Goal: Task Accomplishment & Management: Use online tool/utility

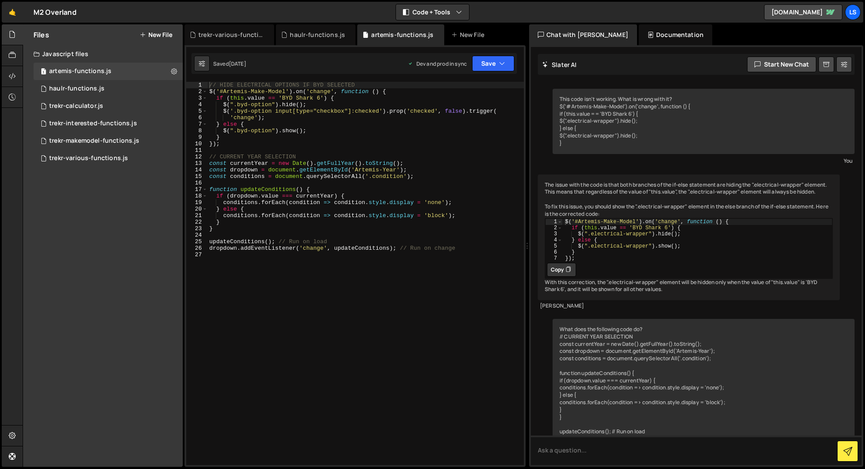
scroll to position [252, 0]
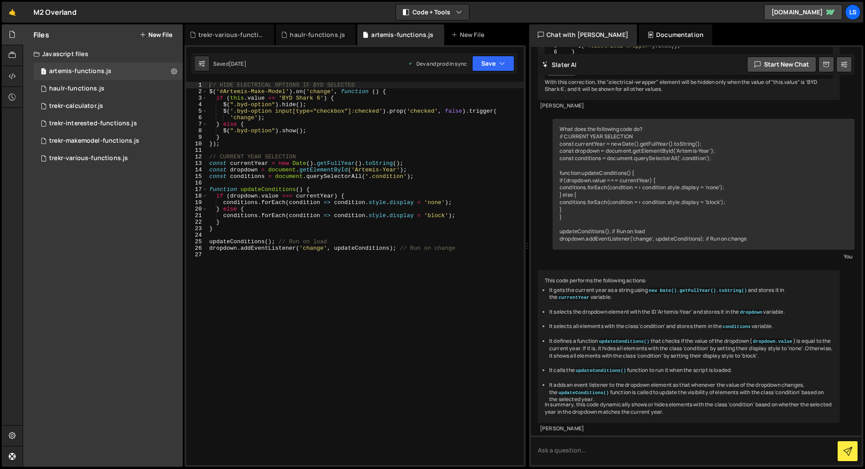
click at [236, 261] on div "// HIDE ELECTRICAL OPTIONS IF BYD SELECTED $ ( '#Artemis-Make-Model' ) . on ( '…" at bounding box center [365, 280] width 316 height 396
paste textarea "});"
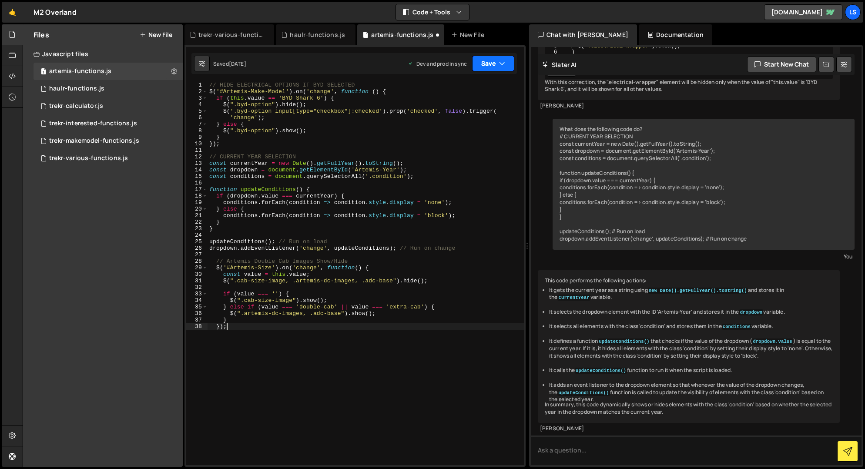
click at [494, 67] on button "Save" at bounding box center [493, 64] width 42 height 16
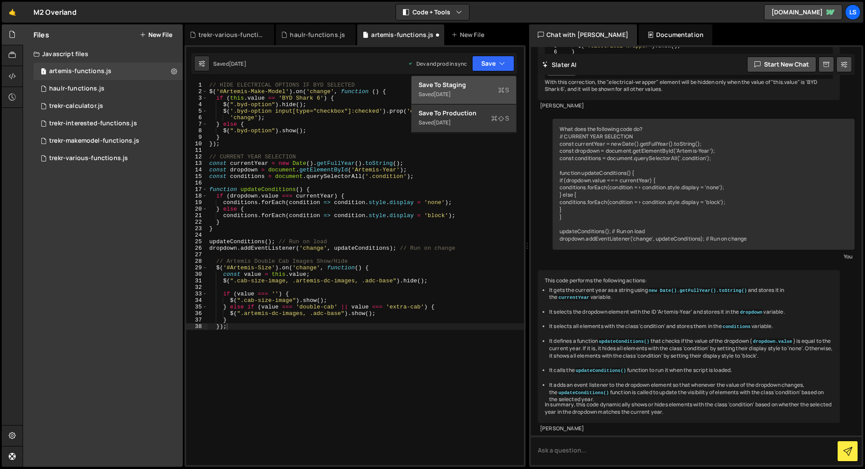
click at [478, 84] on div "Save to Staging S" at bounding box center [463, 84] width 90 height 9
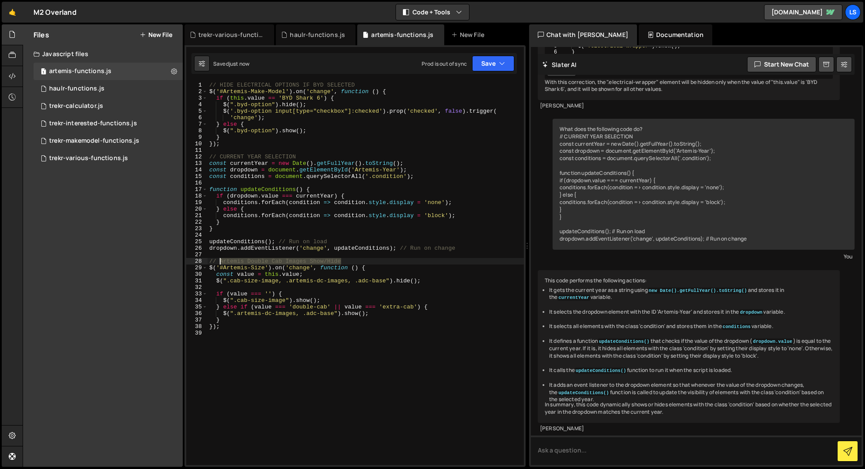
drag, startPoint x: 344, startPoint y: 260, endPoint x: 220, endPoint y: 261, distance: 123.5
click at [220, 261] on div "// HIDE ELECTRICAL OPTIONS IF BYD SELECTED $ ( '#Artemis-Make-Model' ) . on ( '…" at bounding box center [365, 280] width 316 height 396
drag, startPoint x: 257, startPoint y: 259, endPoint x: 219, endPoint y: 261, distance: 38.3
click at [219, 261] on div "// HIDE ELECTRICAL OPTIONS IF BYD SELECTED $ ( '#Artemis-Make-Model' ) . on ( '…" at bounding box center [365, 280] width 316 height 396
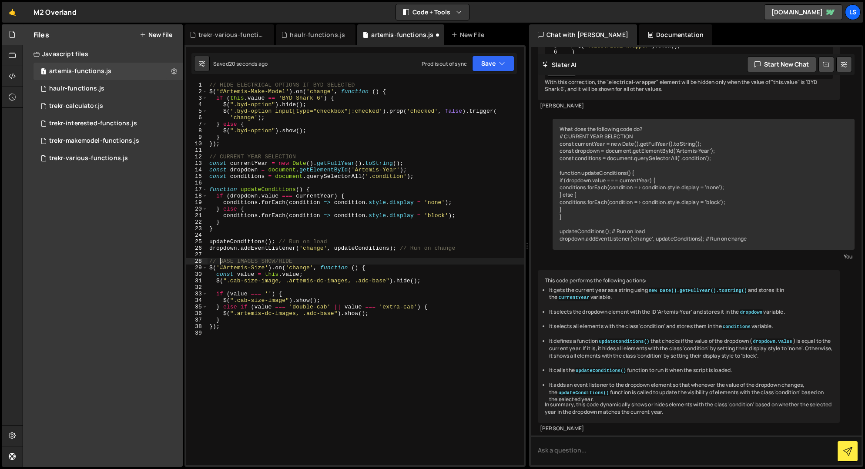
scroll to position [0, 6]
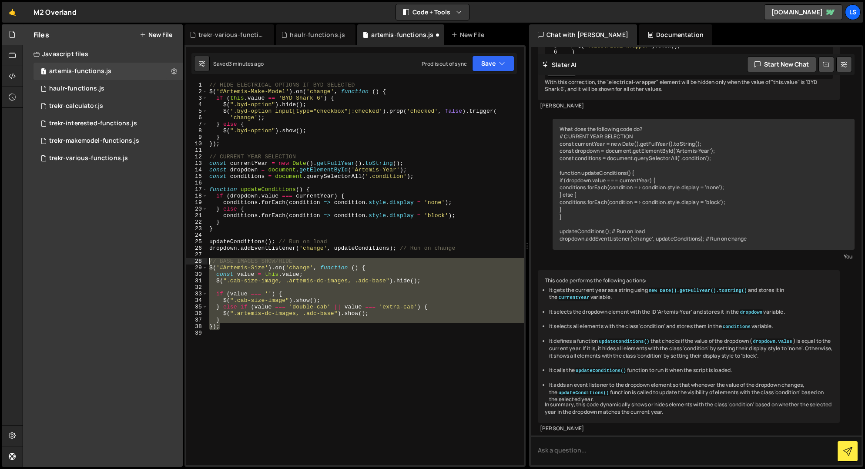
drag, startPoint x: 226, startPoint y: 327, endPoint x: 197, endPoint y: 260, distance: 72.9
click at [197, 260] on div "// BASE IMAGES SHOW/HIDE 1 2 3 4 5 6 7 8 9 10 11 12 13 14 15 16 17 18 19 20 21 …" at bounding box center [355, 273] width 338 height 383
click at [209, 260] on div "// HIDE ELECTRICAL OPTIONS IF BYD SELECTED $ ( '#Artemis-Make-Model' ) . on ( '…" at bounding box center [365, 273] width 316 height 383
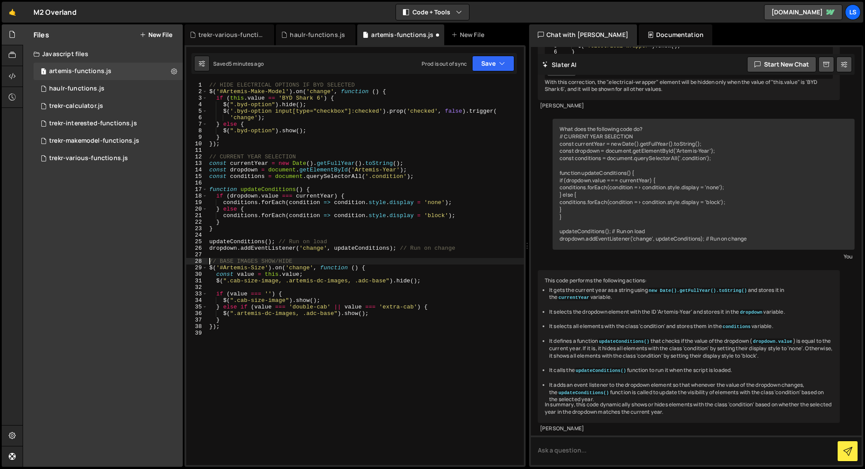
scroll to position [0, 0]
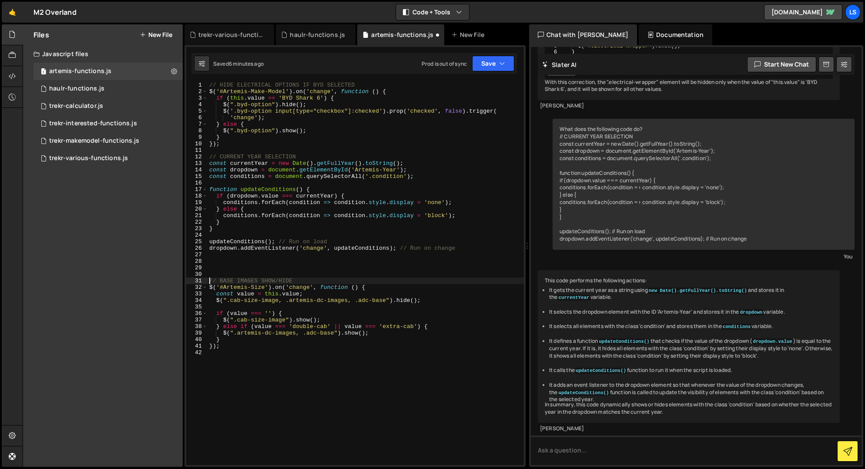
click at [334, 333] on div "// HIDE ELECTRICAL OPTIONS IF BYD SELECTED $ ( '#Artemis-Make-Model' ) . on ( '…" at bounding box center [365, 280] width 316 height 396
click at [492, 65] on button "Save" at bounding box center [493, 64] width 42 height 16
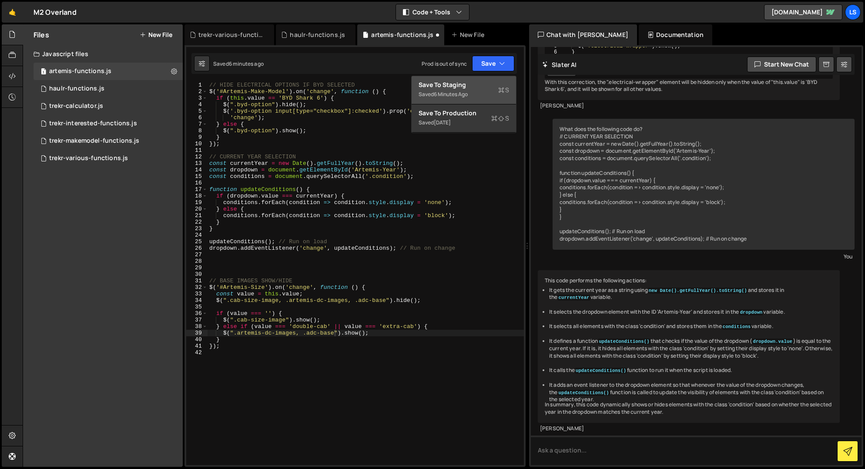
click at [444, 83] on div "Save to Staging S" at bounding box center [463, 84] width 90 height 9
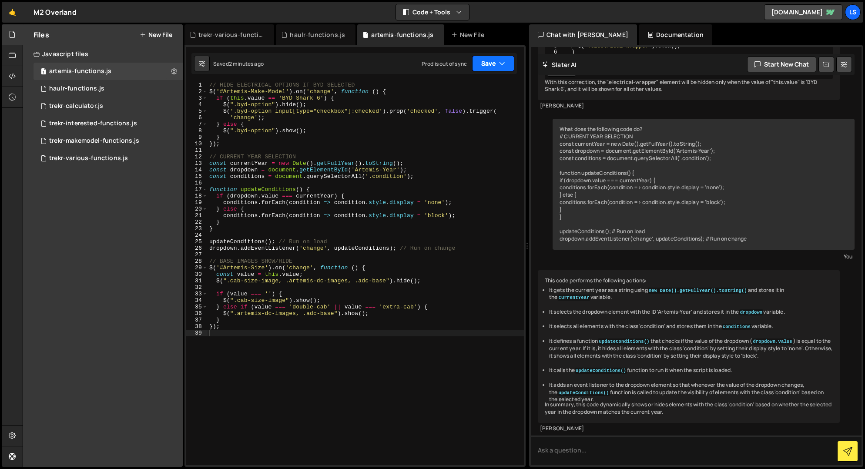
click at [504, 67] on icon "button" at bounding box center [502, 63] width 6 height 9
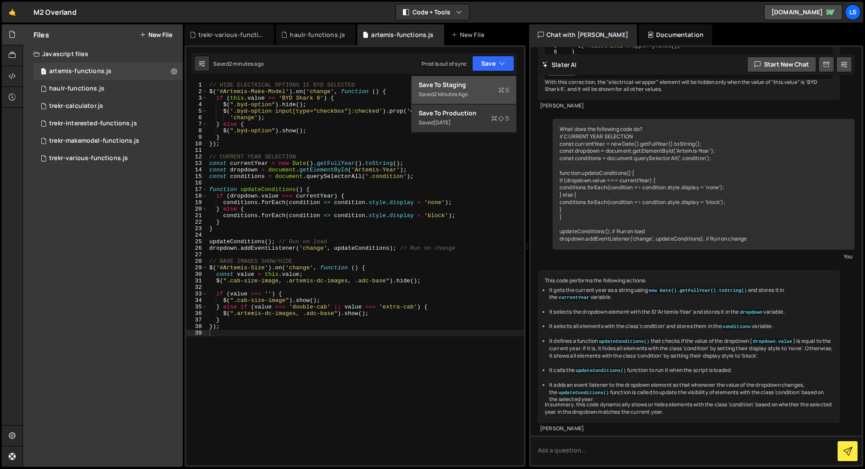
click at [470, 84] on div "Save to Staging S" at bounding box center [463, 84] width 90 height 9
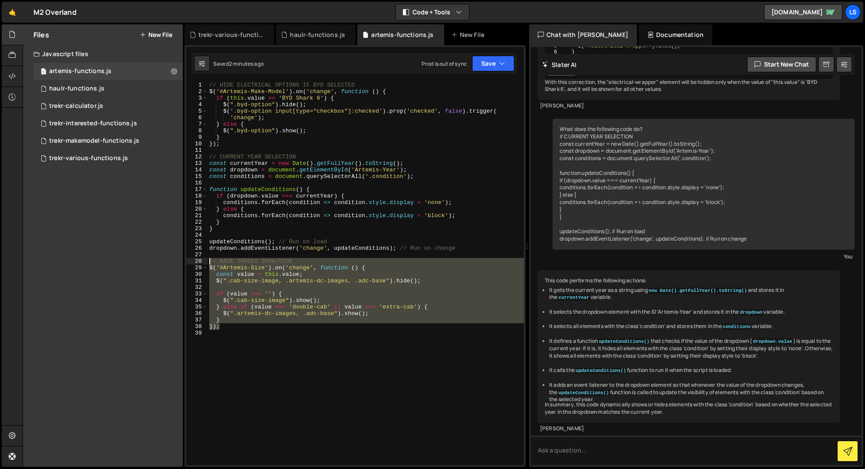
drag, startPoint x: 224, startPoint y: 329, endPoint x: 184, endPoint y: 263, distance: 77.3
click at [184, 263] on div "Type cmd + s to save your Javascript file. XXXXXXXXXXXXXXXXXXXXXXXXXXXXXXXXXXXX…" at bounding box center [354, 255] width 341 height 421
type textarea "// BASE IMAGES SHOW/HIDE $('#Artemis-Size').on('change', function () {"
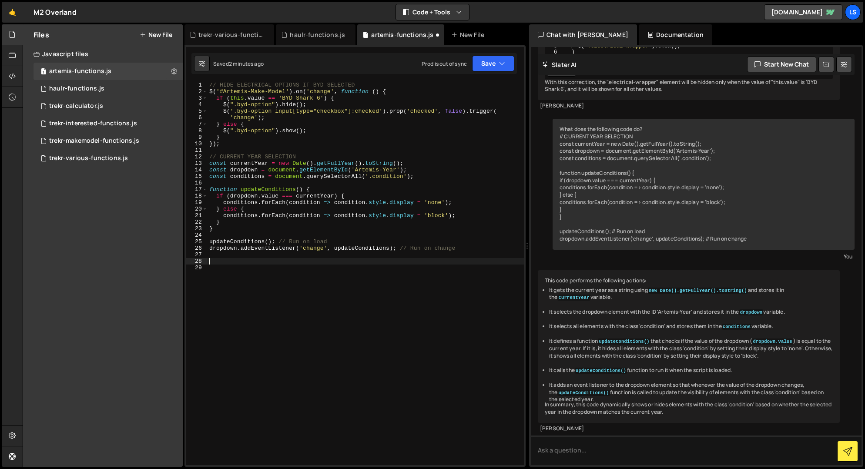
scroll to position [0, 0]
click at [208, 84] on div "// HIDE ELECTRICAL OPTIONS IF BYD SELECTED $ ( '#Artemis-Make-Model' ) . on ( '…" at bounding box center [365, 280] width 316 height 396
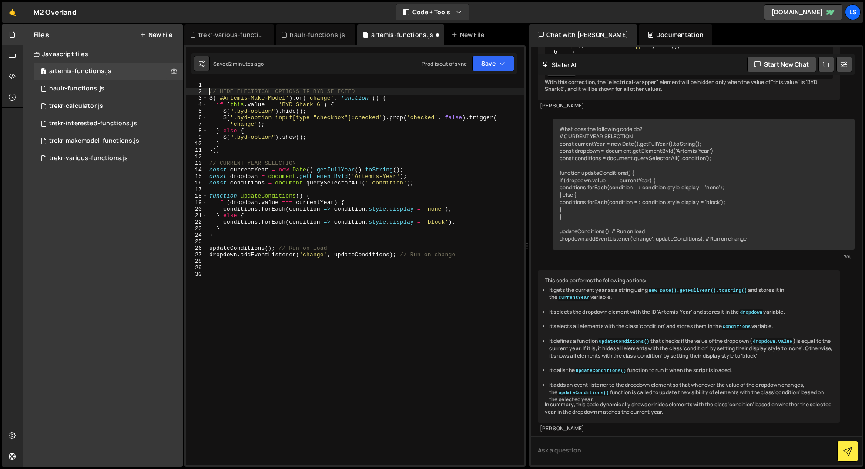
type textarea "// HIDE ELECTRICAL OPTIONS IF BYD SELECTED"
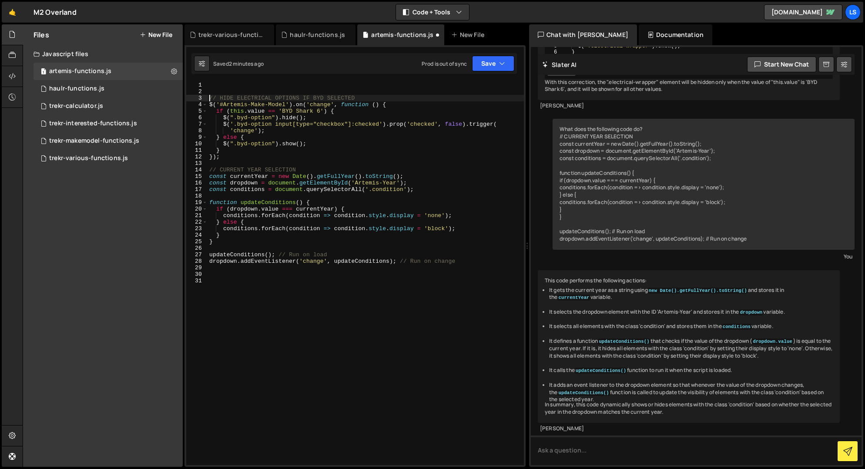
click at [232, 79] on div "Type cmd + s to save your Javascript file. XXXXXXXXXXXXXXXXXXXXXXXXXXXXXXXXXXXX…" at bounding box center [354, 255] width 341 height 421
click at [230, 84] on div "// HIDE ELECTRICAL OPTIONS IF BYD SELECTED $ ( '#Artemis-Make-Model' ) . on ( '…" at bounding box center [365, 280] width 316 height 396
paste textarea "});"
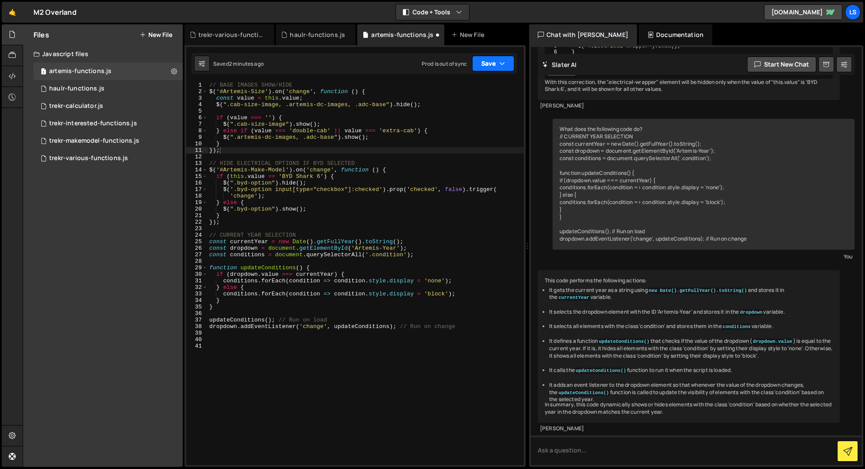
click at [488, 65] on button "Save" at bounding box center [493, 64] width 42 height 16
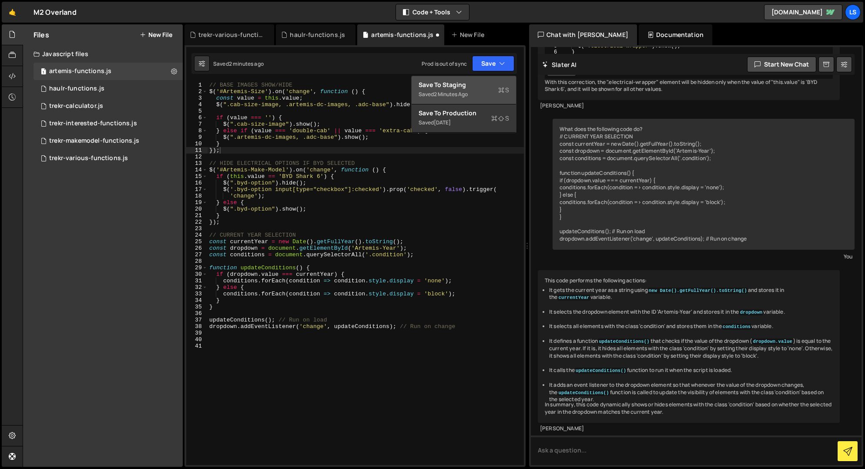
click at [463, 83] on div "Save to Staging S" at bounding box center [463, 84] width 90 height 9
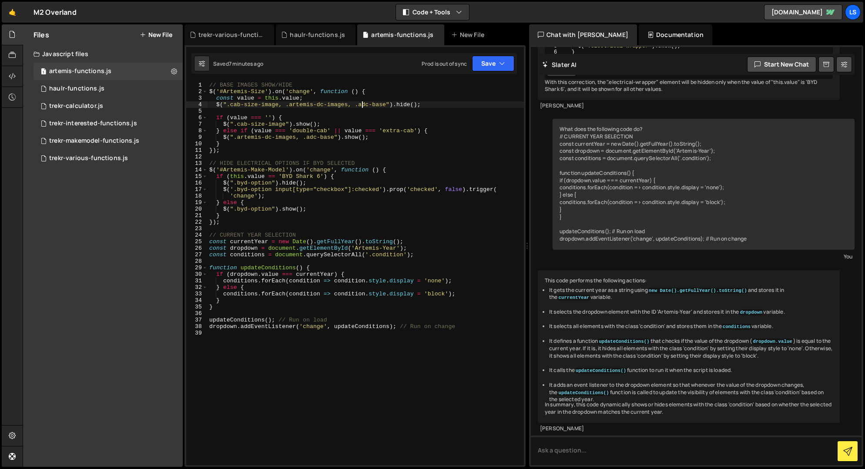
drag, startPoint x: 361, startPoint y: 104, endPoint x: 370, endPoint y: 120, distance: 18.1
click at [361, 104] on div "// BASE IMAGES SHOW/HIDE $ ( '#Artemis-Size' ) . on ( 'change' , function ( ) {…" at bounding box center [365, 280] width 316 height 396
click at [314, 104] on div "// BASE IMAGES SHOW/HIDE $ ( '#Artemis-Size' ) . on ( 'change' , function ( ) {…" at bounding box center [365, 280] width 316 height 396
click at [310, 138] on div "// BASE IMAGES SHOW/HIDE $ ( '#Artemis-Size' ) . on ( 'change' , function ( ) {…" at bounding box center [365, 280] width 316 height 396
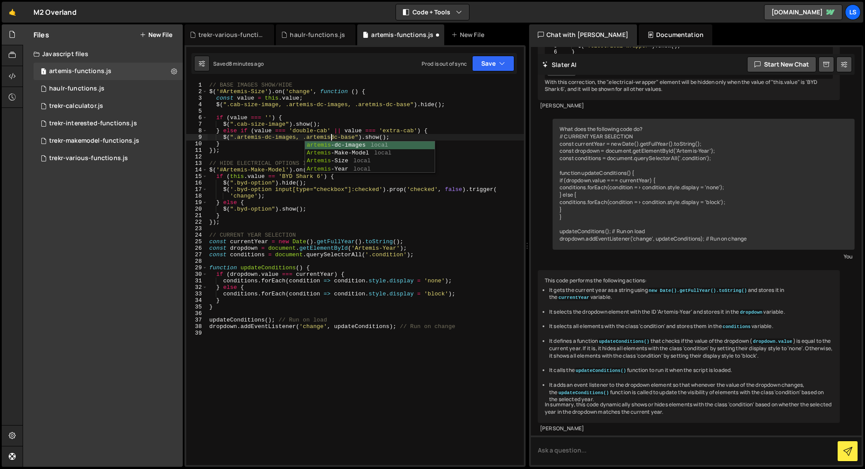
scroll to position [0, 9]
click at [402, 136] on div "// BASE IMAGES SHOW/HIDE $ ( '#Artemis-Size' ) . on ( 'change' , function ( ) {…" at bounding box center [365, 280] width 316 height 396
click at [501, 62] on icon "button" at bounding box center [502, 63] width 6 height 9
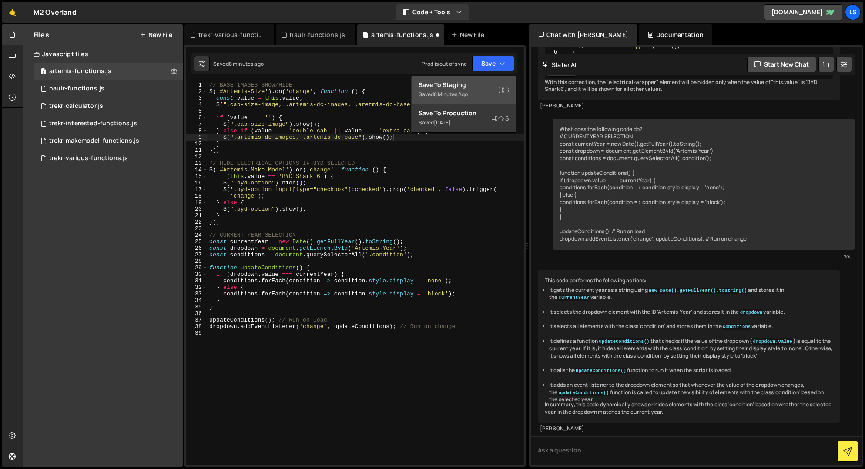
click at [458, 87] on div "Save to Staging S" at bounding box center [463, 84] width 90 height 9
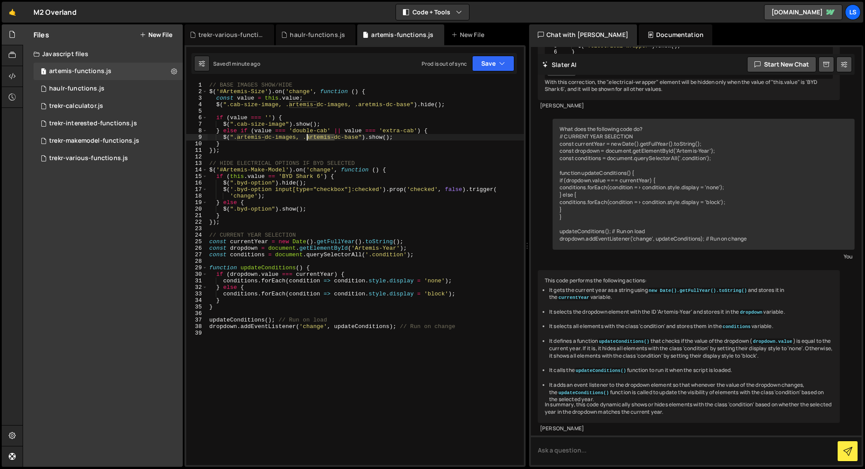
drag, startPoint x: 334, startPoint y: 137, endPoint x: 306, endPoint y: 139, distance: 27.5
click at [306, 139] on div "// BASE IMAGES SHOW/HIDE $ ( '#Artemis-Size' ) . on ( 'change' , function ( ) {…" at bounding box center [365, 280] width 316 height 396
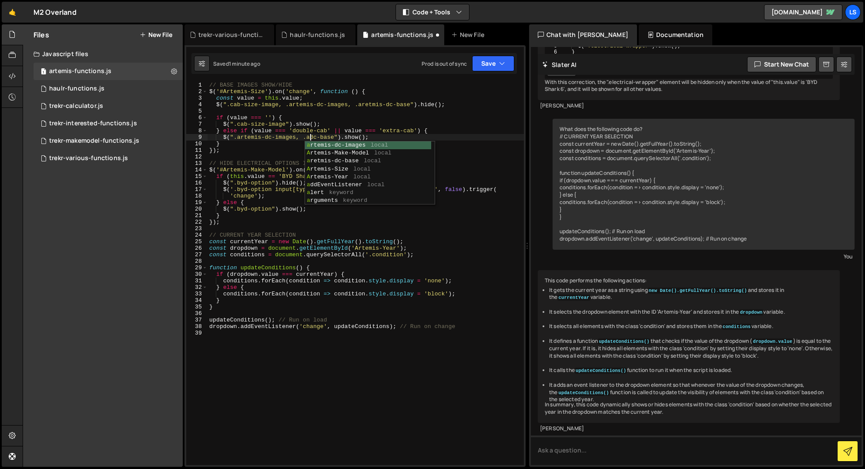
scroll to position [0, 8]
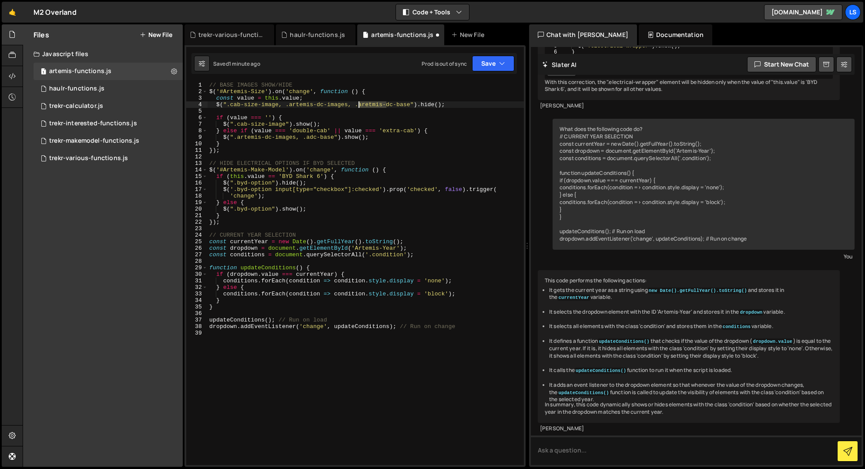
drag, startPoint x: 388, startPoint y: 105, endPoint x: 359, endPoint y: 106, distance: 28.7
click at [359, 106] on div "// BASE IMAGES SHOW/HIDE $ ( '#Artemis-Size' ) . on ( 'change' , function ( ) {…" at bounding box center [365, 280] width 316 height 396
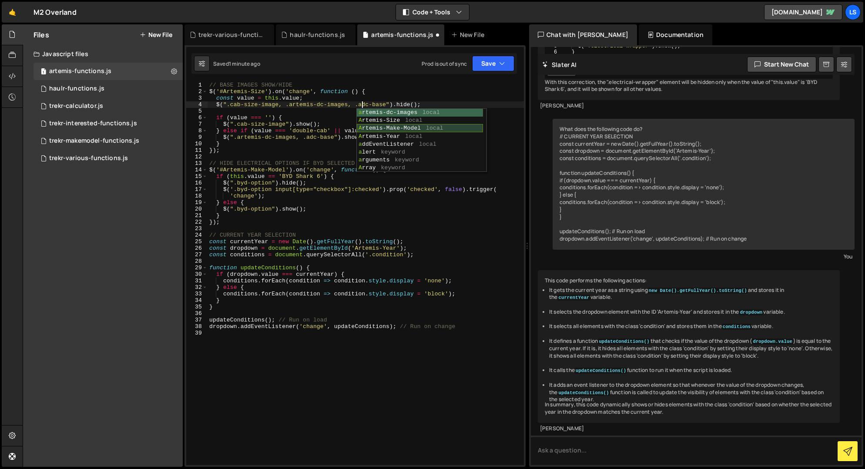
scroll to position [0, 11]
click at [321, 139] on div "// BASE IMAGES SHOW/HIDE $ ( '#Artemis-Size' ) . on ( 'change' , function ( ) {…" at bounding box center [365, 280] width 316 height 396
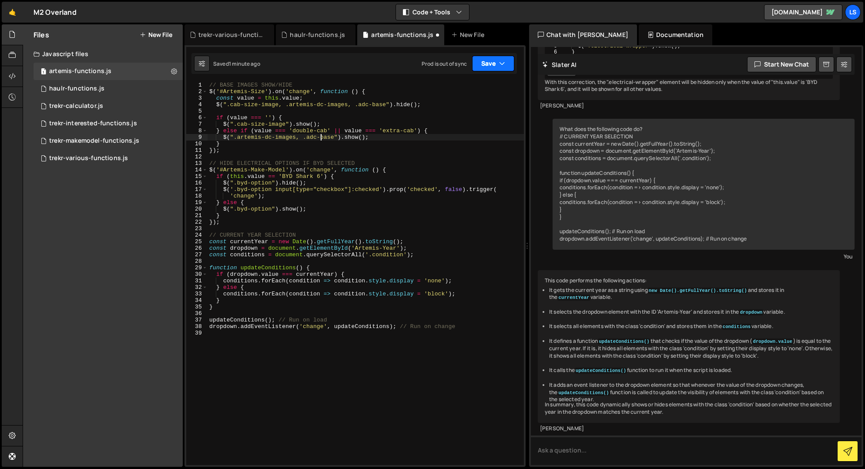
type textarea "$(".artemis-dc-images, .adc-base").show();"
click at [496, 58] on button "Save" at bounding box center [493, 64] width 42 height 16
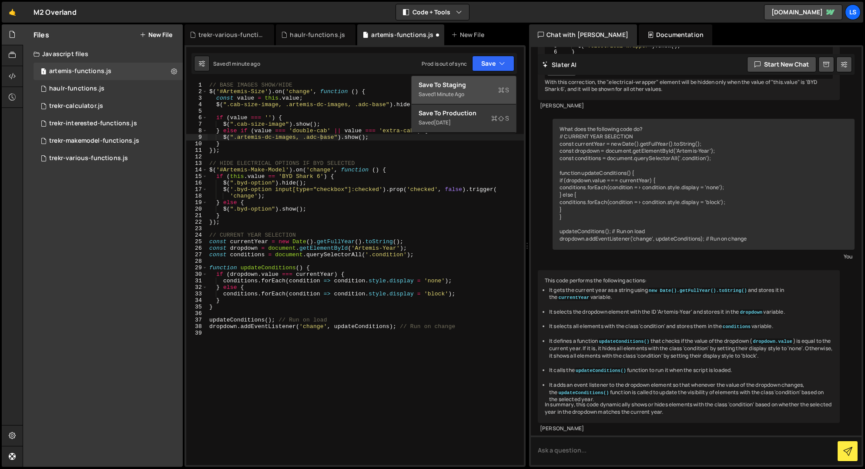
drag, startPoint x: 461, startPoint y: 88, endPoint x: 334, endPoint y: 20, distance: 143.0
click at [461, 88] on div "Save to Staging S" at bounding box center [463, 84] width 90 height 9
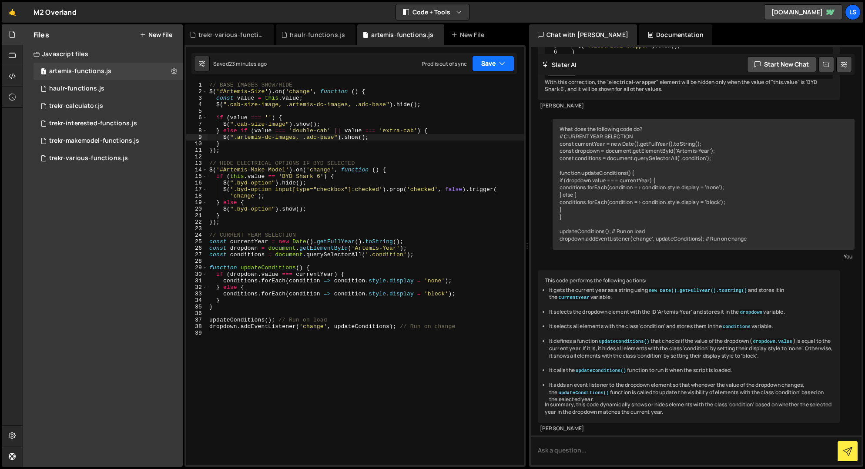
click at [491, 61] on button "Save" at bounding box center [493, 64] width 42 height 16
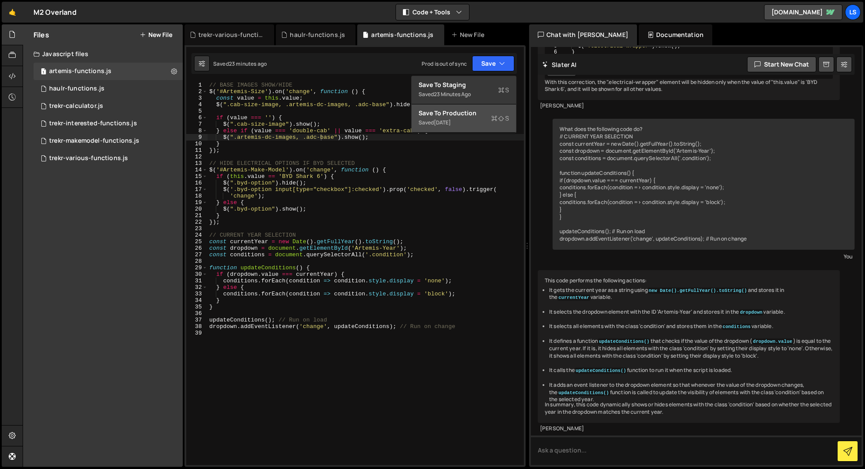
click at [465, 123] on div "Saved [DATE]" at bounding box center [463, 122] width 90 height 10
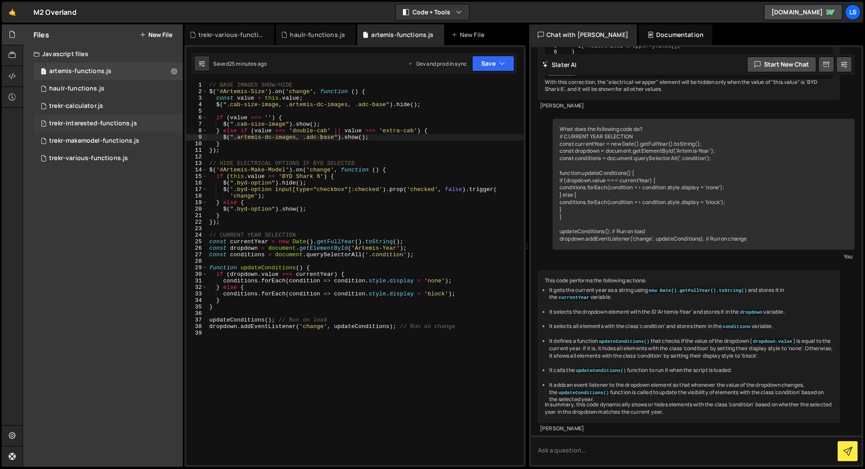
click at [67, 119] on div "1 trekr-interested-functions.js 0" at bounding box center [107, 123] width 149 height 17
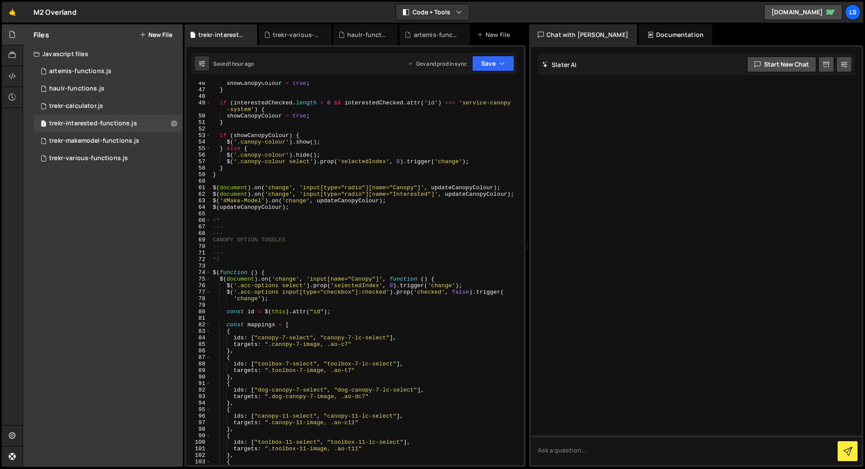
scroll to position [295, 0]
click at [107, 137] on div "trekr-makemodel-functions.js" at bounding box center [94, 141] width 90 height 8
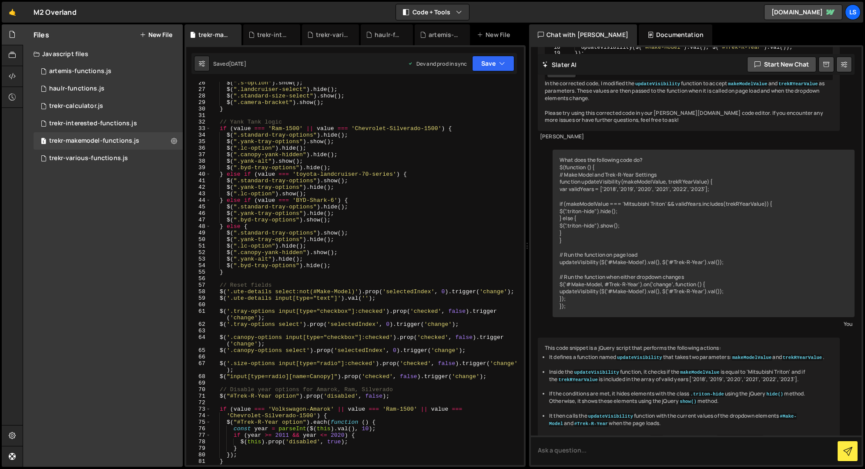
scroll to position [165, 0]
drag, startPoint x: 378, startPoint y: 298, endPoint x: 191, endPoint y: 291, distance: 186.7
click at [191, 291] on div "$('.ute-details input[type="text"]').[PERSON_NAME](''); 26 27 28 29 30 31 32 33…" at bounding box center [355, 273] width 338 height 383
type textarea "$('.ute-details select:not(#Make-Model)').prop('selectedIndex', 0).trigger('cha…"
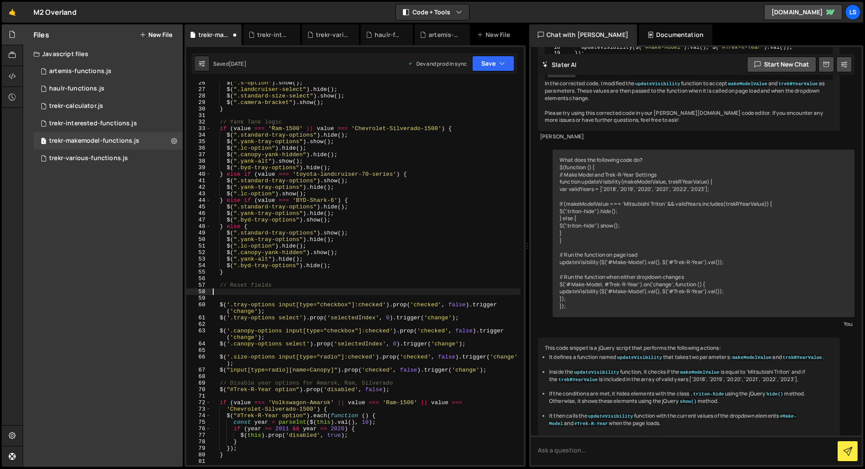
paste textarea "$('.ute-details input[type="text"]').val('');"
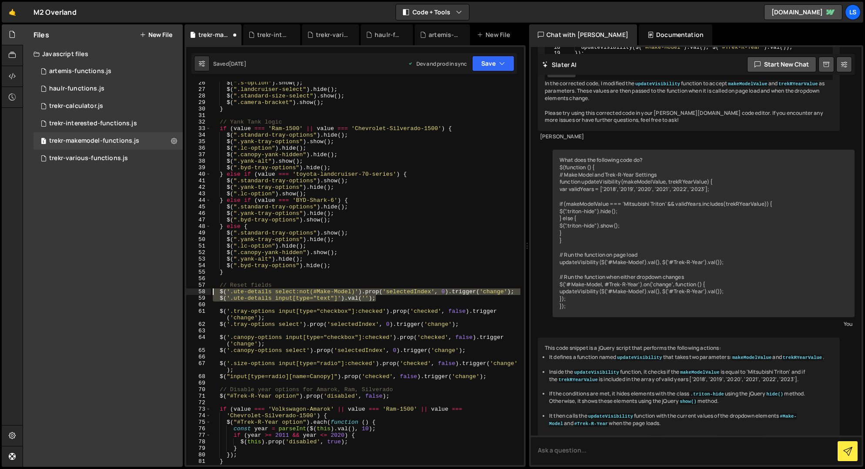
drag, startPoint x: 363, startPoint y: 297, endPoint x: 192, endPoint y: 290, distance: 171.1
click at [192, 290] on div "$('.ute-details input[type="text"]').[PERSON_NAME](''); 26 27 28 29 30 31 32 33…" at bounding box center [355, 273] width 338 height 383
type textarea "$('.ute-details select:not(#Make-Model)').prop('selectedIndex', 0).trigger('cha…"
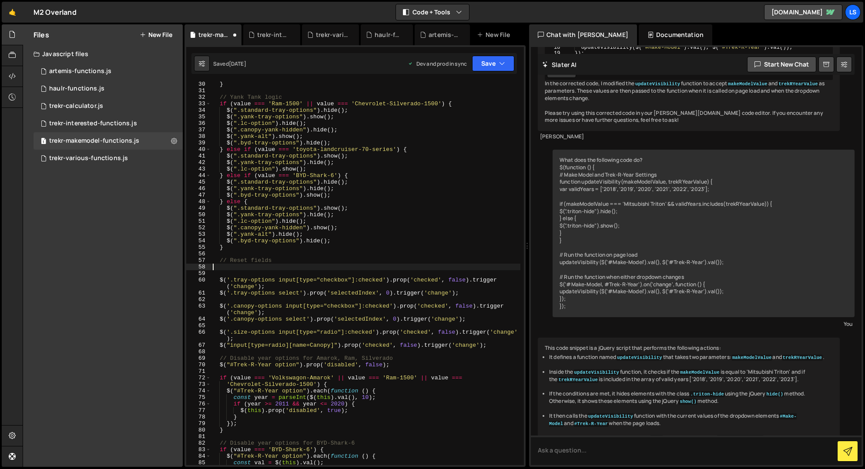
scroll to position [190, 0]
click at [482, 66] on button "Save" at bounding box center [493, 64] width 42 height 16
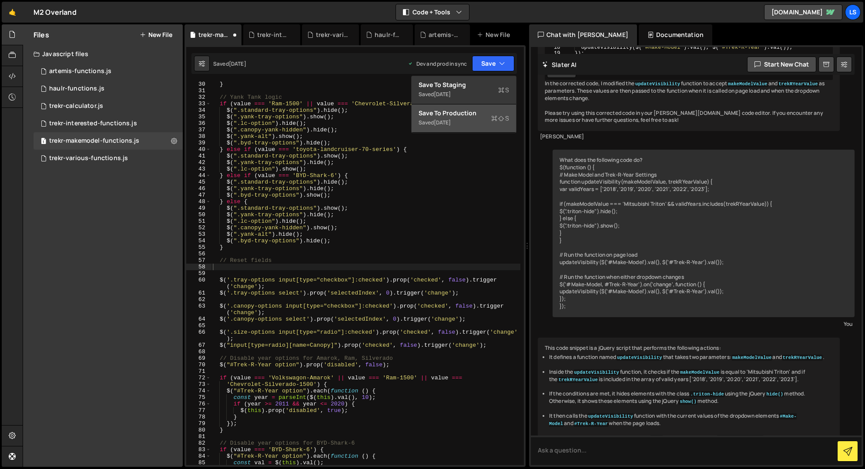
click at [472, 120] on div "Saved [DATE]" at bounding box center [463, 122] width 90 height 10
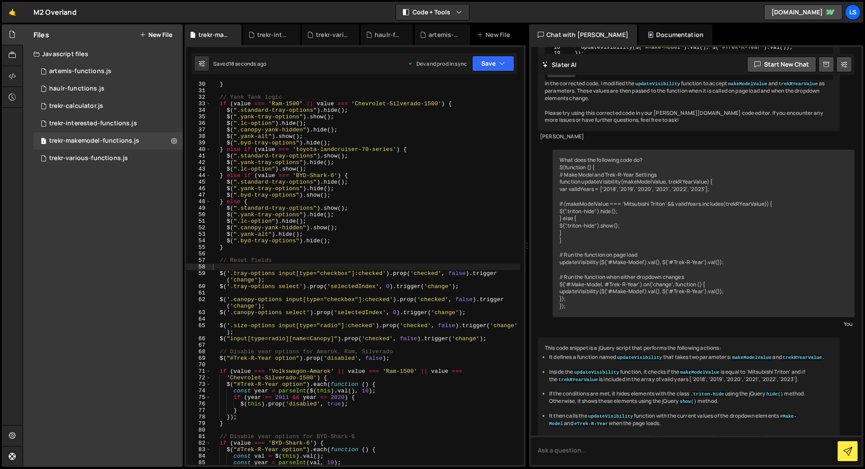
click at [245, 268] on div "} // Yank Tank logic if ( value === 'Ram-1500' || value === 'Chevrolet-Silverad…" at bounding box center [365, 279] width 309 height 396
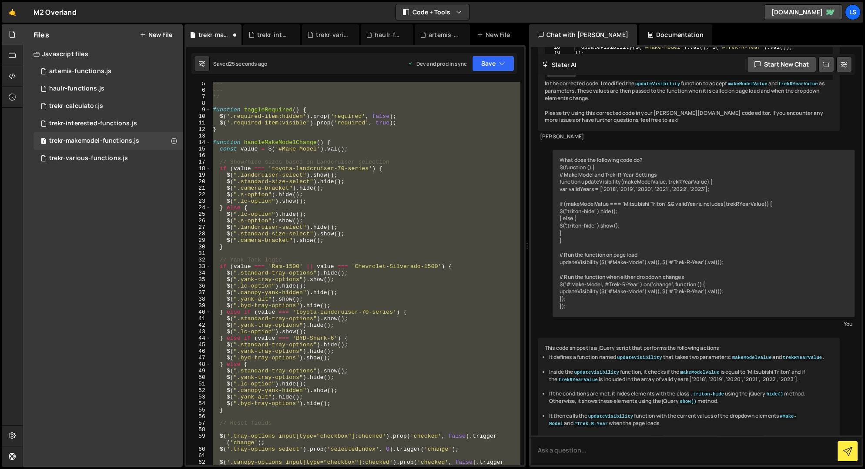
scroll to position [147, 0]
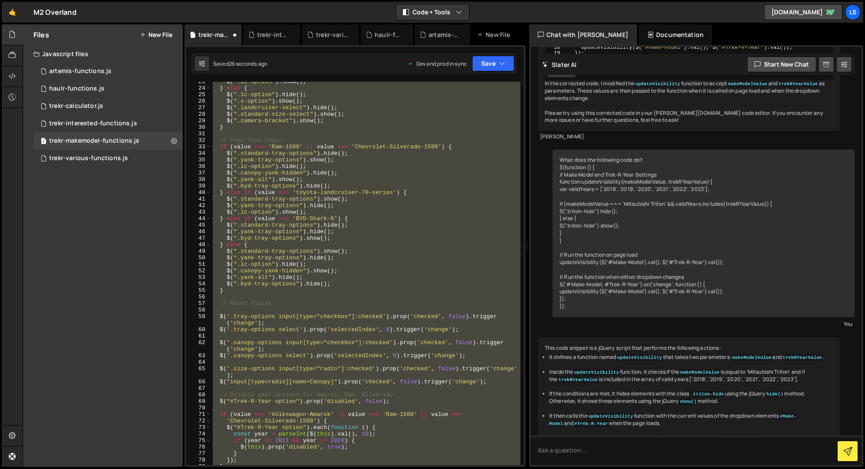
click at [285, 304] on div "$ ( ".lc-option" ) . show ( ) ; } else { $ ( ".lc-option" ) . hide ( ) ; $ ( ".…" at bounding box center [365, 273] width 309 height 383
type textarea "// Reset fields"
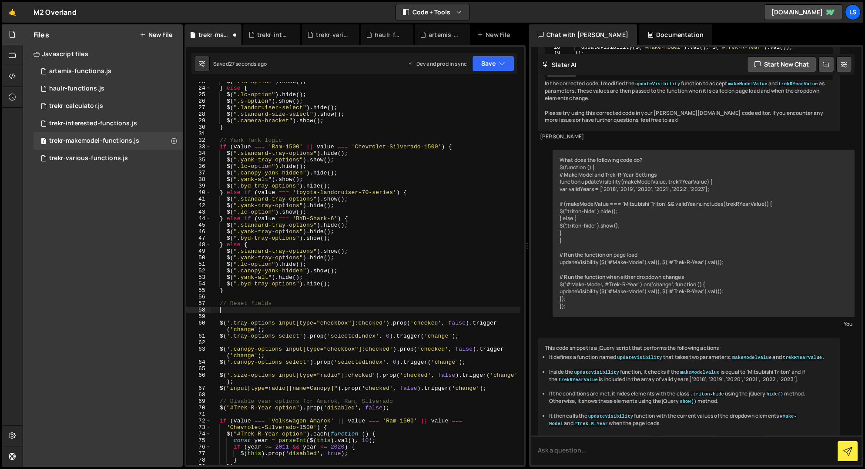
paste textarea "$('.ute-details input[type="text"]').val('');"
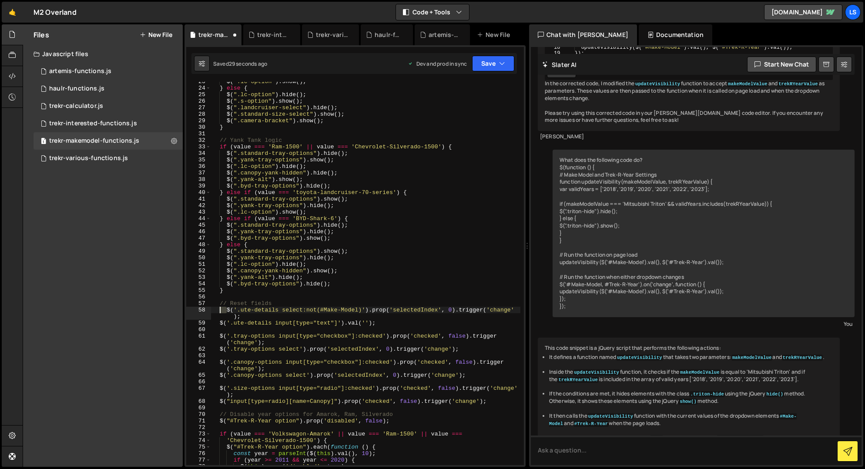
drag, startPoint x: 226, startPoint y: 310, endPoint x: 218, endPoint y: 311, distance: 8.3
click at [217, 311] on div "$ ( ".lc-option" ) . show ( ) ; } else { $ ( ".lc-option" ) . hide ( ) ; $ ( ".…" at bounding box center [365, 276] width 309 height 396
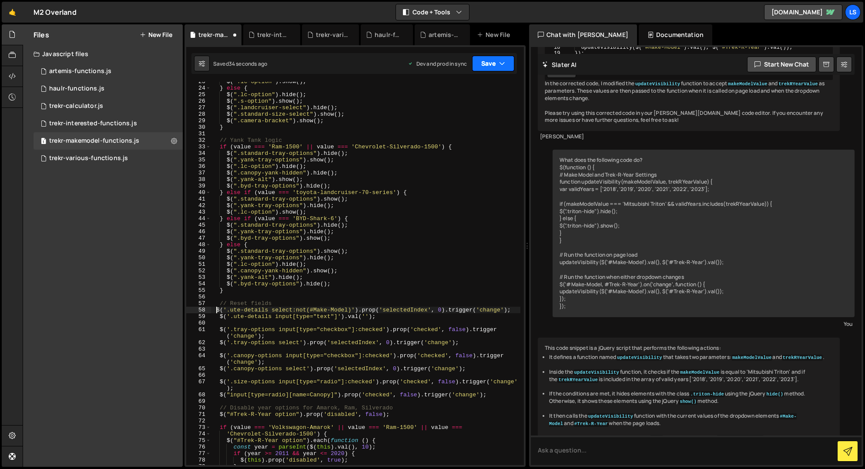
type textarea "$('.ute-details select:not(#Make-Model)').prop('selectedIndex', 0).trigger('cha…"
click at [488, 59] on button "Save" at bounding box center [493, 64] width 42 height 16
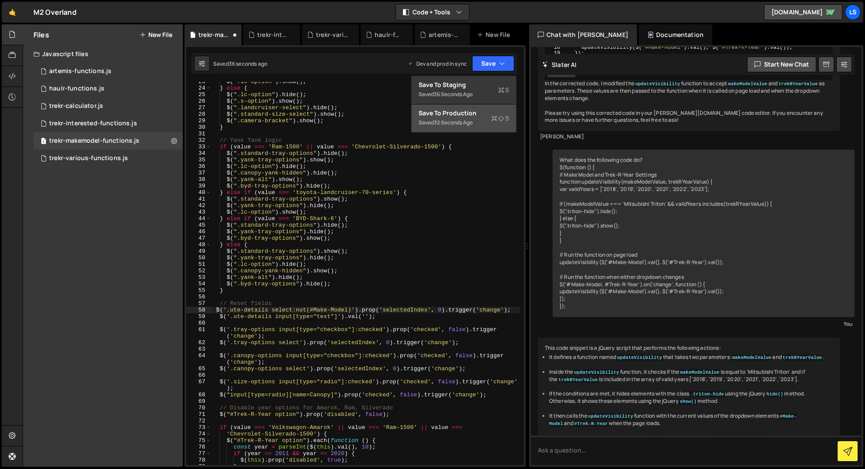
click at [482, 116] on div "Save to Production S" at bounding box center [463, 113] width 90 height 9
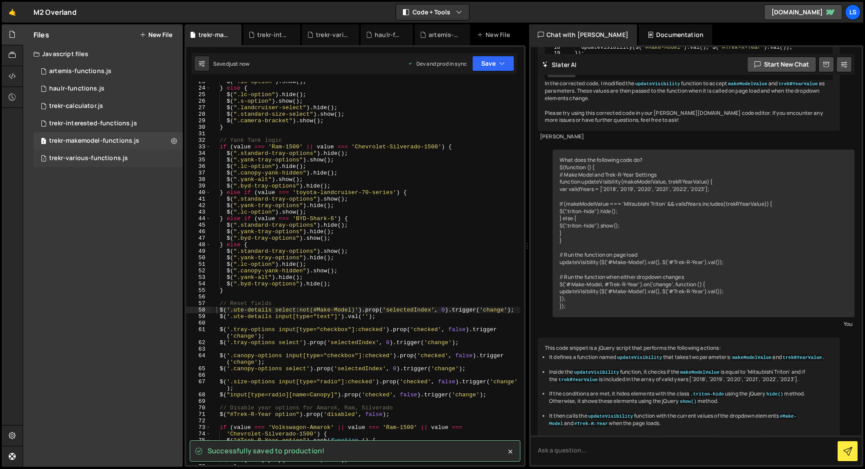
click at [80, 158] on div "trekr-various-functions.js" at bounding box center [88, 158] width 79 height 8
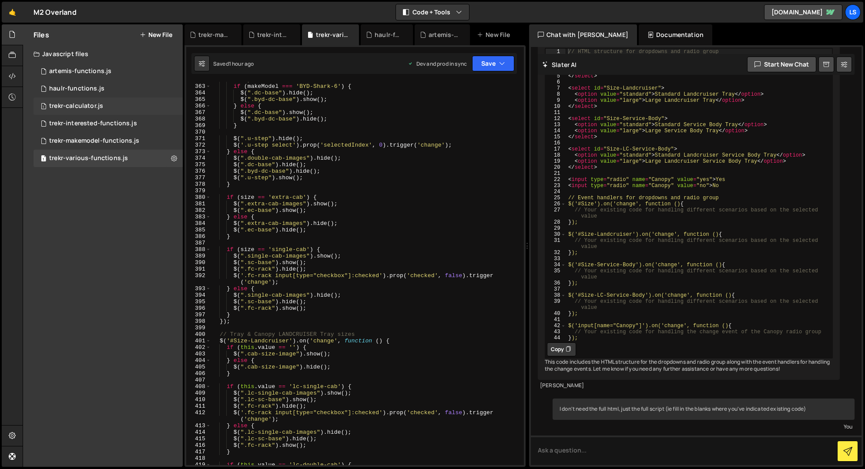
scroll to position [2450, 0]
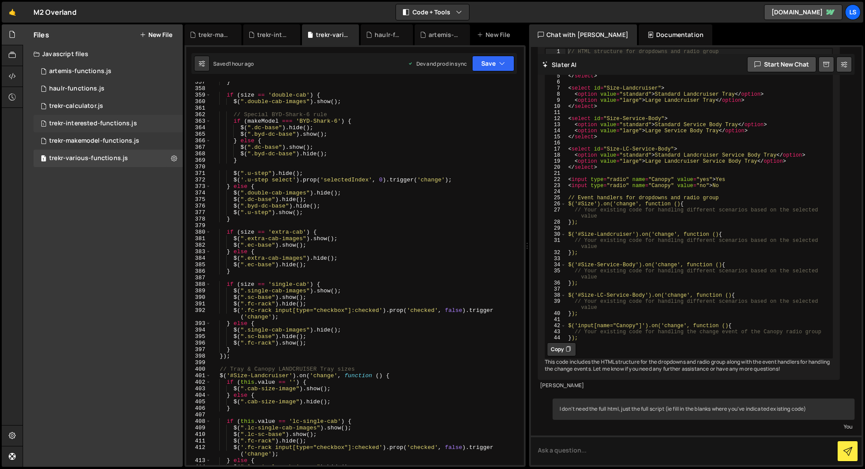
click at [91, 127] on div "trekr-interested-functions.js" at bounding box center [93, 124] width 88 height 8
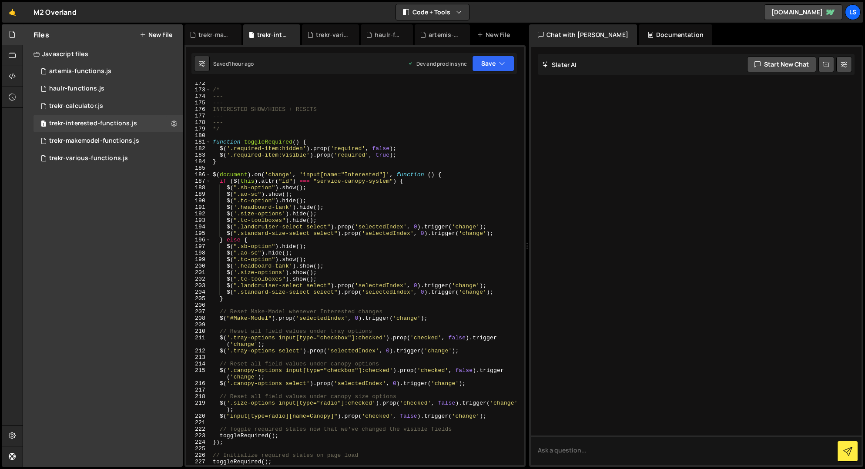
scroll to position [1123, 0]
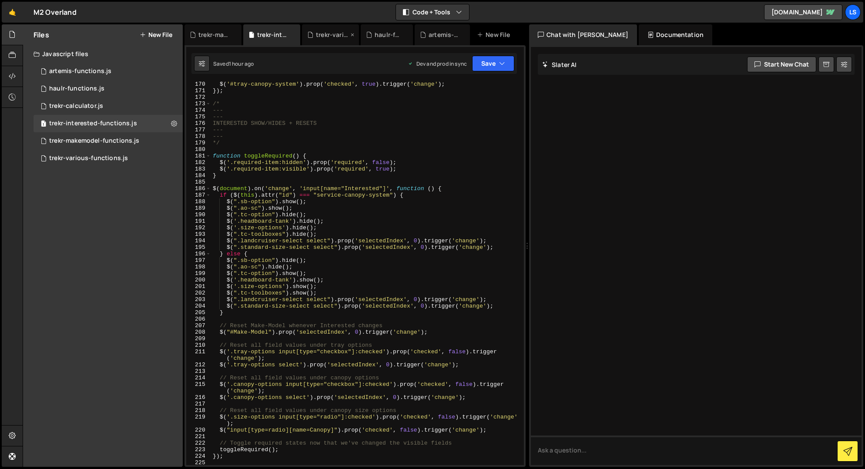
click at [352, 34] on icon at bounding box center [352, 34] width 6 height 9
click at [324, 33] on icon at bounding box center [324, 34] width 6 height 9
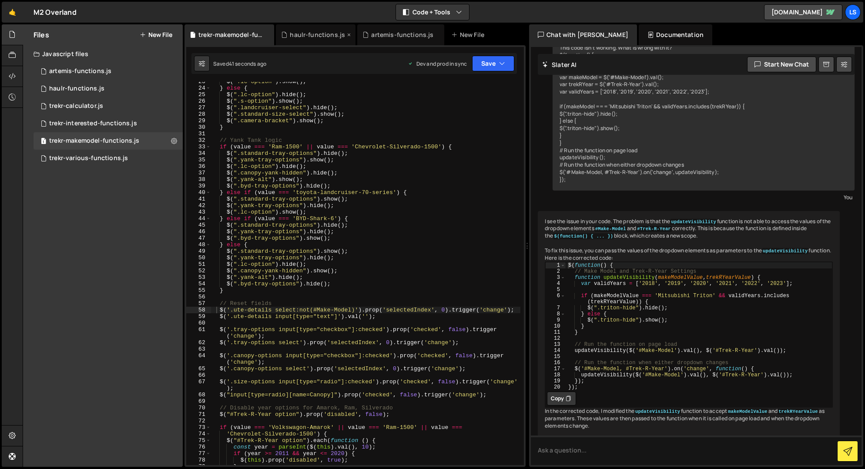
scroll to position [5706, 0]
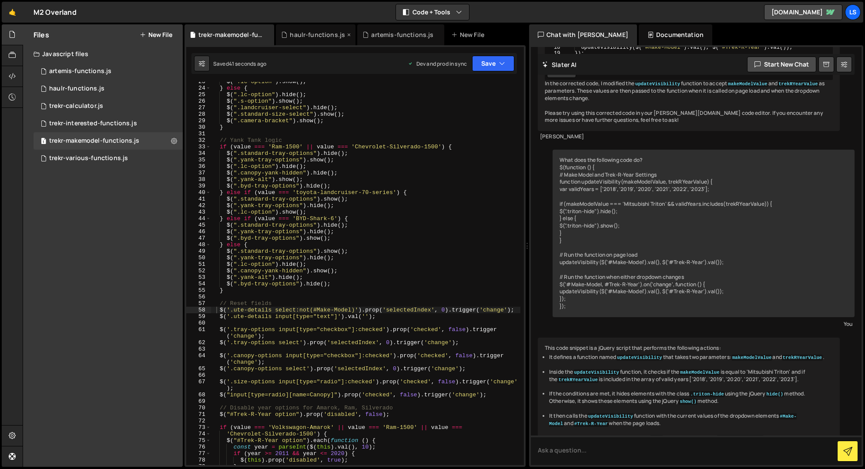
click at [346, 33] on icon at bounding box center [349, 34] width 6 height 9
drag, startPoint x: 354, startPoint y: 33, endPoint x: 305, endPoint y: 34, distance: 49.2
click at [0, 0] on icon at bounding box center [0, 0] width 0 height 0
click at [267, 33] on icon at bounding box center [267, 34] width 6 height 9
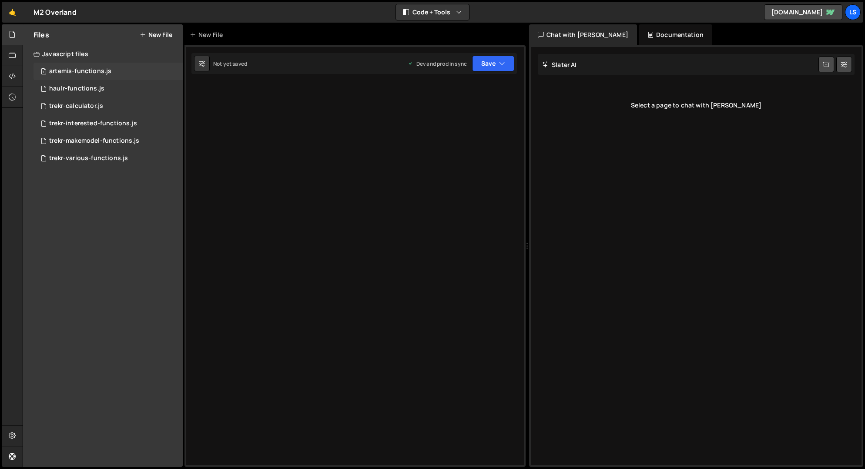
click at [75, 68] on div "artemis-functions.js" at bounding box center [80, 71] width 62 height 8
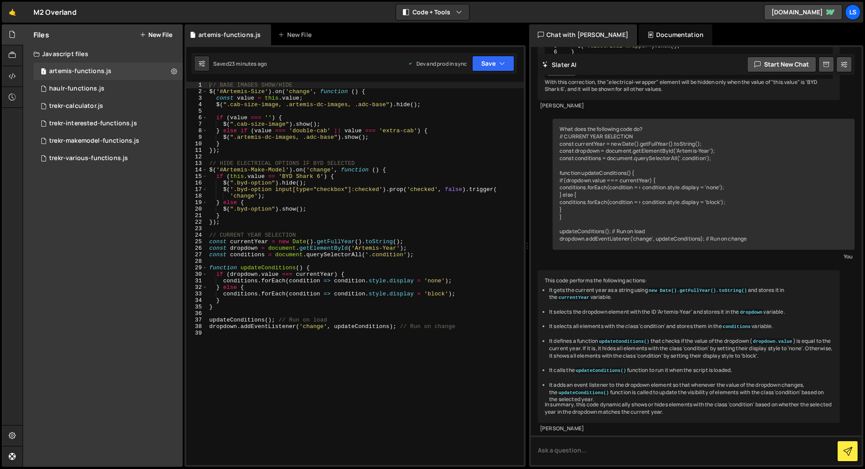
scroll to position [252, 0]
type textarea "});"
click at [225, 152] on div "// BASE IMAGES SHOW/HIDE $ ( '#Artemis-Size' ) . on ( 'change' , function ( ) {…" at bounding box center [365, 280] width 316 height 396
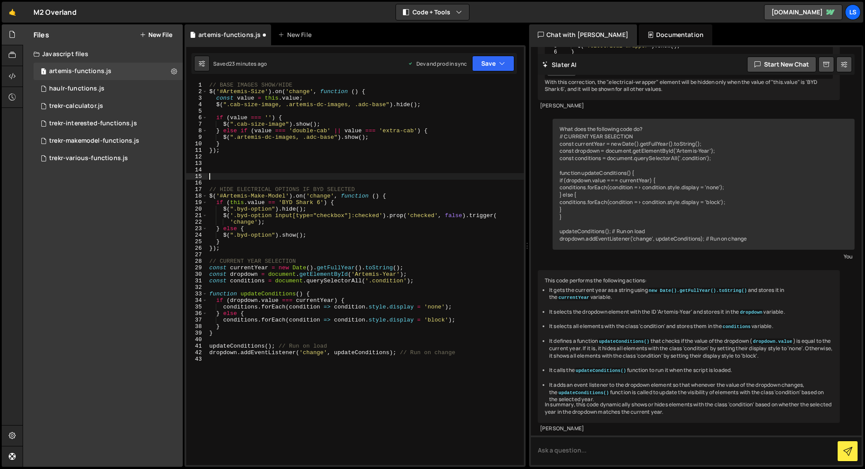
click at [224, 163] on div "// BASE IMAGES SHOW/HIDE $ ( '#Artemis-Size' ) . on ( 'change' , function ( ) {…" at bounding box center [365, 280] width 316 height 396
paste textarea "});"
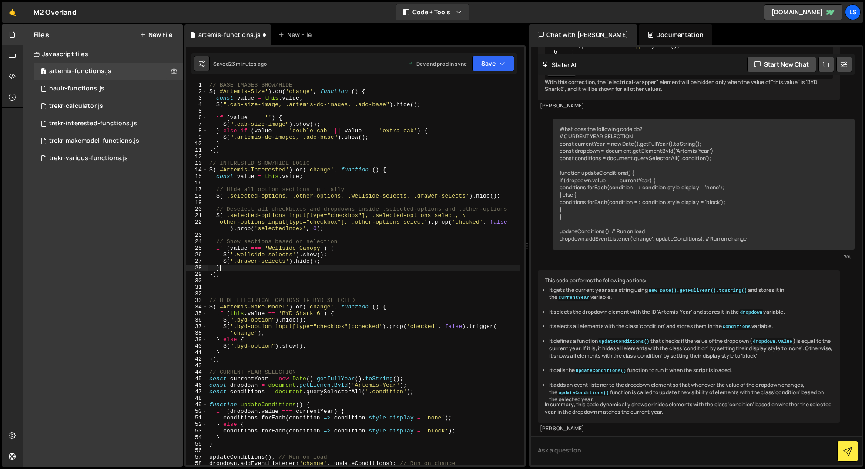
click at [224, 267] on div "// BASE IMAGES SHOW/HIDE $ ( '#Artemis-Size' ) . on ( 'change' , function ( ) {…" at bounding box center [363, 280] width 313 height 396
type textarea "}"
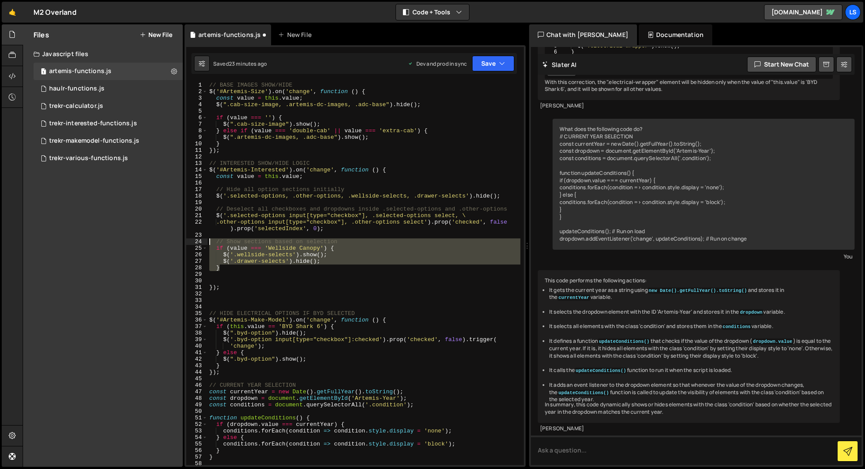
drag, startPoint x: 223, startPoint y: 269, endPoint x: 183, endPoint y: 242, distance: 48.3
click at [183, 242] on div "Files New File Javascript files 1 artemis-functions.js 0 1 haulr-functions.js 0…" at bounding box center [444, 245] width 842 height 443
click at [236, 269] on div "// BASE IMAGES SHOW/HIDE $ ( '#Artemis-Size' ) . on ( 'change' , function ( ) {…" at bounding box center [363, 273] width 313 height 383
type textarea "}"
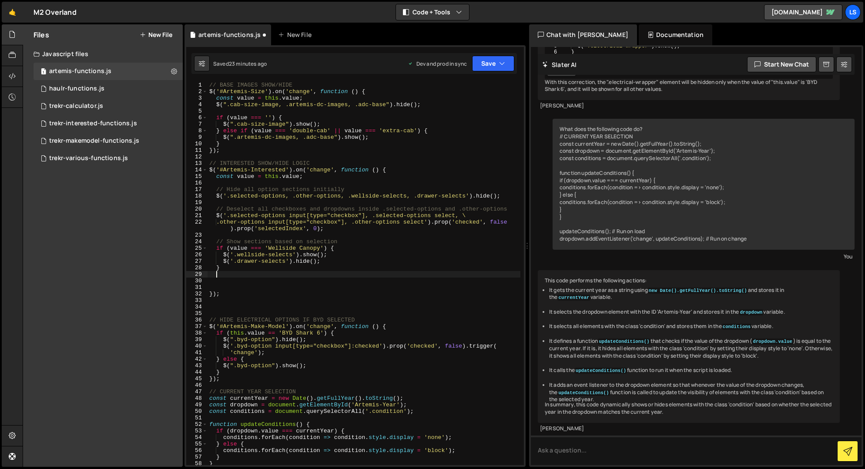
paste textarea "}"
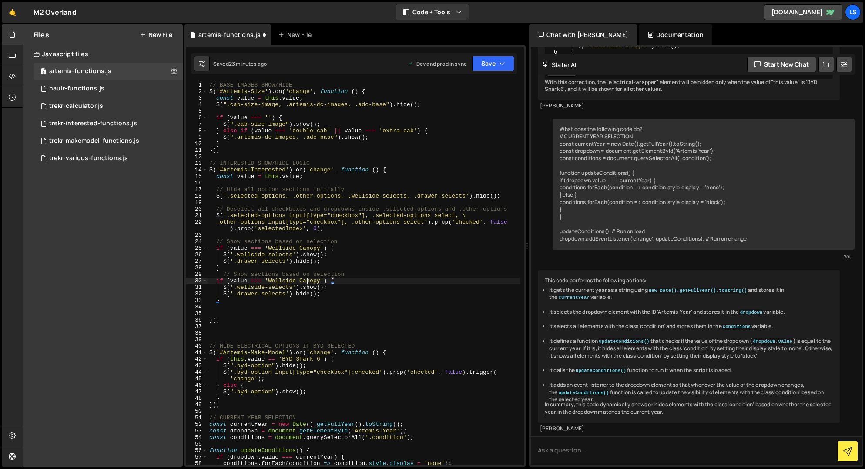
click at [306, 282] on div "// BASE IMAGES SHOW/HIDE $ ( '#Artemis-Size' ) . on ( 'change' , function ( ) {…" at bounding box center [363, 280] width 313 height 396
click at [305, 294] on div "// BASE IMAGES SHOW/HIDE $ ( '#Artemis-Size' ) . on ( 'change' , function ( ) {…" at bounding box center [363, 280] width 313 height 396
type textarea "$('.drawer-selects').hide();"
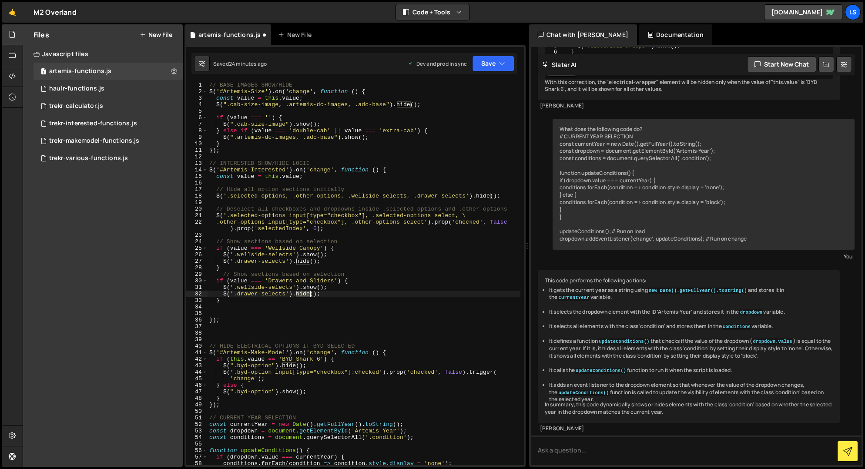
scroll to position [0, 8]
click at [305, 294] on div "// BASE IMAGES SHOW/HIDE $ ( '#Artemis-Size' ) . on ( 'change' , function ( ) {…" at bounding box center [363, 280] width 313 height 396
drag, startPoint x: 329, startPoint y: 294, endPoint x: 178, endPoint y: 295, distance: 150.5
click at [178, 295] on div "Files New File Javascript files 1 artemis-functions.js 0 1 haulr-functions.js 0…" at bounding box center [444, 245] width 842 height 443
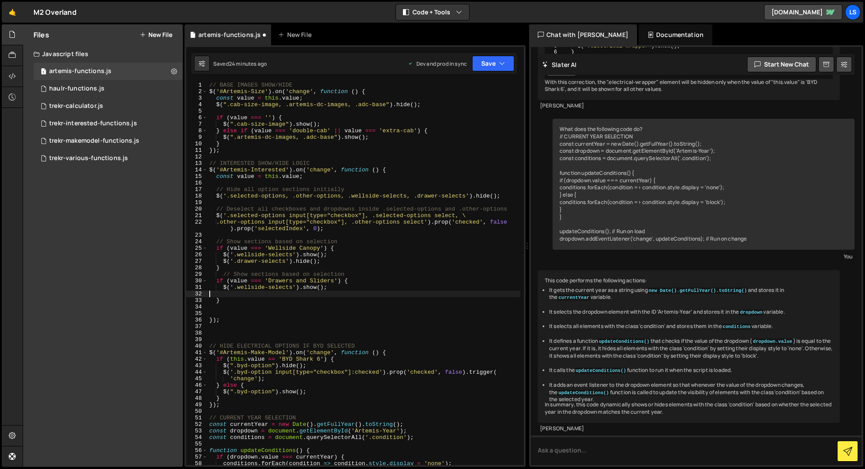
click at [350, 281] on div "// BASE IMAGES SHOW/HIDE $ ( '#Artemis-Size' ) . on ( 'change' , function ( ) {…" at bounding box center [363, 280] width 313 height 396
type textarea "if (value === 'Drawers and Sliders') {"
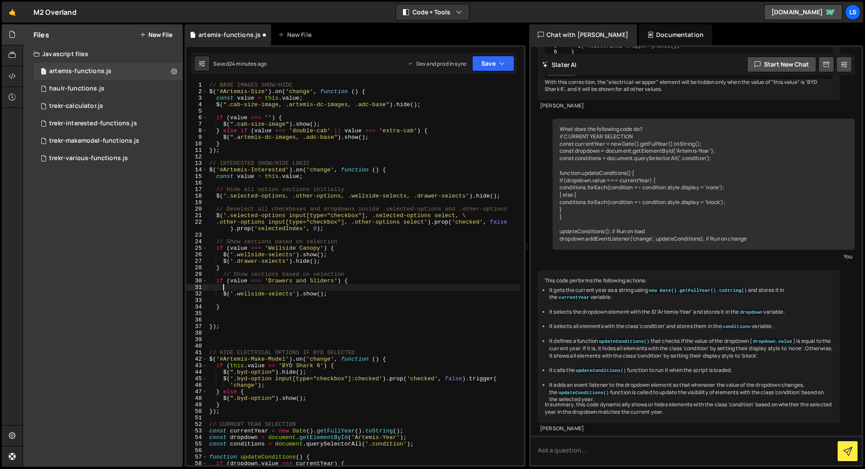
paste textarea "$('.drawer-selects').hide();"
drag, startPoint x: 236, startPoint y: 289, endPoint x: 223, endPoint y: 289, distance: 13.1
click at [223, 289] on div "// BASE IMAGES SHOW/HIDE $ ( '#Artemis-Size' ) . on ( 'change' , function ( ) {…" at bounding box center [363, 280] width 313 height 396
click at [304, 287] on div "// BASE IMAGES SHOW/HIDE $ ( '#Artemis-Size' ) . on ( 'change' , function ( ) {…" at bounding box center [363, 280] width 313 height 396
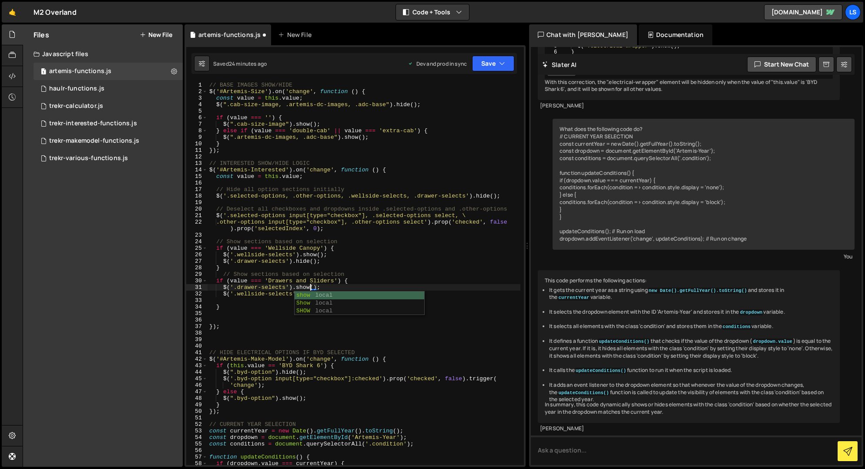
scroll to position [0, 7]
click at [274, 292] on div "// BASE IMAGES SHOW/HIDE $ ( '#Artemis-Size' ) . on ( 'change' , function ( ) {…" at bounding box center [363, 280] width 313 height 396
click at [308, 293] on div "// BASE IMAGES SHOW/HIDE $ ( '#Artemis-Size' ) . on ( 'change' , function ( ) {…" at bounding box center [363, 280] width 313 height 396
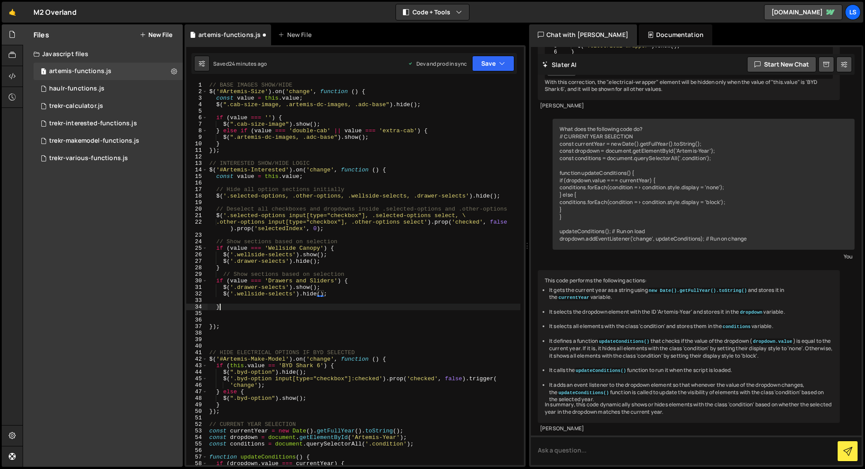
click at [223, 308] on div "// BASE IMAGES SHOW/HIDE $ ( '#Artemis-Size' ) . on ( 'change' , function ( ) {…" at bounding box center [363, 280] width 313 height 396
type textarea "}"
click at [234, 301] on div "// BASE IMAGES SHOW/HIDE $ ( '#Artemis-Size' ) . on ( 'change' , function ( ) {…" at bounding box center [363, 280] width 313 height 396
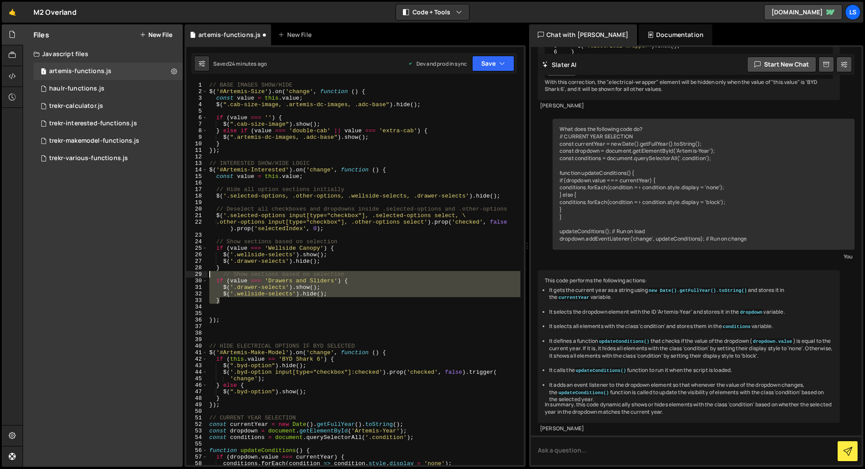
drag, startPoint x: 212, startPoint y: 295, endPoint x: 190, endPoint y: 275, distance: 30.2
click at [190, 275] on div "$('.wellside-selects').hide(); 1 2 3 4 5 6 7 8 9 10 11 12 13 14 15 16 17 18 19 …" at bounding box center [355, 273] width 338 height 383
click at [267, 271] on div "// BASE IMAGES SHOW/HIDE $ ( '#Artemis-Size' ) . on ( 'change' , function ( ) {…" at bounding box center [363, 280] width 313 height 396
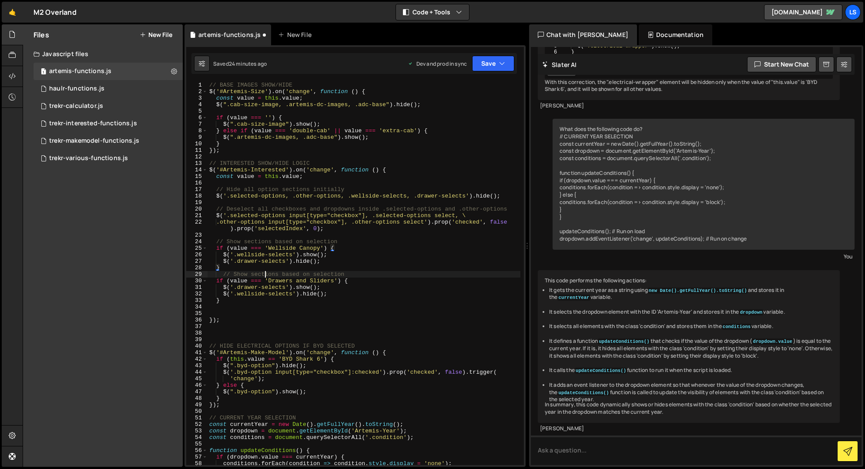
click at [264, 274] on div "// BASE IMAGES SHOW/HIDE $ ( '#Artemis-Size' ) . on ( 'change' , function ( ) {…" at bounding box center [363, 280] width 313 height 396
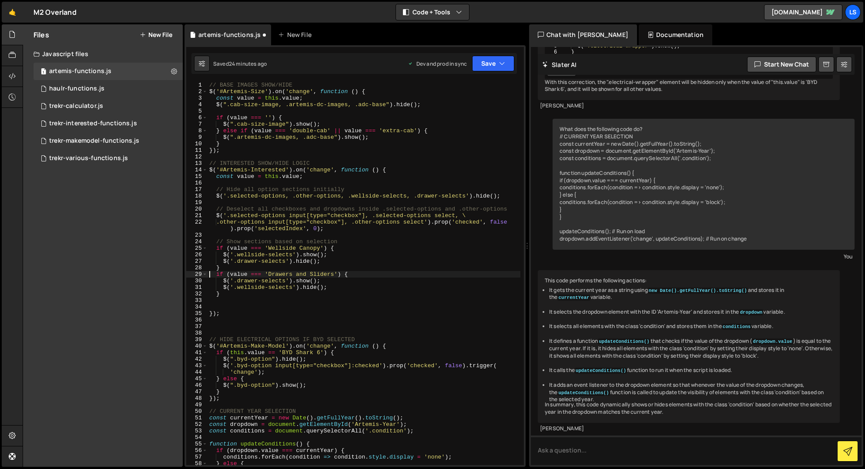
click at [255, 241] on div "// BASE IMAGES SHOW/HIDE $ ( '#Artemis-Size' ) . on ( 'change' , function ( ) {…" at bounding box center [363, 280] width 313 height 396
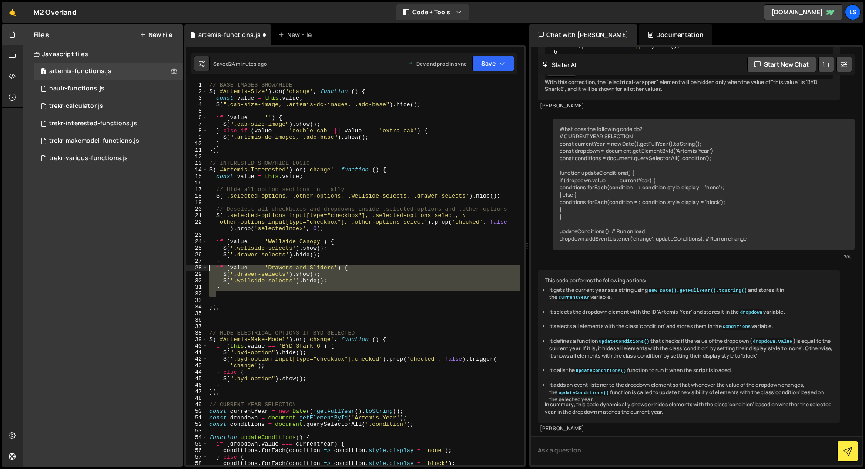
drag, startPoint x: 222, startPoint y: 291, endPoint x: 193, endPoint y: 264, distance: 39.4
click at [193, 264] on div "if (value === 'Wellside Canopy') { 1 2 3 4 5 6 7 8 9 10 11 12 13 14 15 16 17 18…" at bounding box center [355, 273] width 338 height 383
click at [228, 289] on div "// BASE IMAGES SHOW/HIDE $ ( '#Artemis-Size' ) . on ( 'change' , function ( ) {…" at bounding box center [363, 273] width 313 height 383
type textarea "}"
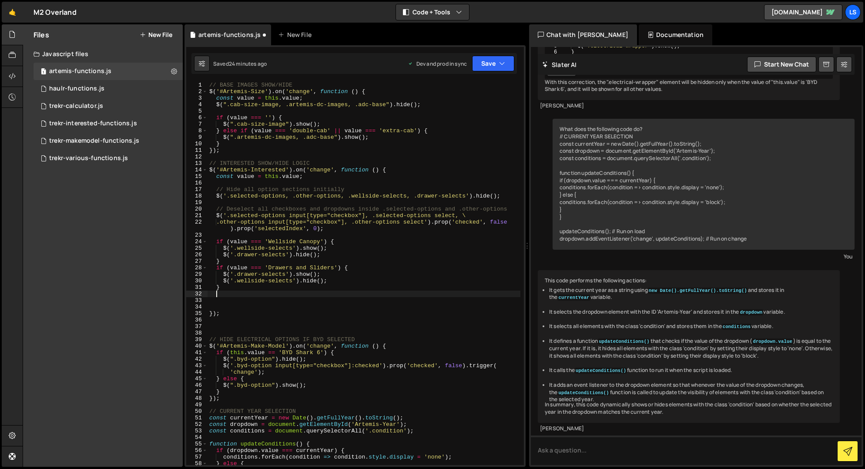
paste textarea "if (value === 'Drawers and Sliders') {"
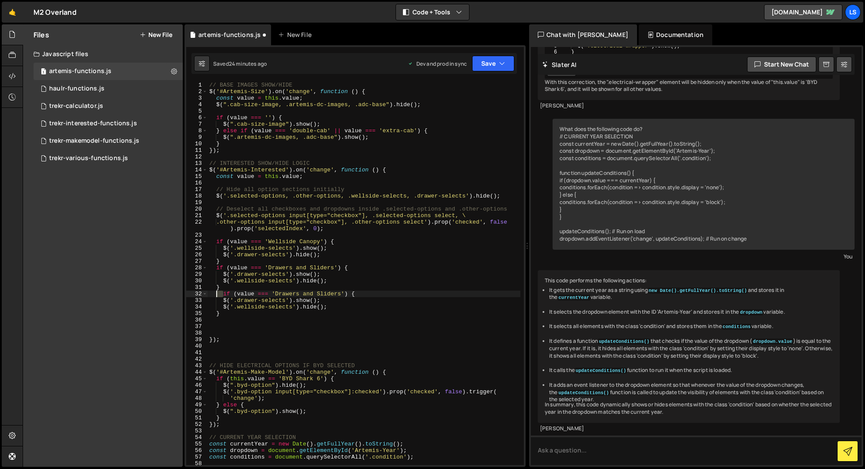
drag, startPoint x: 224, startPoint y: 292, endPoint x: 217, endPoint y: 294, distance: 6.8
click at [217, 294] on div "// BASE IMAGES SHOW/HIDE $ ( '#Artemis-Size' ) . on ( 'change' , function ( ) {…" at bounding box center [363, 280] width 313 height 396
drag, startPoint x: 335, startPoint y: 266, endPoint x: 269, endPoint y: 269, distance: 65.7
click at [269, 269] on div "// BASE IMAGES SHOW/HIDE $ ( '#Artemis-Size' ) . on ( 'change' , function ( ) {…" at bounding box center [363, 280] width 313 height 396
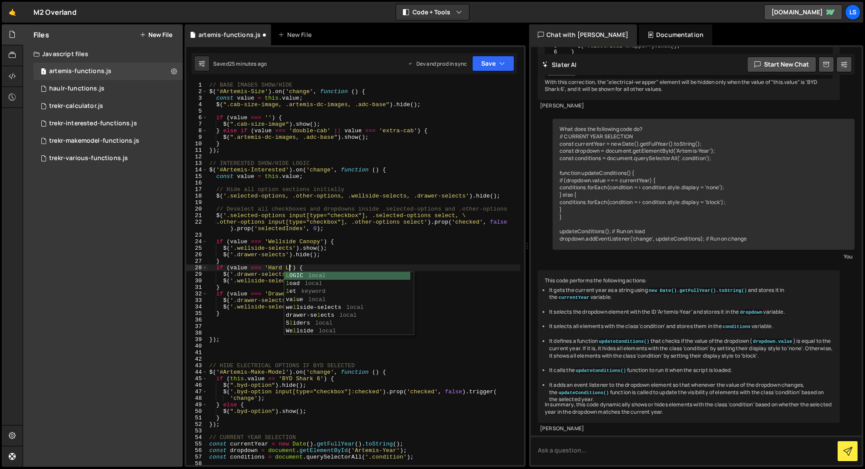
scroll to position [0, 6]
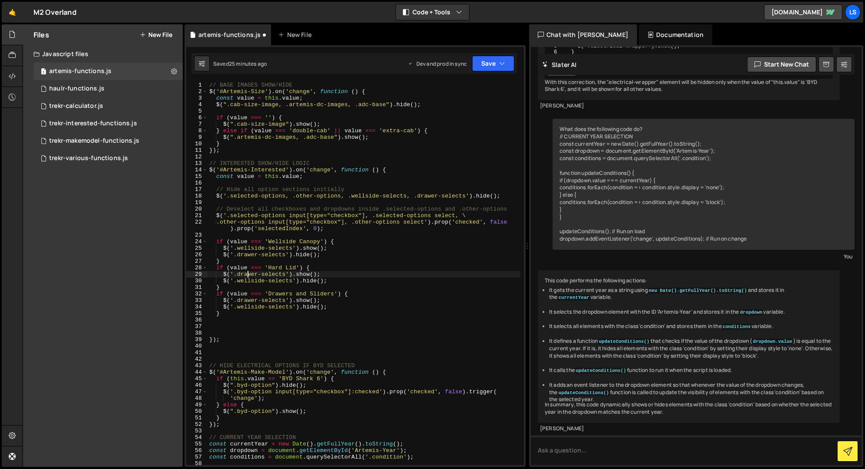
click at [247, 274] on div "// BASE IMAGES SHOW/HIDE $ ( '#Artemis-Size' ) . on ( 'change' , function ( ) {…" at bounding box center [363, 280] width 313 height 396
drag, startPoint x: 332, startPoint y: 294, endPoint x: 267, endPoint y: 295, distance: 64.8
click at [267, 295] on div "// BASE IMAGES SHOW/HIDE $ ( '#Artemis-Size' ) . on ( 'change' , function ( ) {…" at bounding box center [363, 280] width 313 height 396
click at [259, 281] on div "// BASE IMAGES SHOW/HIDE $ ( '#Artemis-Size' ) . on ( 'change' , function ( ) {…" at bounding box center [363, 280] width 313 height 396
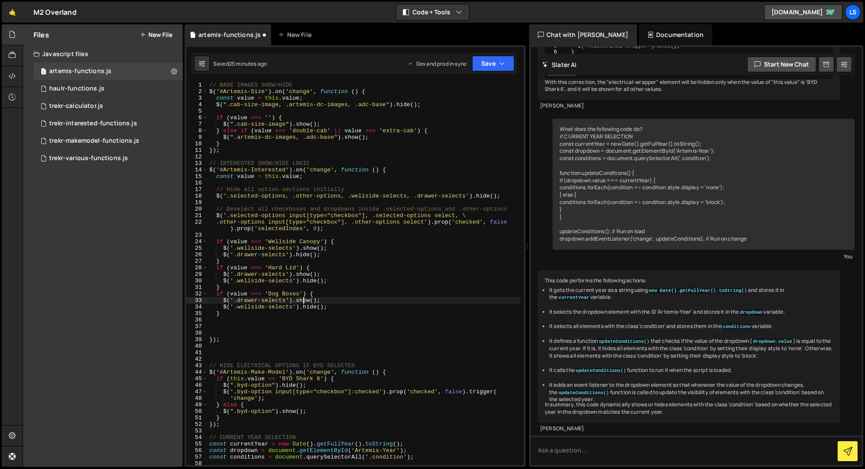
click at [302, 301] on div "// BASE IMAGES SHOW/HIDE $ ( '#Artemis-Size' ) . on ( 'change' , function ( ) {…" at bounding box center [363, 280] width 313 height 396
click at [303, 274] on div "// BASE IMAGES SHOW/HIDE $ ( '#Artemis-Size' ) . on ( 'change' , function ( ) {…" at bounding box center [363, 280] width 313 height 396
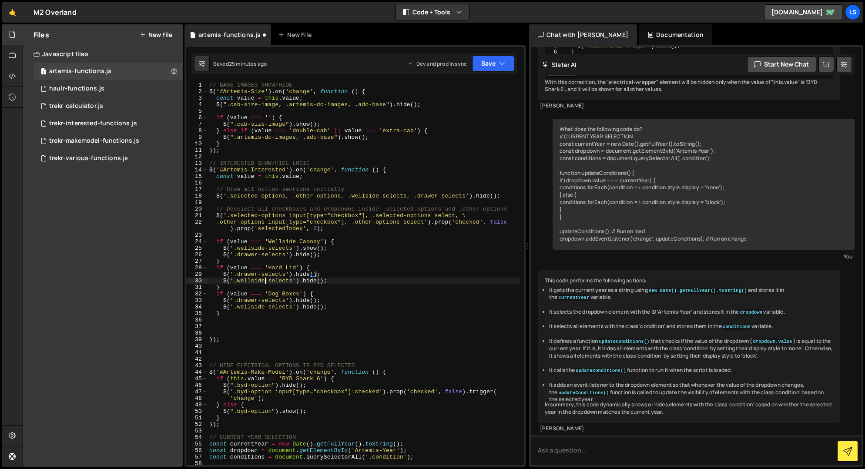
click at [265, 280] on div "// BASE IMAGES SHOW/HIDE $ ( '#Artemis-Size' ) . on ( 'change' , function ( ) {…" at bounding box center [363, 280] width 313 height 396
drag, startPoint x: 284, startPoint y: 275, endPoint x: 236, endPoint y: 276, distance: 47.8
click at [236, 276] on div "// BASE IMAGES SHOW/HIDE $ ( '#Artemis-Size' ) . on ( 'change' , function ( ) {…" at bounding box center [363, 280] width 313 height 396
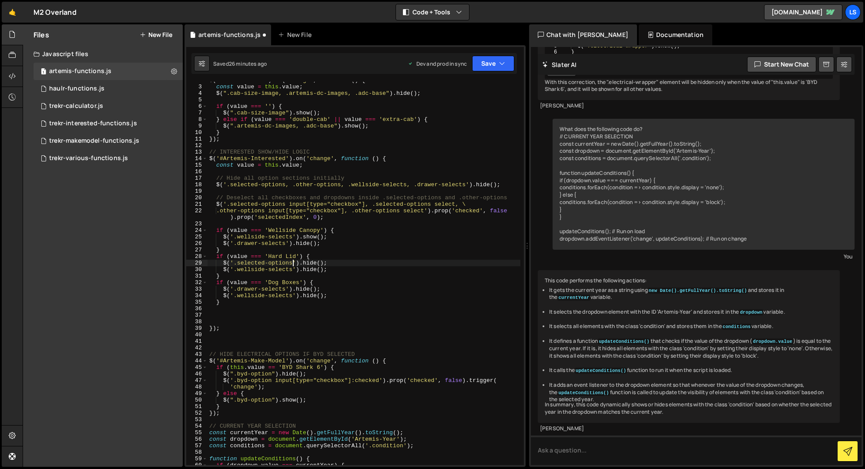
scroll to position [11, 0]
click at [308, 269] on div "$ ( '#Artemis-Size' ) . on ( 'change' , function ( ) { const value = this . val…" at bounding box center [363, 275] width 313 height 396
click at [276, 268] on div "$ ( '#Artemis-Size' ) . on ( 'change' , function ( ) { const value = this . val…" at bounding box center [363, 275] width 313 height 396
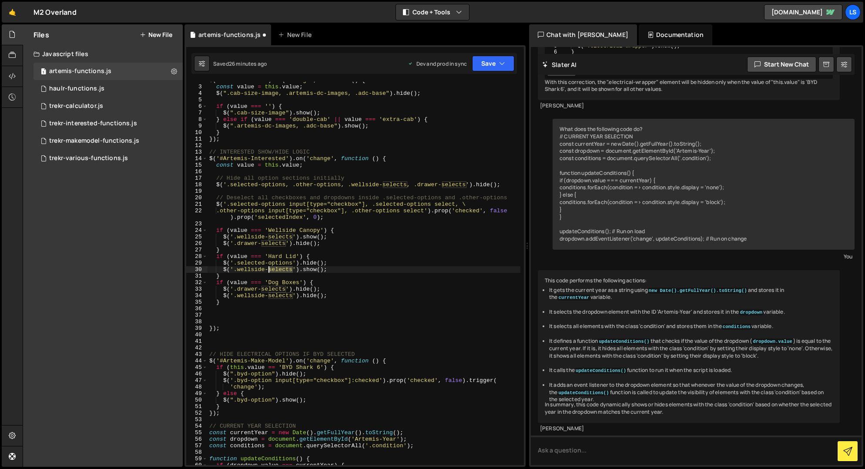
click at [276, 268] on div "$ ( '#Artemis-Size' ) . on ( 'change' , function ( ) { const value = this . val…" at bounding box center [363, 275] width 313 height 396
click at [251, 269] on div "$ ( '#Artemis-Size' ) . on ( 'change' , function ( ) { const value = this . val…" at bounding box center [363, 275] width 313 height 396
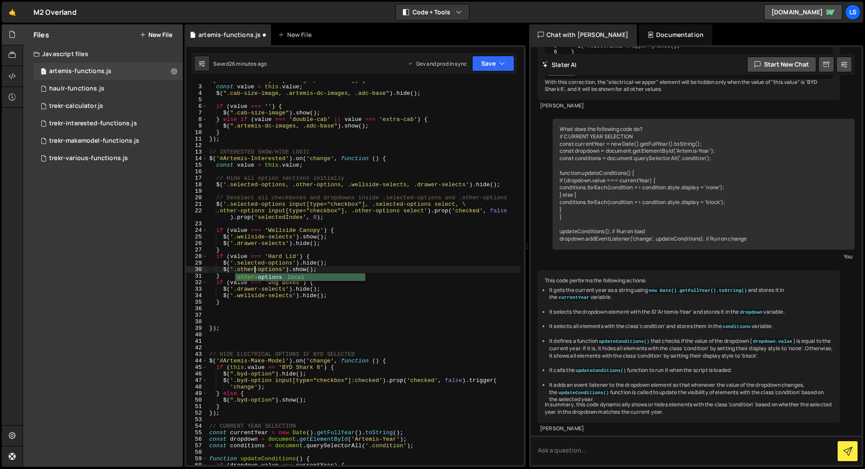
click at [254, 264] on div "$ ( '#Artemis-Size' ) . on ( 'change' , function ( ) { const value = this . val…" at bounding box center [363, 275] width 313 height 396
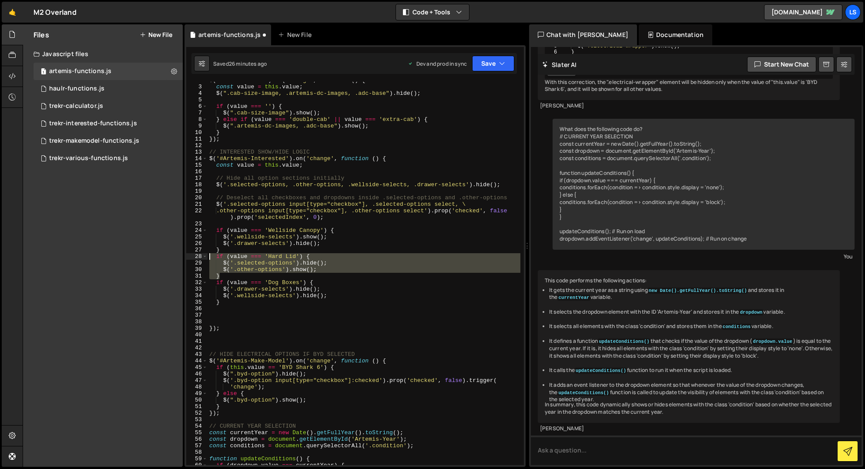
drag, startPoint x: 218, startPoint y: 276, endPoint x: 184, endPoint y: 256, distance: 39.5
click at [184, 256] on div "Files New File Javascript files 1 artemis-functions.js 0 1 haulr-functions.js 0…" at bounding box center [444, 245] width 842 height 443
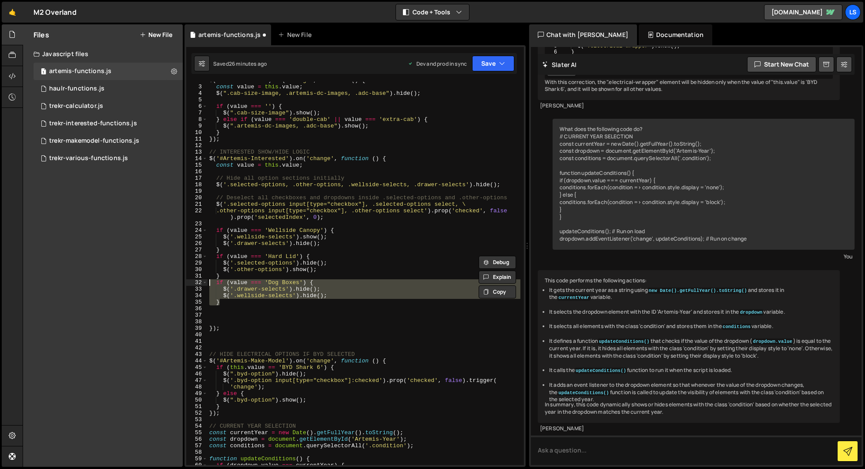
drag, startPoint x: 218, startPoint y: 304, endPoint x: 195, endPoint y: 280, distance: 33.2
click at [195, 280] on div "if (value === 'Hard Lid') { $('.selected-options').hide(); 2 3 4 5 6 7 8 9 10 1…" at bounding box center [355, 273] width 338 height 383
paste textarea "}"
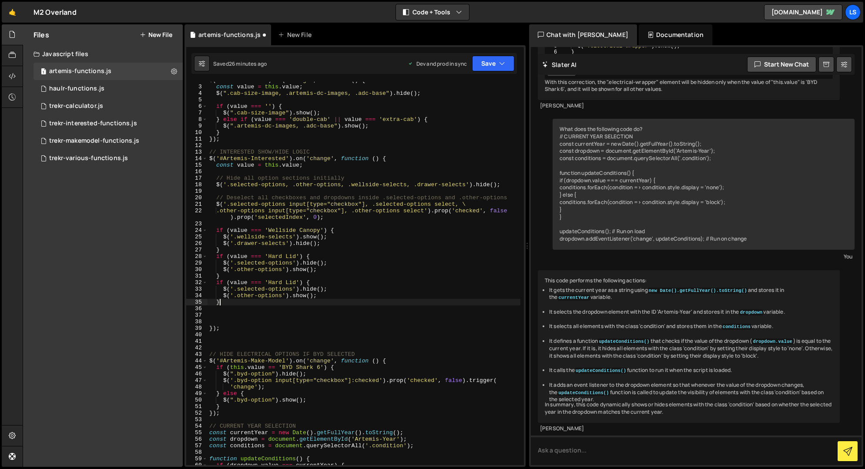
scroll to position [0, 0]
click at [276, 283] on div "$ ( '#Artemis-Size' ) . on ( 'change' , function ( ) { const value = this . val…" at bounding box center [363, 275] width 313 height 396
click at [271, 295] on div "$ ( '#Artemis-Size' ) . on ( 'change' , function ( ) { const value = this . val…" at bounding box center [363, 275] width 313 height 396
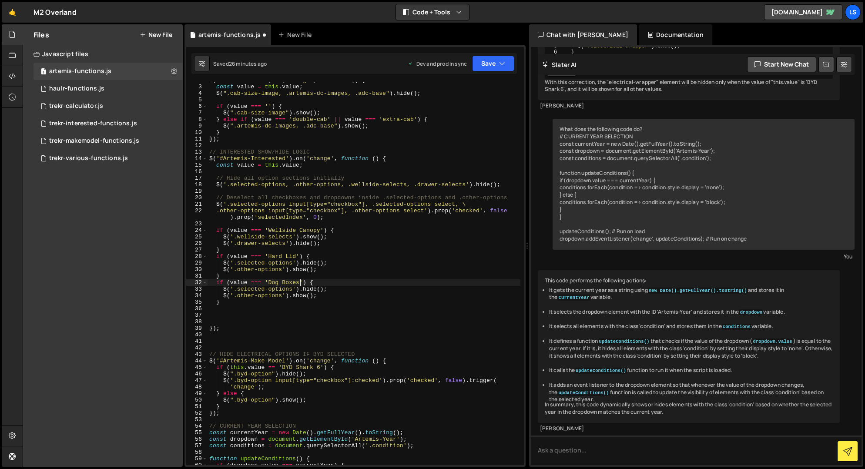
type textarea "$('.other-options').show();"
click at [221, 311] on div "$ ( '#Artemis-Size' ) . on ( 'change' , function ( ) { const value = this . val…" at bounding box center [363, 275] width 313 height 396
click at [222, 318] on div "$ ( '#Artemis-Size' ) . on ( 'change' , function ( ) { const value = this . val…" at bounding box center [363, 275] width 313 height 396
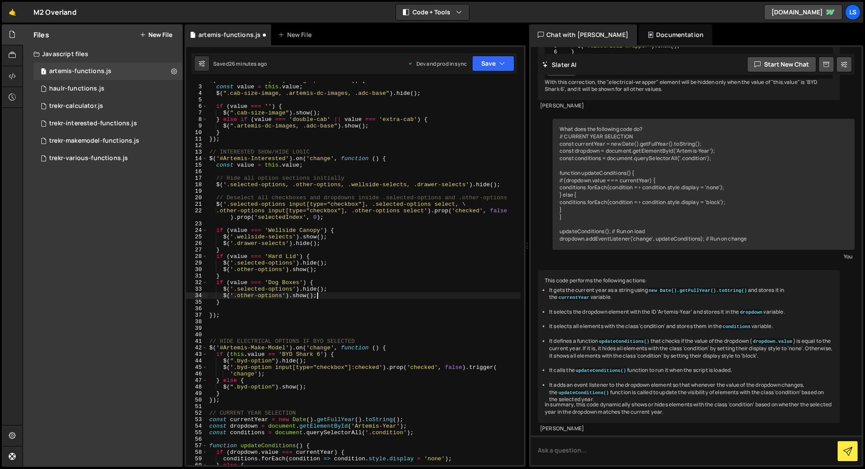
click at [323, 296] on div "$ ( '#Artemis-Size' ) . on ( 'change' , function ( ) { const value = this . val…" at bounding box center [363, 275] width 313 height 396
drag, startPoint x: 332, startPoint y: 288, endPoint x: 184, endPoint y: 289, distance: 147.4
click at [184, 289] on div "Type cmd + s to save your Javascript file. XXXXXXXXXXXXXXXXXXXXXXXXXXXXXXXXXXXX…" at bounding box center [354, 255] width 341 height 421
type textarea "$('.selected-options').hide();"
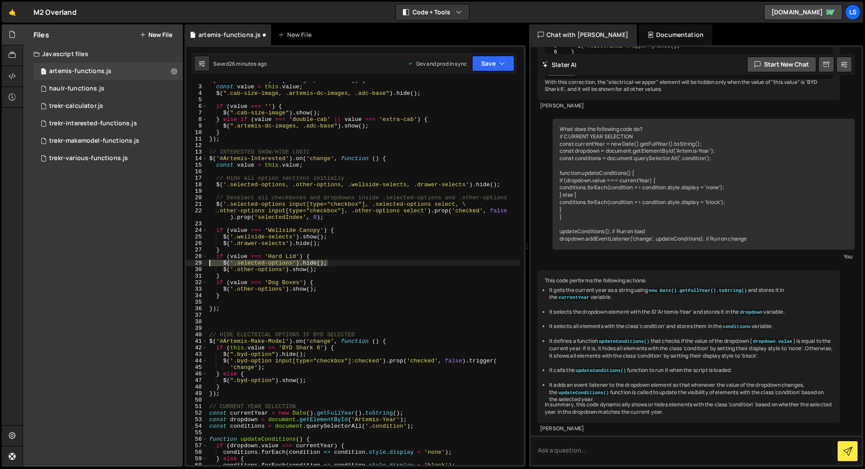
drag, startPoint x: 335, startPoint y: 263, endPoint x: 206, endPoint y: 270, distance: 129.4
click at [193, 265] on div "if (value === 'Dog Boxes') { 2 3 4 5 6 7 8 9 10 11 12 13 14 15 16 17 18 19 20 2…" at bounding box center [355, 273] width 338 height 383
type textarea "$('.selected-options').hide();"
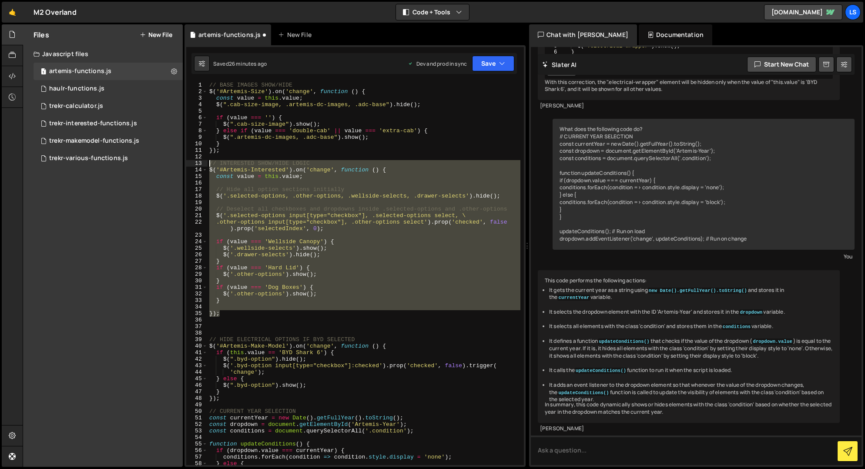
drag, startPoint x: 218, startPoint y: 315, endPoint x: 184, endPoint y: 162, distance: 156.6
click at [184, 162] on div "Files New File Javascript files 1 artemis-functions.js 0 1 haulr-functions.js 0…" at bounding box center [444, 245] width 842 height 443
drag, startPoint x: 237, startPoint y: 311, endPoint x: 224, endPoint y: 315, distance: 13.6
click at [237, 311] on div "// BASE IMAGES SHOW/HIDE $ ( '#Artemis-Size' ) . on ( 'change' , function ( ) {…" at bounding box center [363, 273] width 313 height 383
drag, startPoint x: 225, startPoint y: 315, endPoint x: 193, endPoint y: 163, distance: 155.2
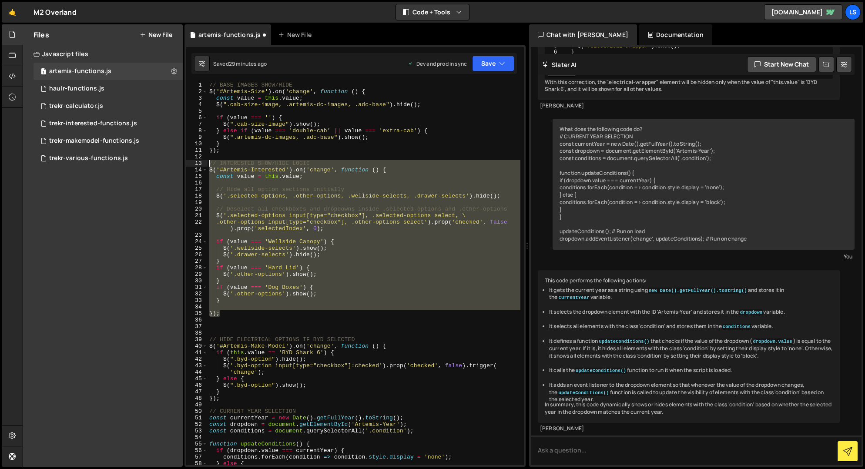
click at [193, 163] on div "}); 1 2 3 4 5 6 7 8 9 10 11 12 13 14 15 16 17 18 19 20 21 22 23 24 25 26 27 28 …" at bounding box center [355, 273] width 338 height 383
type textarea "// INTERESTED SHOW/HIDE LOGIC $('#Artemis-Interested').on('change', function ()…"
paste textarea
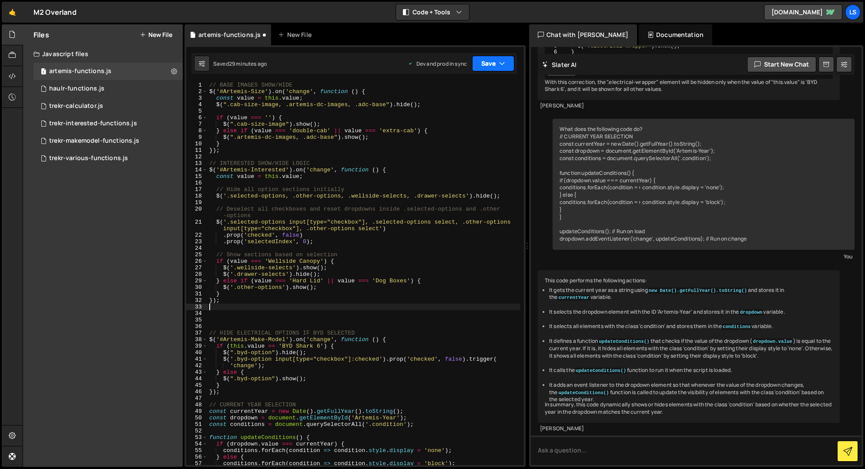
click at [493, 60] on button "Save" at bounding box center [493, 64] width 42 height 16
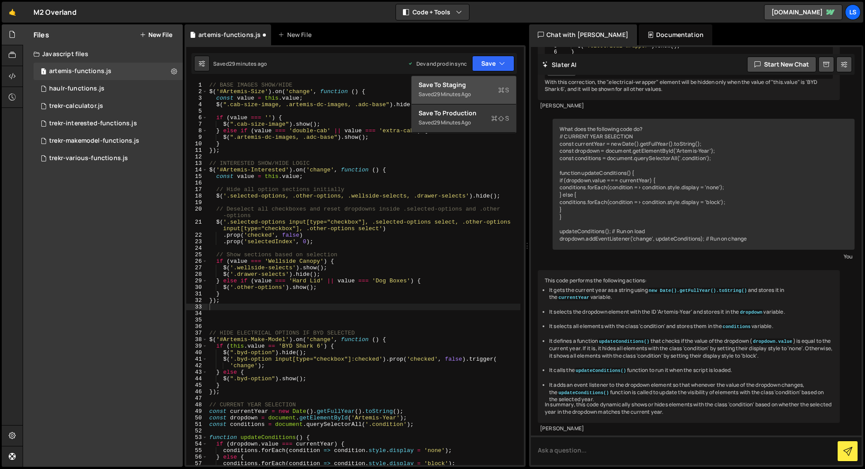
click at [463, 90] on div "Saved 29 minutes ago" at bounding box center [463, 94] width 90 height 10
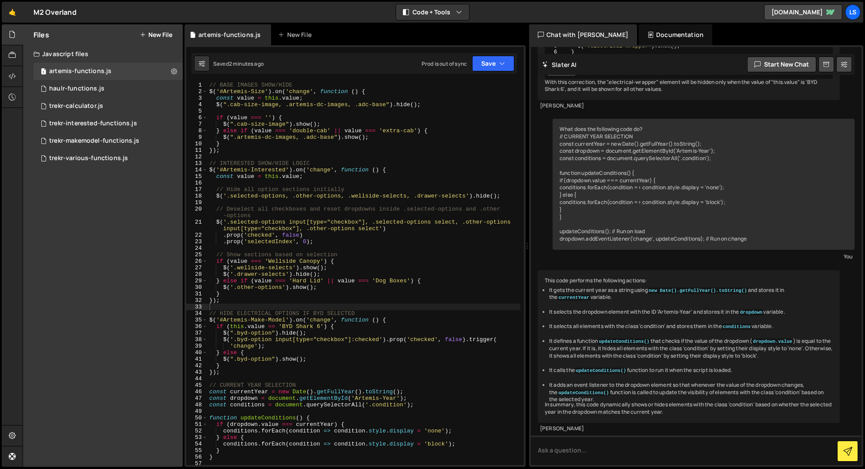
click at [224, 301] on div "// BASE IMAGES SHOW/HIDE $ ( '#Artemis-Size' ) . on ( 'change' , function ( ) {…" at bounding box center [363, 280] width 313 height 396
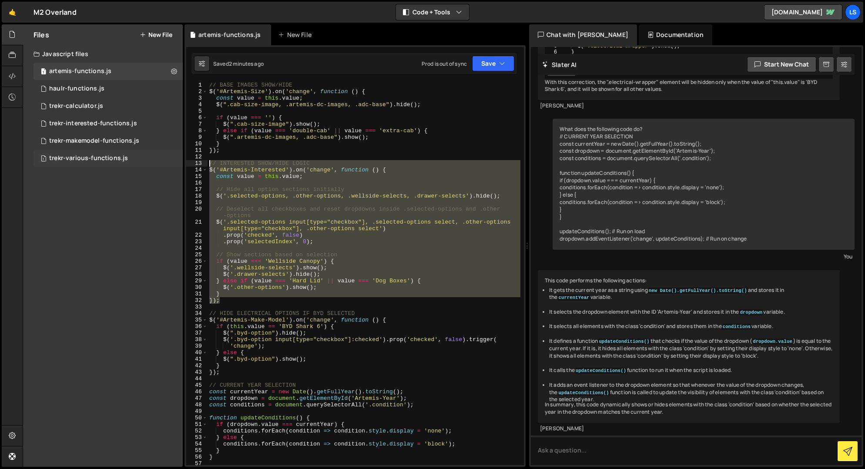
drag, startPoint x: 219, startPoint y: 301, endPoint x: 181, endPoint y: 161, distance: 145.0
click at [181, 161] on div "Files New File Javascript files 1 artemis-functions.js 0 1 haulr-functions.js 0…" at bounding box center [444, 245] width 842 height 443
click at [231, 233] on div "// BASE IMAGES SHOW/HIDE $ ( '#Artemis-Size' ) . on ( 'change' , function ( ) {…" at bounding box center [363, 273] width 313 height 383
drag, startPoint x: 212, startPoint y: 295, endPoint x: 196, endPoint y: 167, distance: 128.4
click at [196, 167] on div ".prop('checked', false) 1 2 3 4 5 6 7 8 9 10 11 12 13 14 15 16 17 18 19 20 21 2…" at bounding box center [355, 273] width 338 height 383
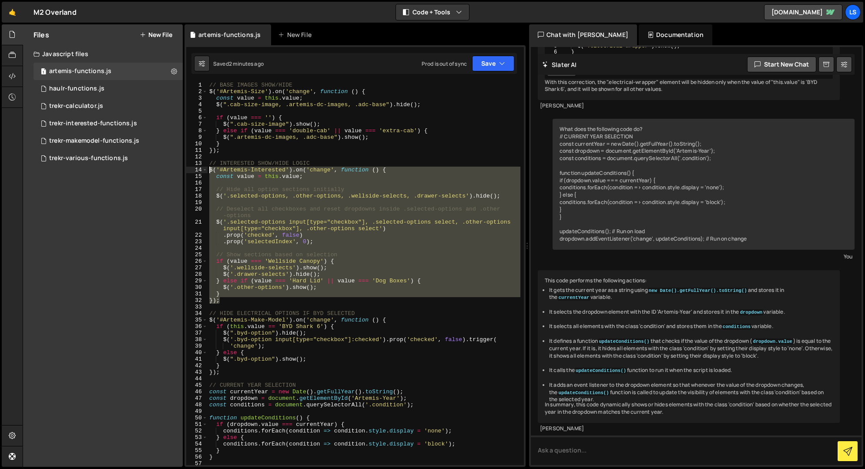
type textarea "$('#Artemis-Interested').on('change', function () { const value = this.value;"
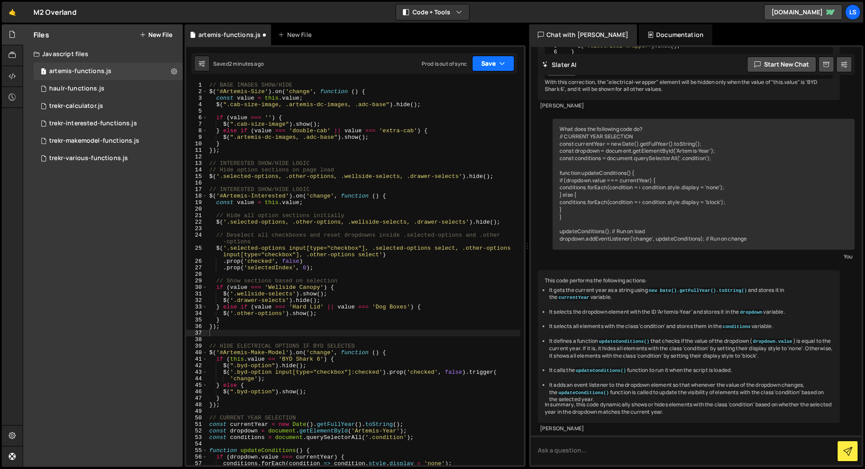
click at [494, 63] on button "Save" at bounding box center [493, 64] width 42 height 16
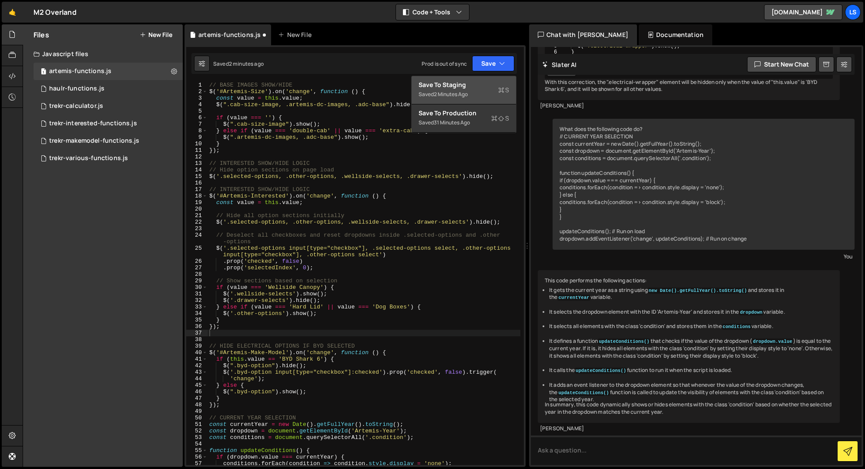
click at [472, 86] on div "Save to Staging S" at bounding box center [463, 84] width 90 height 9
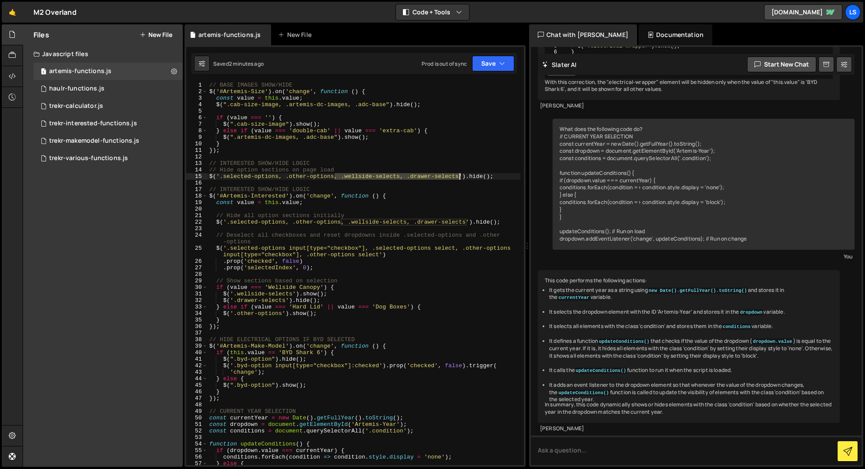
drag, startPoint x: 334, startPoint y: 176, endPoint x: 459, endPoint y: 175, distance: 125.3
click at [459, 175] on div "// BASE IMAGES SHOW/HIDE $ ( '#Artemis-Size' ) . on ( 'change' , function ( ) {…" at bounding box center [363, 280] width 313 height 396
drag, startPoint x: 348, startPoint y: 223, endPoint x: 450, endPoint y: 243, distance: 104.6
click at [465, 223] on div "// BASE IMAGES SHOW/HIDE $ ( '#Artemis-Size' ) . on ( 'change' , function ( ) {…" at bounding box center [363, 280] width 313 height 396
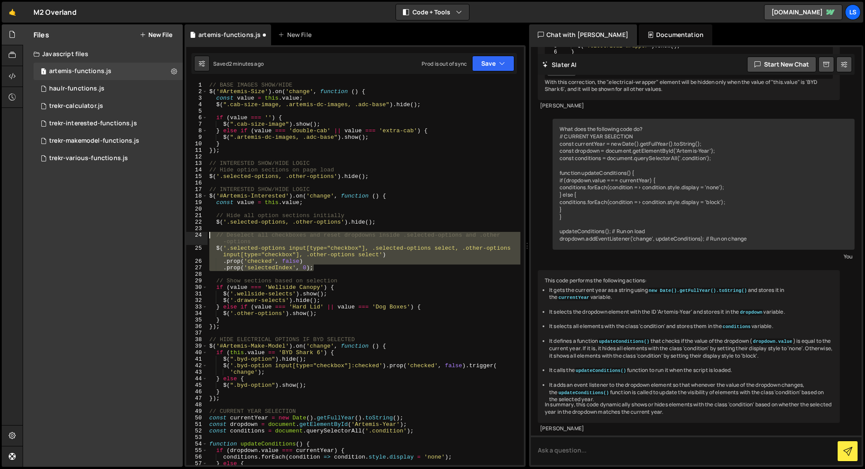
drag, startPoint x: 316, startPoint y: 268, endPoint x: 194, endPoint y: 234, distance: 126.8
click at [194, 234] on div "$('.selected-options, .other-options').hide(); 1 2 3 4 5 6 7 8 9 10 11 12 13 14…" at bounding box center [355, 273] width 338 height 383
type textarea "// Deselect all checkboxes and reset dropdowns inside .selected-options and .ot…"
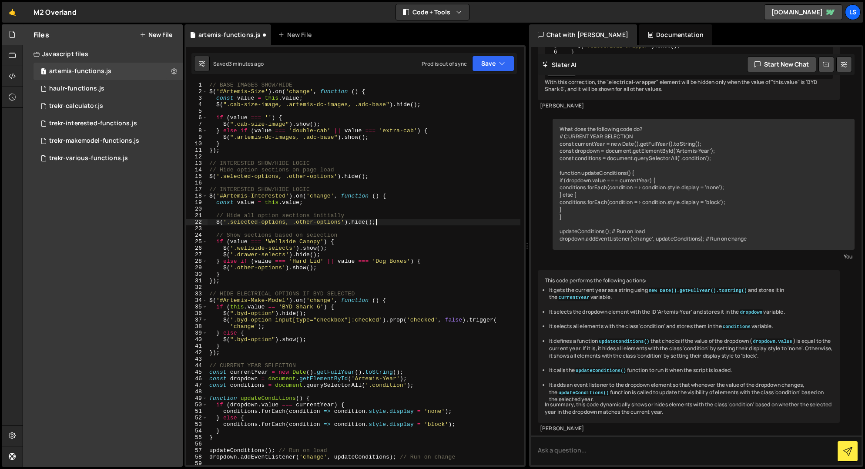
click at [277, 249] on div "// BASE IMAGES SHOW/HIDE $ ( '#Artemis-Size' ) . on ( 'change' , function ( ) {…" at bounding box center [363, 280] width 313 height 396
click at [247, 254] on div "// BASE IMAGES SHOW/HIDE $ ( '#Artemis-Size' ) . on ( 'change' , function ( ) {…" at bounding box center [363, 280] width 313 height 396
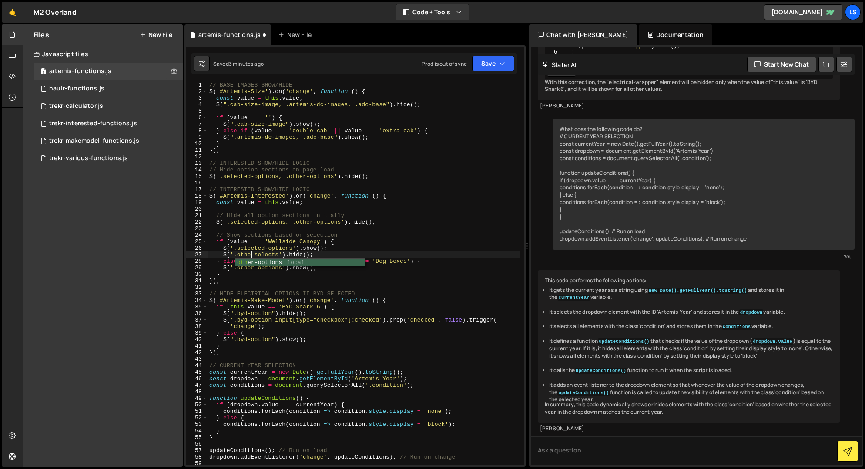
scroll to position [0, 3]
click at [272, 253] on div "// BASE IMAGES SHOW/HIDE $ ( '#Artemis-Size' ) . on ( 'change' , function ( ) {…" at bounding box center [363, 280] width 313 height 396
drag, startPoint x: 328, startPoint y: 247, endPoint x: 191, endPoint y: 250, distance: 136.6
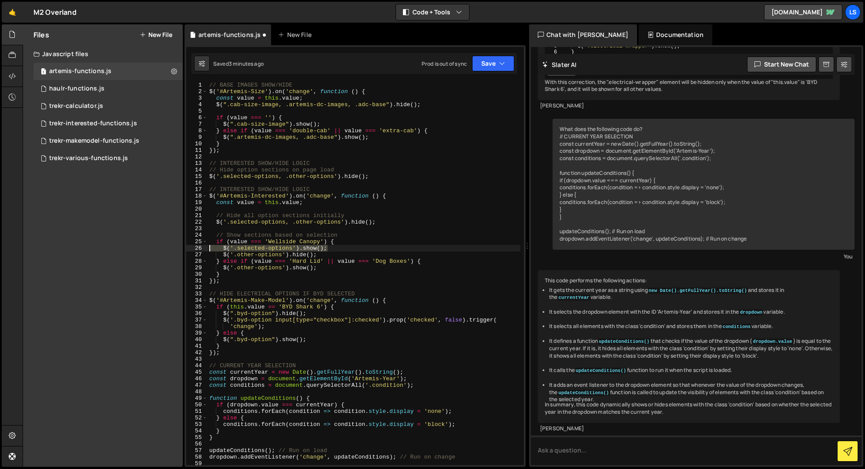
click at [191, 250] on div "$('.other-options').hide(); 1 2 3 4 5 6 7 8 9 10 11 12 13 14 15 16 17 18 19 20 …" at bounding box center [355, 273] width 338 height 383
click at [325, 268] on div "// BASE IMAGES SHOW/HIDE $ ( '#Artemis-Size' ) . on ( 'change' , function ( ) {…" at bounding box center [363, 280] width 313 height 396
type textarea "$('.other-options').show();"
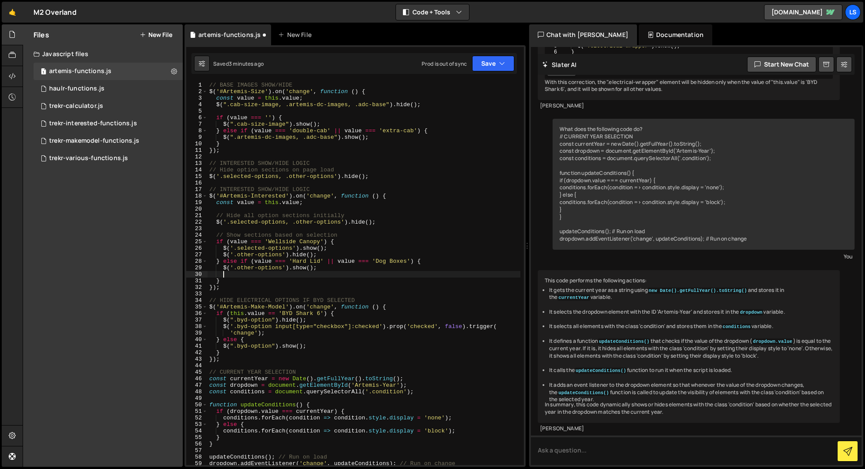
scroll to position [0, 0]
paste textarea "$('.selected-options').show();"
drag, startPoint x: 237, startPoint y: 274, endPoint x: 223, endPoint y: 275, distance: 13.9
click at [223, 275] on div "// BASE IMAGES SHOW/HIDE $ ( '#Artemis-Size' ) . on ( 'change' , function ( ) {…" at bounding box center [363, 280] width 313 height 396
click at [308, 275] on div "// BASE IMAGES SHOW/HIDE $ ( '#Artemis-Size' ) . on ( 'change' , function ( ) {…" at bounding box center [363, 280] width 313 height 396
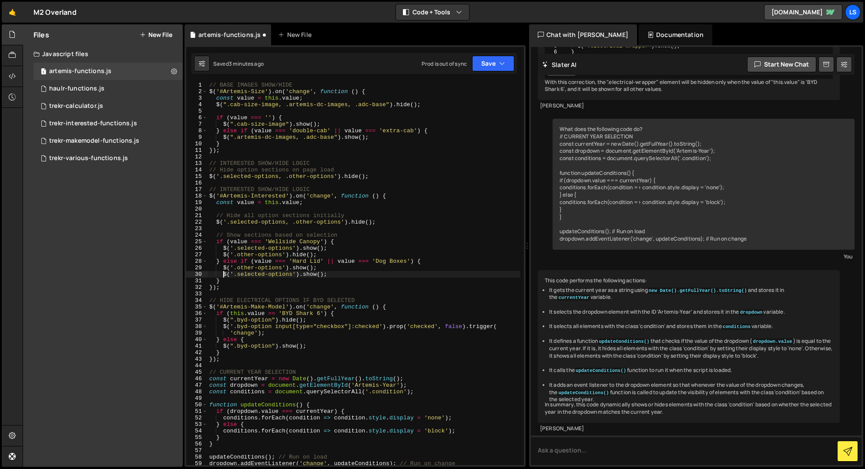
click at [308, 275] on div "// BASE IMAGES SHOW/HIDE $ ( '#Artemis-Size' ) . on ( 'change' , function ( ) {…" at bounding box center [363, 280] width 313 height 396
click at [281, 267] on div "// BASE IMAGES SHOW/HIDE $ ( '#Artemis-Size' ) . on ( 'change' , function ( ) {…" at bounding box center [363, 280] width 313 height 396
click at [491, 65] on button "Save" at bounding box center [493, 64] width 42 height 16
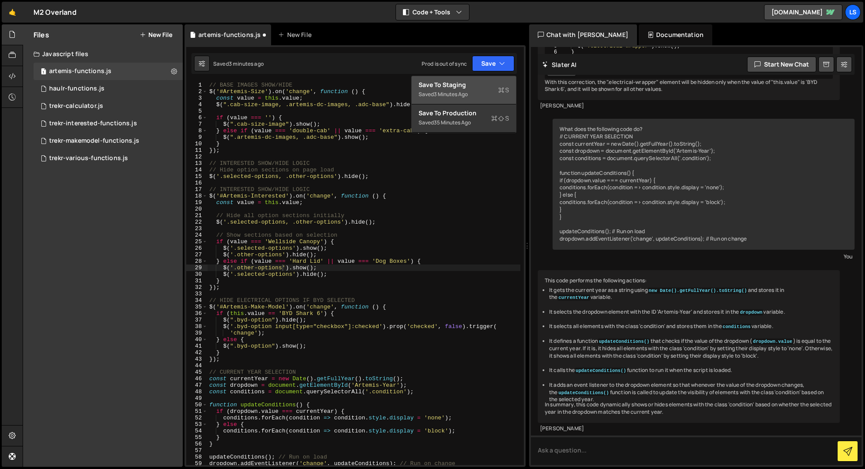
click at [461, 84] on div "Save to Staging S" at bounding box center [463, 84] width 90 height 9
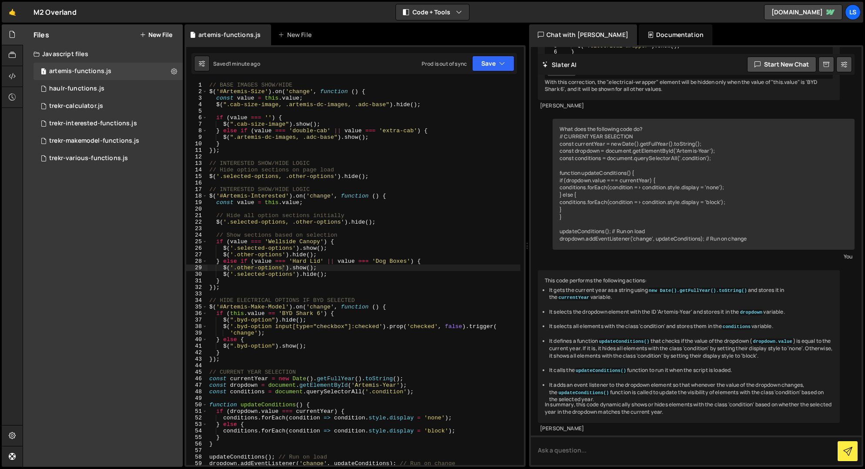
type textarea "$('.selected-options').hide();"
click at [329, 275] on div "// BASE IMAGES SHOW/HIDE $ ( '#Artemis-Size' ) . on ( 'change' , function ( ) {…" at bounding box center [363, 280] width 313 height 396
drag, startPoint x: 331, startPoint y: 274, endPoint x: 222, endPoint y: 274, distance: 108.7
click at [222, 274] on div "// BASE IMAGES SHOW/HIDE $ ( '#Artemis-Size' ) . on ( 'change' , function ( ) {…" at bounding box center [363, 280] width 313 height 396
click at [333, 273] on div "// BASE IMAGES SHOW/HIDE $ ( '#Artemis-Size' ) . on ( 'change' , function ( ) {…" at bounding box center [363, 273] width 313 height 383
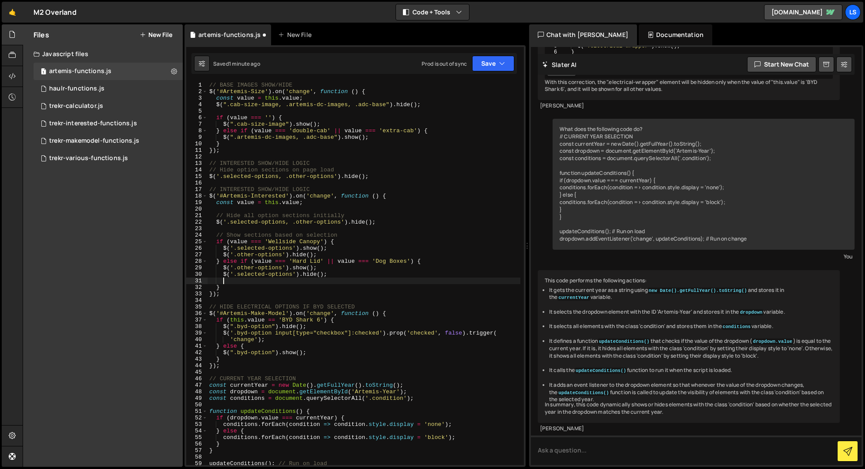
scroll to position [0, 0]
paste textarea "$('.selected-options').hide();"
type textarea "$('.selected-options').hide();"
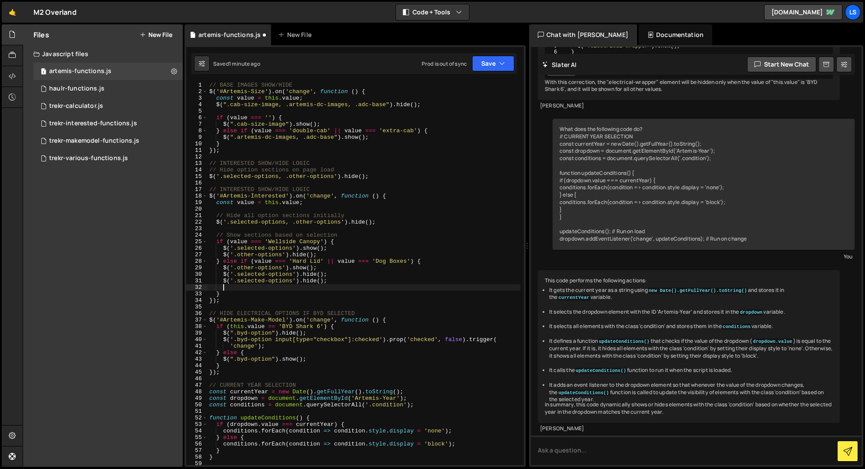
paste textarea "$('.selected-options').hide();"
click at [279, 288] on div "// BASE IMAGES SHOW/HIDE $ ( '#Artemis-Size' ) . on ( 'change' , function ( ) {…" at bounding box center [363, 280] width 313 height 396
drag, startPoint x: 292, startPoint y: 281, endPoint x: 237, endPoint y: 281, distance: 55.2
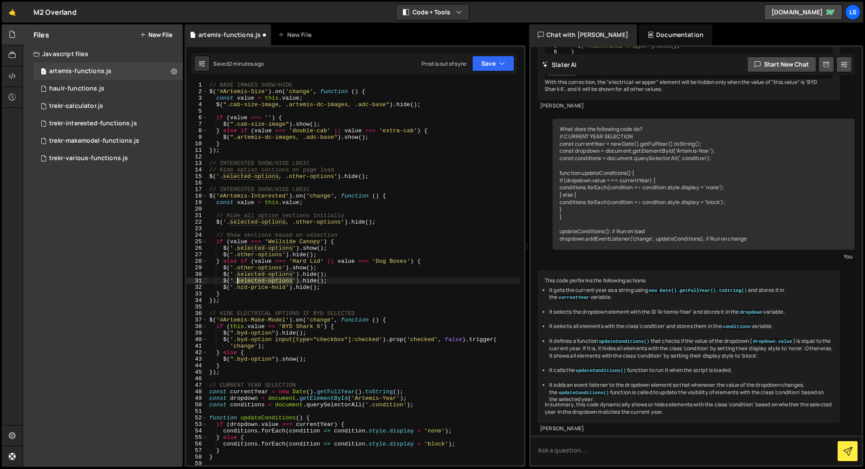
click at [237, 281] on div "// BASE IMAGES SHOW/HIDE $ ( '#Artemis-Size' ) . on ( 'change' , function ( ) {…" at bounding box center [363, 280] width 313 height 396
click at [480, 65] on button "Save" at bounding box center [493, 64] width 42 height 16
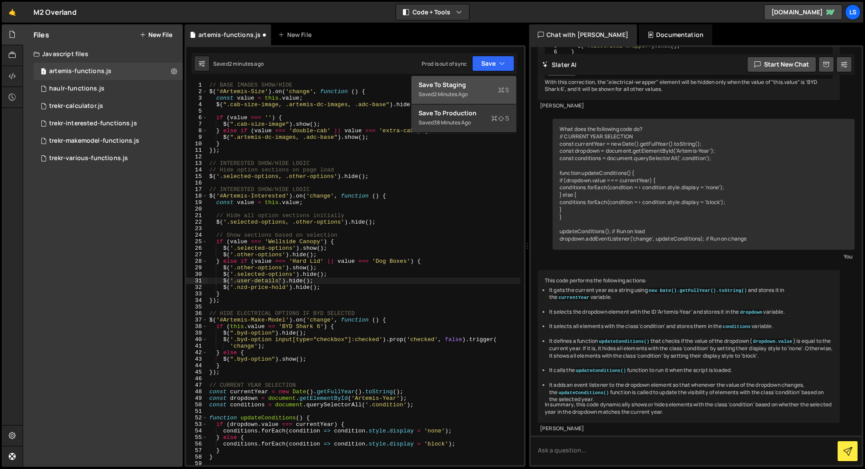
click at [457, 85] on div "Save to Staging S" at bounding box center [463, 84] width 90 height 9
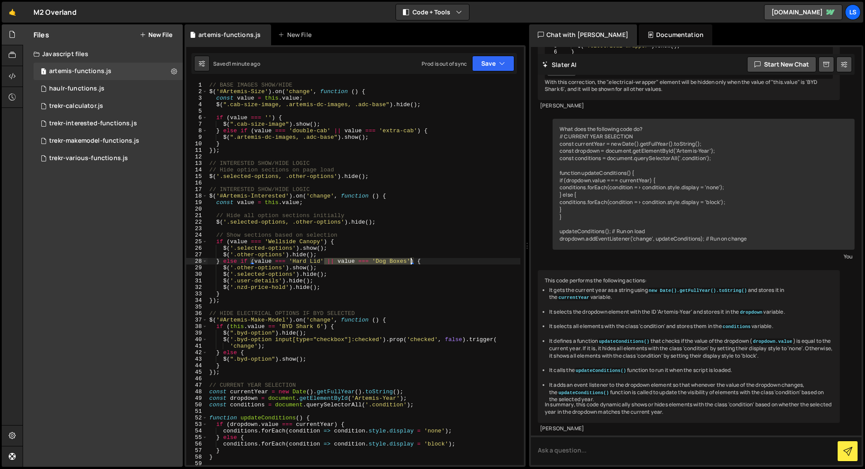
drag, startPoint x: 322, startPoint y: 261, endPoint x: 409, endPoint y: 261, distance: 87.0
click at [409, 261] on div "// BASE IMAGES SHOW/HIDE $ ( '#Artemis-Size' ) . on ( 'change' , function ( ) {…" at bounding box center [363, 280] width 313 height 396
drag, startPoint x: 323, startPoint y: 240, endPoint x: 339, endPoint y: 265, distance: 29.6
click at [323, 240] on div "// BASE IMAGES SHOW/HIDE $ ( '#Artemis-Size' ) . on ( 'change' , function ( ) {…" at bounding box center [363, 280] width 313 height 396
paste textarea "|| value === 'Dog Boxes'"
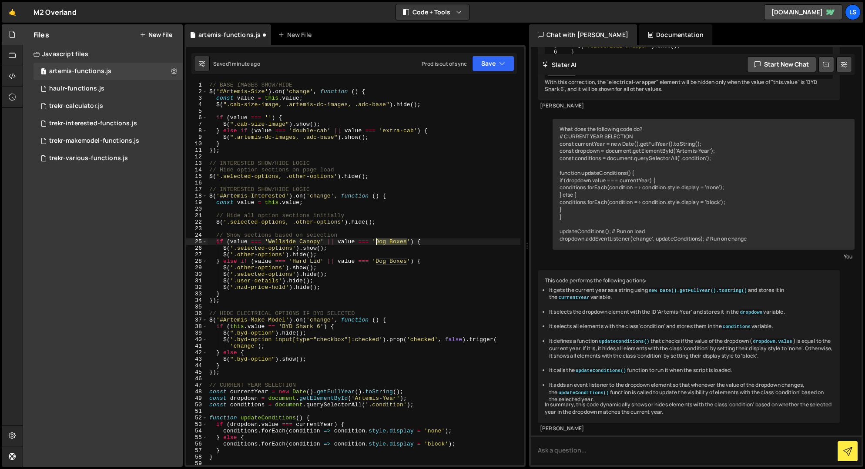
drag, startPoint x: 407, startPoint y: 243, endPoint x: 376, endPoint y: 244, distance: 30.5
click at [376, 244] on div "// BASE IMAGES SHOW/HIDE $ ( '#Artemis-Size' ) . on ( 'change' , function ( ) {…" at bounding box center [363, 280] width 313 height 396
click at [486, 66] on button "Save" at bounding box center [493, 64] width 42 height 16
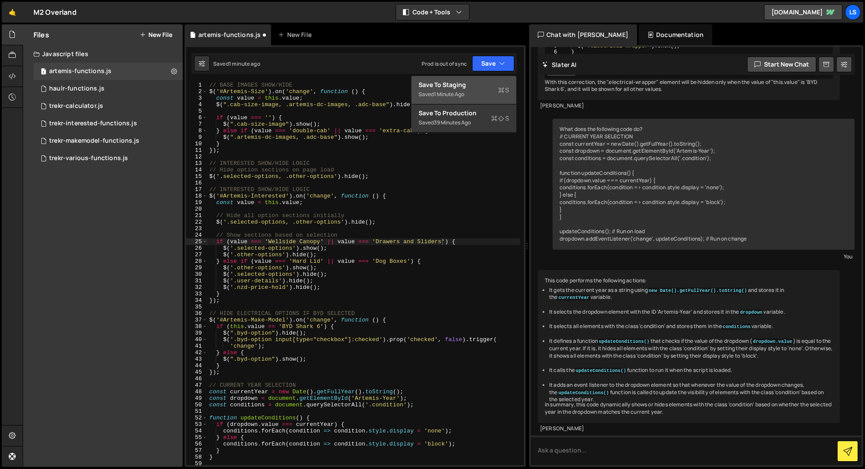
click at [463, 88] on div "Save to Staging S" at bounding box center [463, 84] width 90 height 9
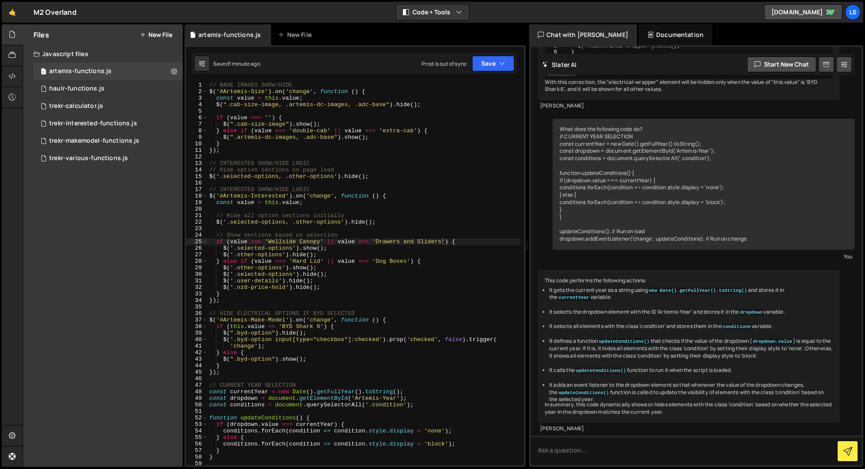
type textarea "$('.nzd-price-hold').hide();"
drag, startPoint x: 323, startPoint y: 288, endPoint x: 224, endPoint y: 289, distance: 99.6
click at [224, 289] on div "// BASE IMAGES SHOW/HIDE $ ( '#Artemis-Size' ) . on ( 'change' , function ( ) {…" at bounding box center [363, 280] width 313 height 396
click at [336, 289] on div "// BASE IMAGES SHOW/HIDE $ ( '#Artemis-Size' ) . on ( 'change' , function ( ) {…" at bounding box center [363, 273] width 313 height 383
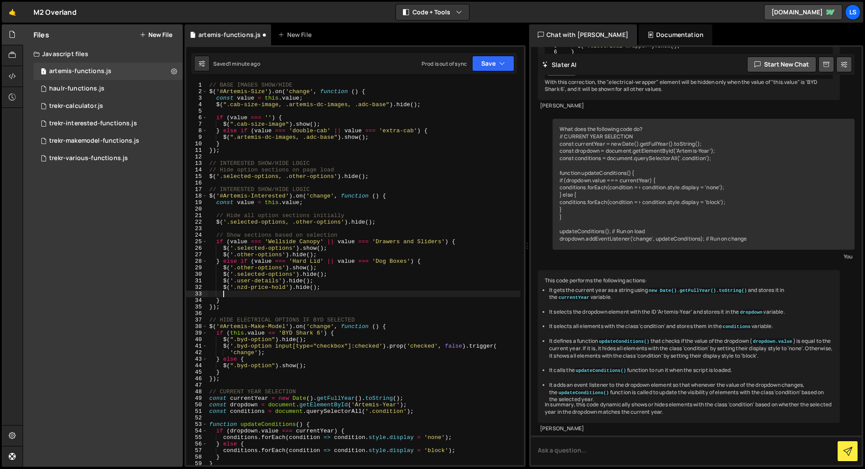
scroll to position [0, 0]
paste textarea "$('.nzd-price-hold').hide();"
drag, startPoint x: 285, startPoint y: 294, endPoint x: 237, endPoint y: 296, distance: 47.9
click at [237, 296] on div "// BASE IMAGES SHOW/HIDE $ ( '#Artemis-Size' ) . on ( 'change' , function ( ) {…" at bounding box center [363, 280] width 313 height 396
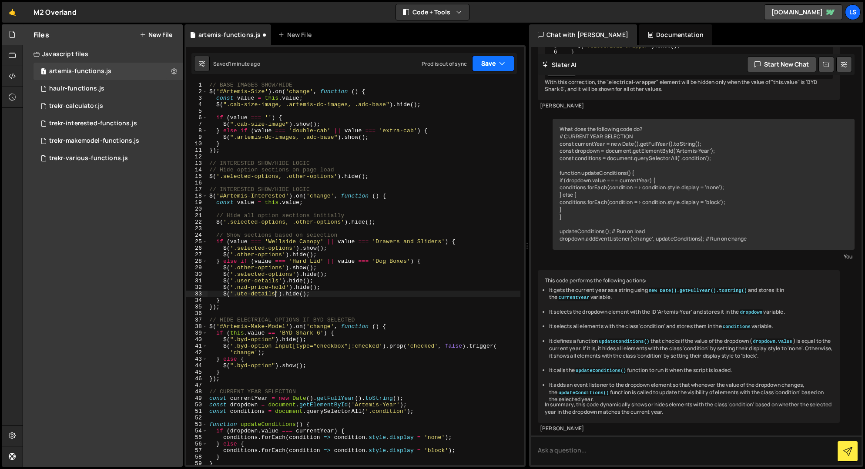
click at [482, 60] on button "Save" at bounding box center [493, 64] width 42 height 16
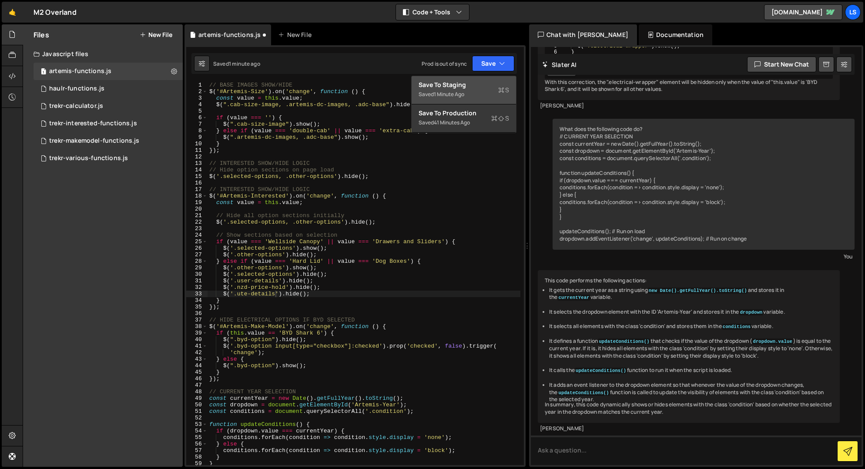
click at [460, 84] on div "Save to Staging S" at bounding box center [463, 84] width 90 height 9
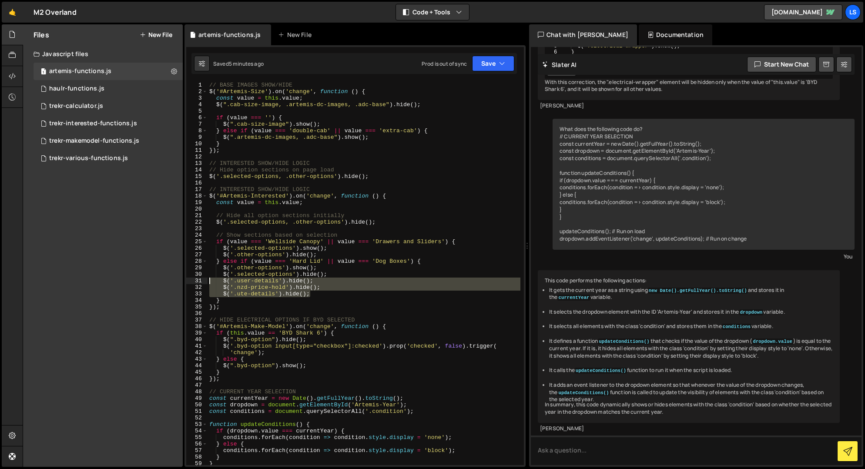
drag, startPoint x: 311, startPoint y: 295, endPoint x: 184, endPoint y: 283, distance: 126.7
click at [184, 283] on div "Type cmd + s to save your Javascript file. XXXXXXXXXXXXXXXXXXXXXXXXXXXXXXXXXXXX…" at bounding box center [354, 255] width 341 height 421
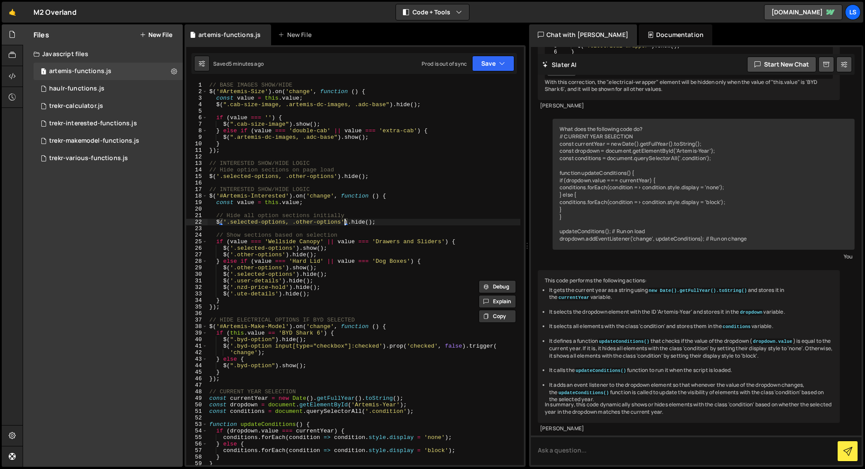
click at [344, 222] on div "// BASE IMAGES SHOW/HIDE $ ( '#Artemis-Size' ) . on ( 'change' , function ( ) {…" at bounding box center [363, 280] width 313 height 396
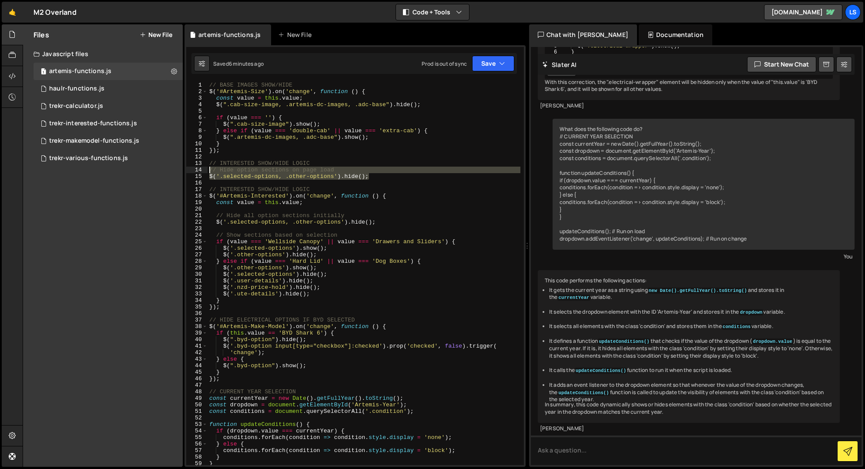
drag, startPoint x: 372, startPoint y: 177, endPoint x: 187, endPoint y: 173, distance: 184.9
click at [187, 173] on div "$('.selected-options, .other-options').hide(); 1 2 3 4 5 6 7 8 9 10 11 12 13 14…" at bounding box center [355, 273] width 338 height 383
type textarea "// Hide option sections on page load $('.selected-options, .other-options').hid…"
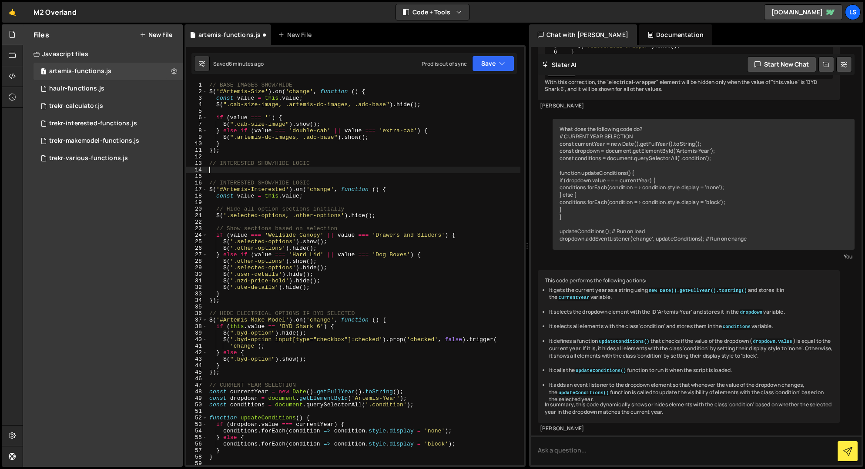
scroll to position [0, 0]
click at [497, 65] on button "Save" at bounding box center [493, 64] width 42 height 16
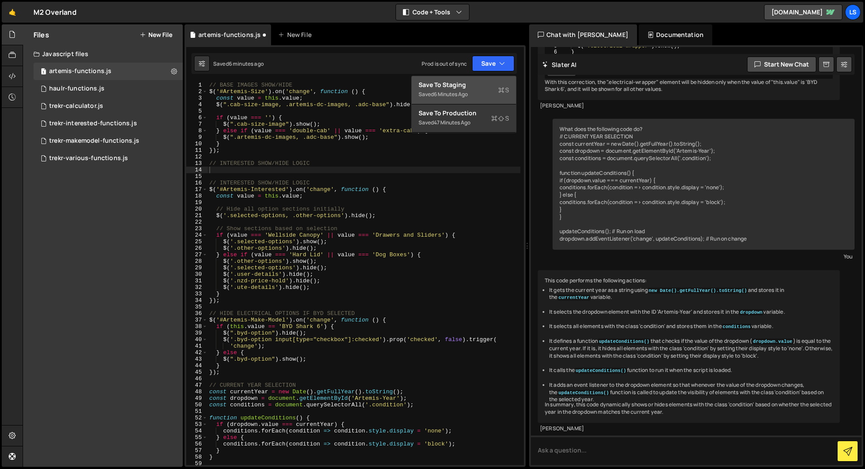
click at [476, 87] on div "Save to Staging S" at bounding box center [463, 84] width 90 height 9
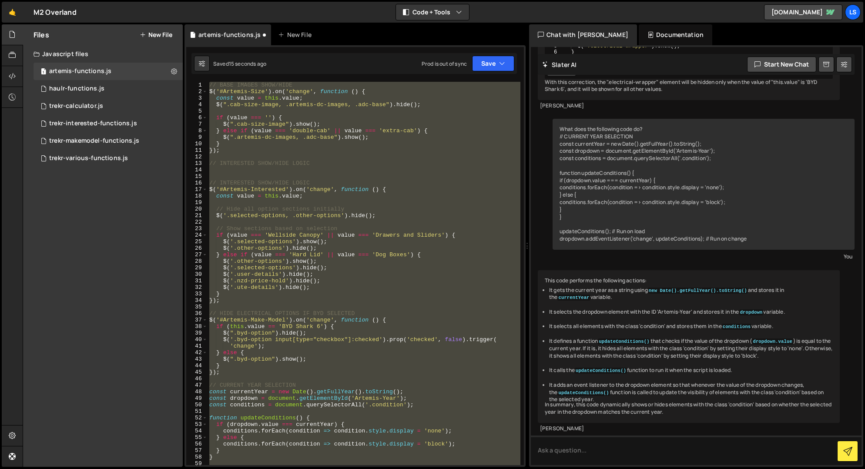
click at [332, 164] on div "// BASE IMAGES SHOW/HIDE $ ( '#Artemis-Size' ) . on ( 'change' , function ( ) {…" at bounding box center [363, 273] width 313 height 383
type textarea "// INTERESTED SHOW/HIDE LOGIC"
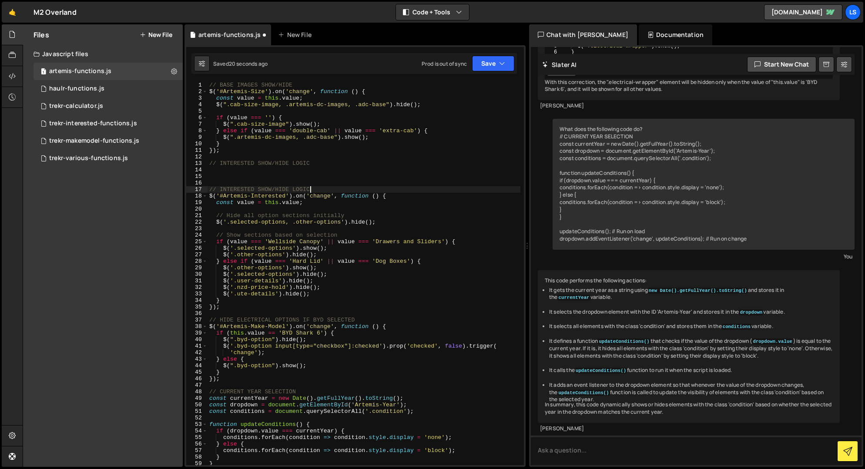
click at [354, 187] on div "// BASE IMAGES SHOW/HIDE $ ( '#Artemis-Size' ) . on ( 'change' , function ( ) {…" at bounding box center [363, 280] width 313 height 396
type textarea "// INTERESTED SHOW/HIDE LOGIC"
click at [328, 168] on div "// BASE IMAGES SHOW/HIDE $ ( '#Artemis-Size' ) . on ( 'change' , function ( ) {…" at bounding box center [363, 280] width 313 height 396
paste textarea "$('.selected-options, .other-options').hide();"
type textarea "$('.selected-options, .other-options').hide();"
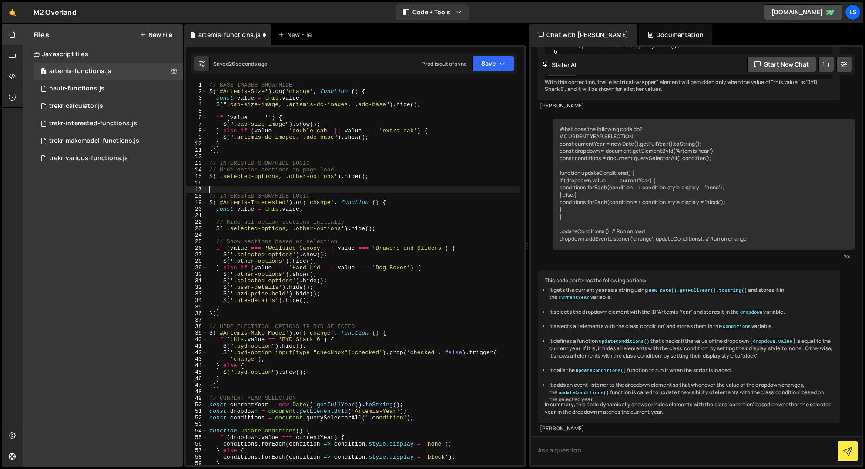
drag, startPoint x: 271, startPoint y: 191, endPoint x: 199, endPoint y: 192, distance: 72.6
click at [197, 192] on div "$('.selected-options, .other-options').hide(); 1 2 3 4 5 6 7 8 9 10 11 12 13 14…" at bounding box center [355, 273] width 338 height 383
click at [216, 193] on div "// BASE IMAGES SHOW/HIDE $ ( '#Artemis-Size' ) . on ( 'change' , function ( ) {…" at bounding box center [363, 280] width 313 height 396
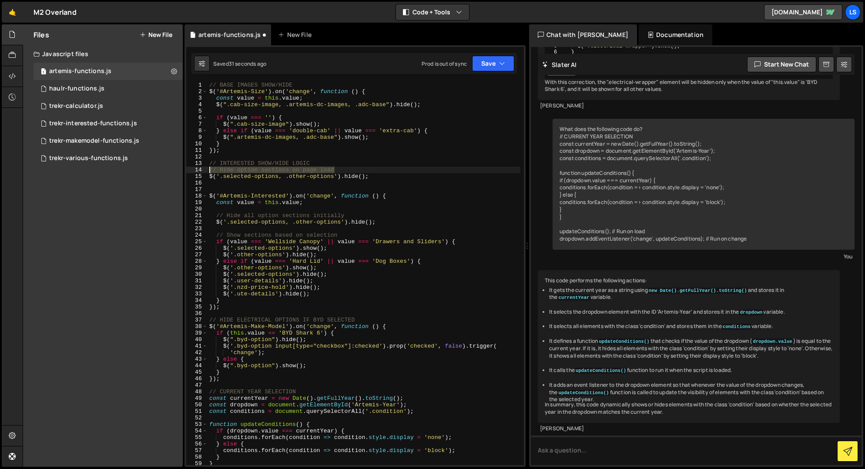
drag, startPoint x: 337, startPoint y: 169, endPoint x: 203, endPoint y: 171, distance: 134.4
click at [203, 171] on div "$('#Artemis-Interested').on('change', function () { 1 2 3 4 5 6 7 8 9 10 11 12 …" at bounding box center [355, 273] width 338 height 383
type textarea "// Hide option sections on page load"
click at [261, 187] on div "// BASE IMAGES SHOW/HIDE $ ( '#Artemis-Size' ) . on ( 'change' , function ( ) {…" at bounding box center [363, 280] width 313 height 396
click at [208, 170] on div "// BASE IMAGES SHOW/HIDE $ ( '#Artemis-Size' ) . on ( 'change' , function ( ) {…" at bounding box center [363, 280] width 313 height 396
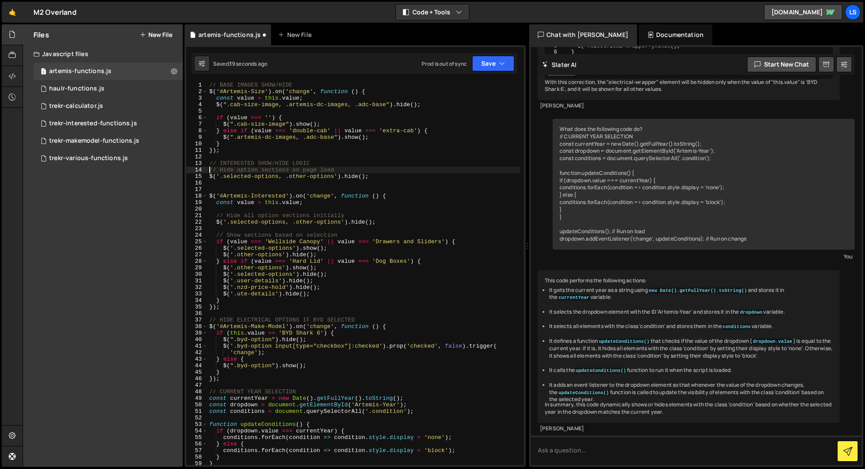
click at [349, 212] on div "// BASE IMAGES SHOW/HIDE $ ( '#Artemis-Size' ) . on ( 'change' , function ( ) {…" at bounding box center [363, 280] width 313 height 396
drag, startPoint x: 380, startPoint y: 222, endPoint x: 184, endPoint y: 214, distance: 195.4
click at [184, 214] on div "Type cmd + s to save your Javascript file. XXXXXXXXXXXXXXXXXXXXXXXXXXXXXXXXXXXX…" at bounding box center [354, 255] width 341 height 421
type textarea "// Hide all option sections initially $('.selected-options, .other-options').hi…"
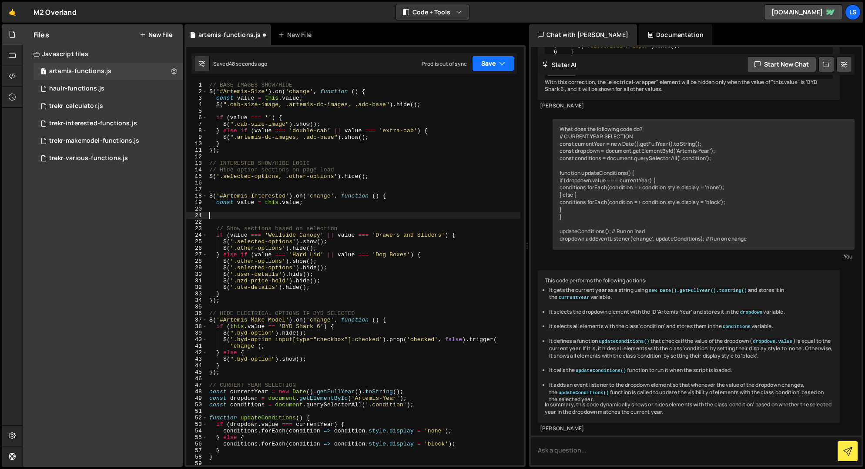
click at [503, 62] on icon "button" at bounding box center [502, 63] width 6 height 9
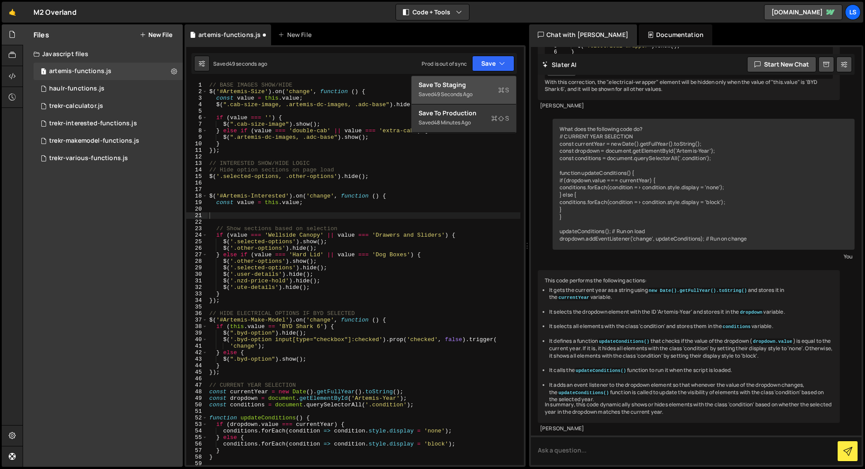
click at [476, 84] on div "Save to Staging S" at bounding box center [463, 84] width 90 height 9
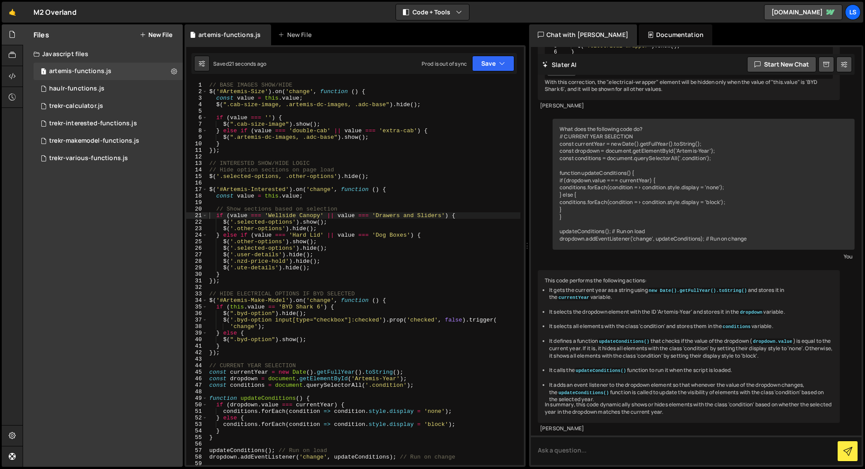
click at [290, 204] on div "// BASE IMAGES SHOW/HIDE $ ( '#Artemis-Size' ) . on ( 'change' , function ( ) {…" at bounding box center [363, 280] width 313 height 396
click at [352, 209] on div "// BASE IMAGES SHOW/HIDE $ ( '#Artemis-Size' ) . on ( 'change' , function ( ) {…" at bounding box center [363, 280] width 313 height 396
click at [336, 176] on div "// BASE IMAGES SHOW/HIDE $ ( '#Artemis-Size' ) . on ( 'change' , function ( ) {…" at bounding box center [363, 280] width 313 height 396
click at [345, 176] on div "// BASE IMAGES SHOW/HIDE $ ( '#Artemis-Size' ) . on ( 'change' , function ( ) {…" at bounding box center [363, 280] width 313 height 396
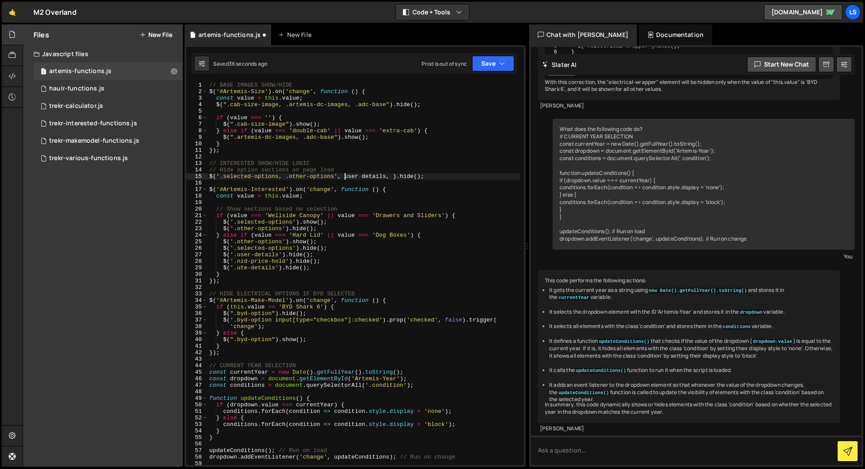
scroll to position [0, 10]
click at [392, 176] on div "// BASE IMAGES SHOW/HIDE $ ( '#Artemis-Size' ) . on ( 'change' , function ( ) {…" at bounding box center [363, 280] width 313 height 396
click at [337, 175] on div "// BASE IMAGES SHOW/HIDE $ ( '#Artemis-Size' ) . on ( 'change' , function ( ) {…" at bounding box center [363, 280] width 313 height 396
click at [394, 173] on div "// BASE IMAGES SHOW/HIDE $ ( '#Artemis-Size' ) . on ( 'change' , function ( ) {…" at bounding box center [363, 280] width 313 height 396
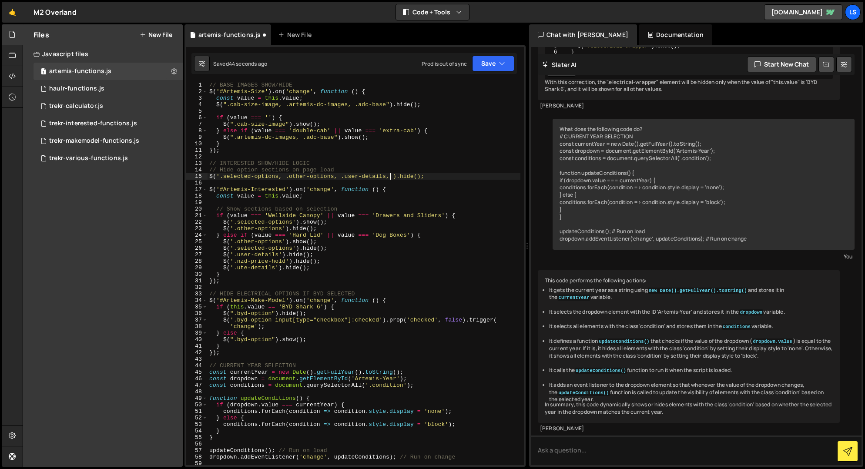
click at [391, 175] on div "// BASE IMAGES SHOW/HIDE $ ( '#Artemis-Size' ) . on ( 'change' , function ( ) {…" at bounding box center [363, 280] width 313 height 396
click at [496, 66] on button "Save" at bounding box center [493, 64] width 42 height 16
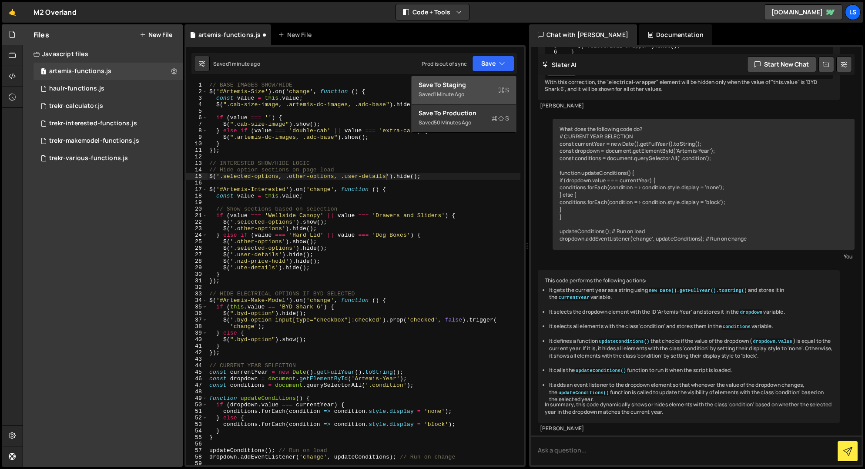
click at [471, 85] on div "Save to Staging S" at bounding box center [463, 84] width 90 height 9
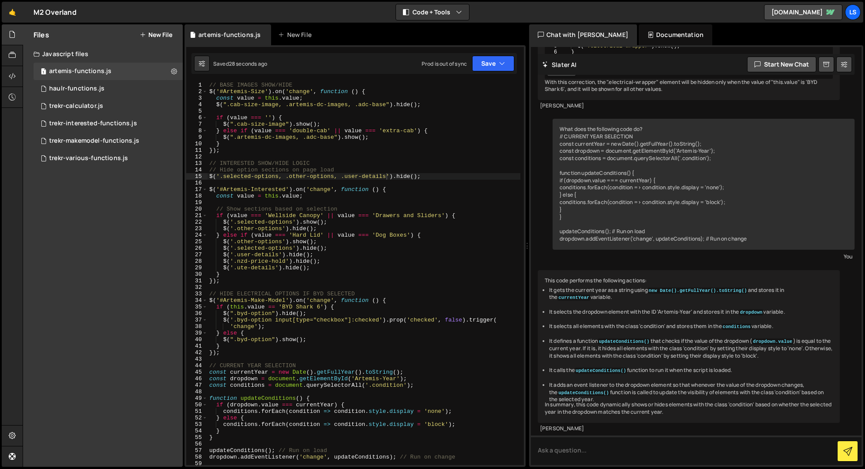
click at [323, 230] on div "// BASE IMAGES SHOW/HIDE $ ( '#Artemis-Size' ) . on ( 'change' , function ( ) {…" at bounding box center [363, 280] width 313 height 396
click at [332, 224] on div "// BASE IMAGES SHOW/HIDE $ ( '#Artemis-Size' ) . on ( 'change' , function ( ) {…" at bounding box center [363, 280] width 313 height 396
type textarea "$('.selected-options').show();"
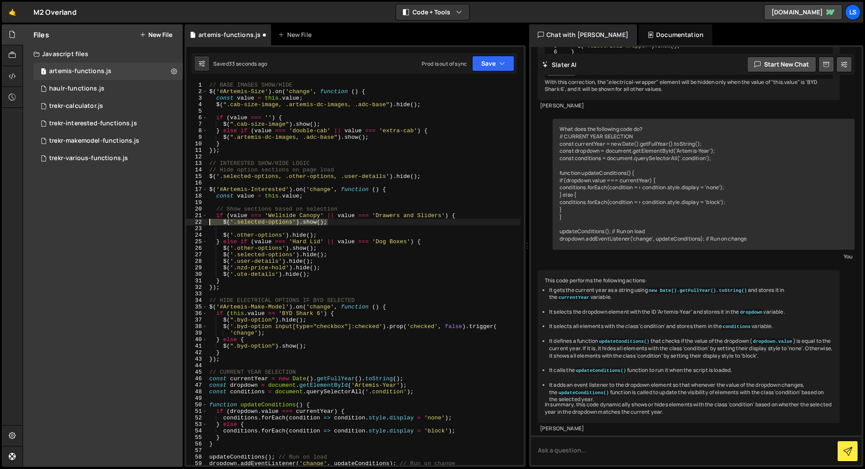
drag, startPoint x: 329, startPoint y: 224, endPoint x: 197, endPoint y: 224, distance: 132.2
click at [197, 224] on div "1 2 3 4 5 6 7 8 9 10 11 12 13 14 15 16 17 18 19 20 21 22 23 24 25 26 27 28 29 3…" at bounding box center [355, 273] width 338 height 383
type textarea "$('.selected-options').show();"
drag, startPoint x: 331, startPoint y: 224, endPoint x: 344, endPoint y: 227, distance: 14.1
click at [331, 224] on div "// BASE IMAGES SHOW/HIDE $ ( '#Artemis-Size' ) . on ( 'change' , function ( ) {…" at bounding box center [363, 273] width 313 height 383
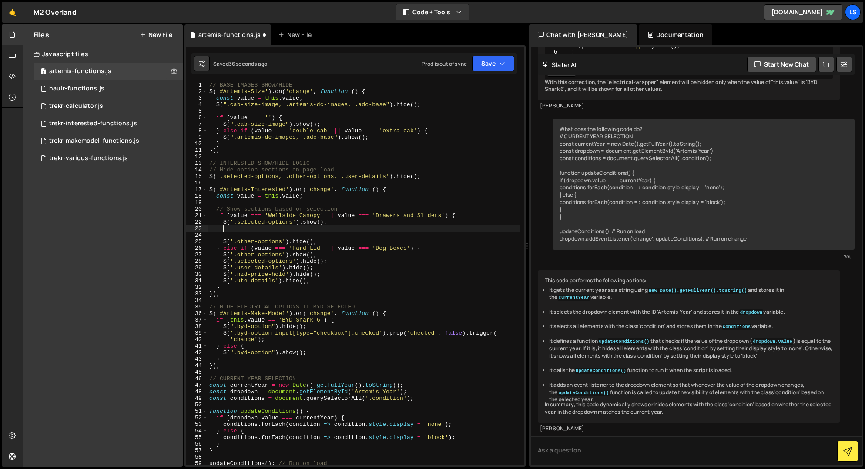
paste textarea "$('.selected-options').show();"
drag, startPoint x: 236, startPoint y: 229, endPoint x: 223, endPoint y: 230, distance: 12.6
click at [223, 230] on div "// BASE IMAGES SHOW/HIDE $ ( '#Artemis-Size' ) . on ( 'change' , function ( ) {…" at bounding box center [363, 280] width 313 height 396
type textarea "$('.selected-options').show();"
click at [331, 229] on div "// BASE IMAGES SHOW/HIDE $ ( '#Artemis-Size' ) . on ( 'change' , function ( ) {…" at bounding box center [363, 280] width 313 height 396
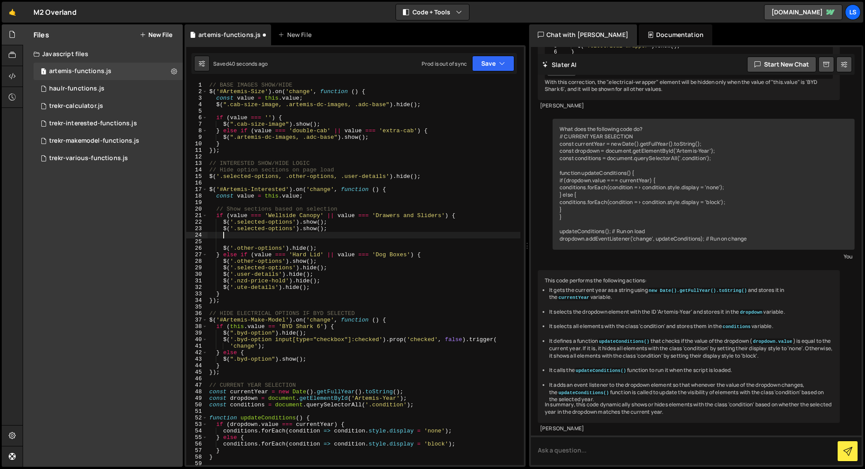
paste textarea "$('.selected-options').show();"
click at [261, 236] on div "// BASE IMAGES SHOW/HIDE $ ( '#Artemis-Size' ) . on ( 'change' , function ( ) {…" at bounding box center [363, 280] width 313 height 396
click at [256, 229] on div "// BASE IMAGES SHOW/HIDE $ ( '#Artemis-Size' ) . on ( 'change' , function ( ) {…" at bounding box center [363, 280] width 313 height 396
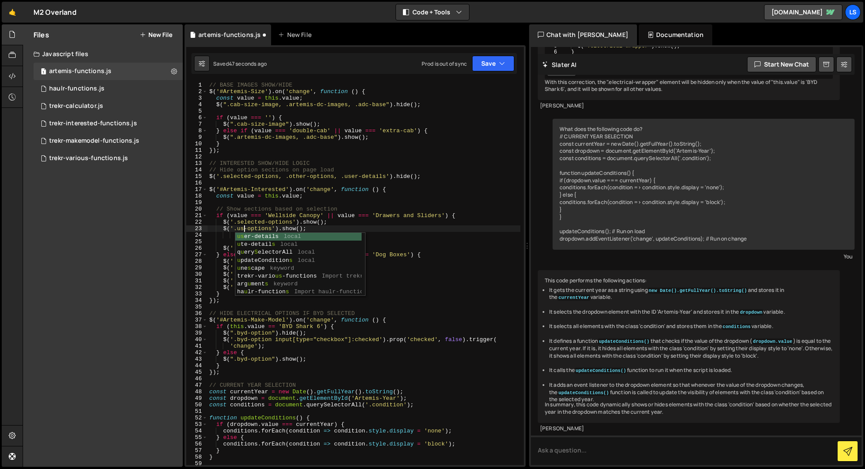
scroll to position [0, 3]
click at [261, 227] on div "// BASE IMAGES SHOW/HIDE $ ( '#Artemis-Size' ) . on ( 'change' , function ( ) {…" at bounding box center [363, 280] width 313 height 396
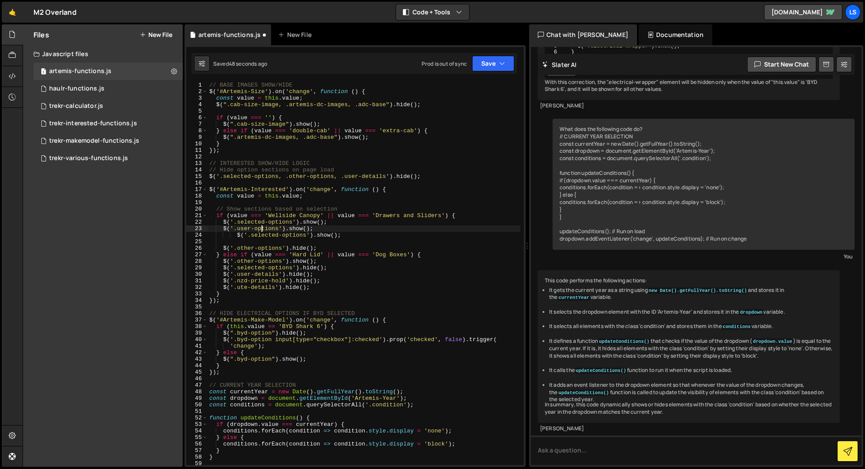
click at [261, 227] on div "// BASE IMAGES SHOW/HIDE $ ( '#Artemis-Size' ) . on ( 'change' , function ( ) {…" at bounding box center [363, 280] width 313 height 396
drag, startPoint x: 237, startPoint y: 235, endPoint x: 222, endPoint y: 237, distance: 14.5
click at [222, 237] on div "// BASE IMAGES SHOW/HIDE $ ( '#Artemis-Size' ) . on ( 'change' , function ( ) {…" at bounding box center [363, 280] width 313 height 396
drag, startPoint x: 251, startPoint y: 281, endPoint x: 238, endPoint y: 282, distance: 12.6
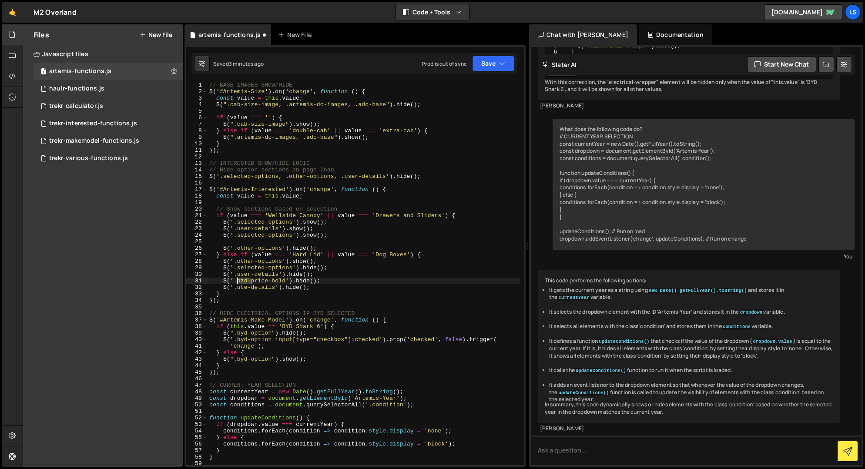
click at [238, 282] on div "// BASE IMAGES SHOW/HIDE $ ( '#Artemis-Size' ) . on ( 'change' , function ( ) {…" at bounding box center [363, 280] width 313 height 396
drag, startPoint x: 331, startPoint y: 234, endPoint x: 223, endPoint y: 238, distance: 107.5
click at [223, 238] on div "// BASE IMAGES SHOW/HIDE $ ( '#Artemis-Size' ) . on ( 'change' , function ( ) {…" at bounding box center [363, 280] width 313 height 396
type textarea "$('.selected-options').show();"
click at [338, 236] on div "// BASE IMAGES SHOW/HIDE $ ( '#Artemis-Size' ) . on ( 'change' , function ( ) {…" at bounding box center [363, 273] width 313 height 383
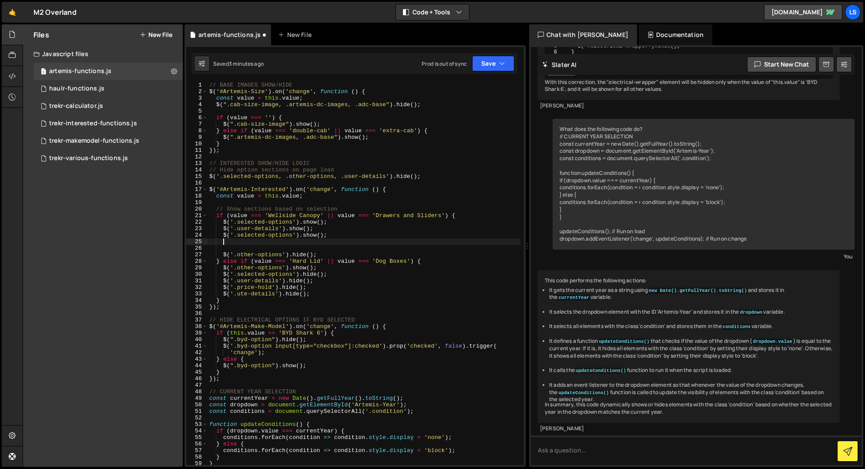
scroll to position [0, 0]
paste textarea "$('.selected-options').show();"
click at [244, 228] on div "// BASE IMAGES SHOW/HIDE $ ( '#Artemis-Size' ) . on ( 'change' , function ( ) {…" at bounding box center [363, 280] width 313 height 396
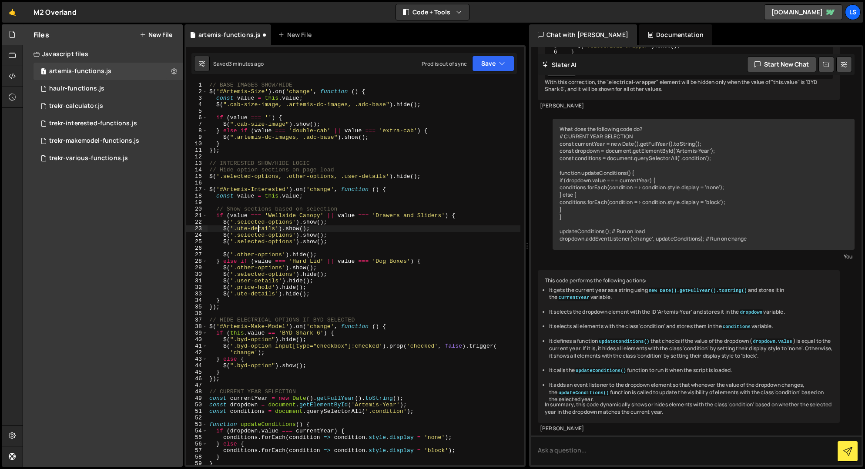
click at [259, 227] on div "// BASE IMAGES SHOW/HIDE $ ( '#Artemis-Size' ) . on ( 'change' , function ( ) {…" at bounding box center [363, 280] width 313 height 396
click at [254, 235] on div "// BASE IMAGES SHOW/HIDE $ ( '#Artemis-Size' ) . on ( 'change' , function ( ) {…" at bounding box center [363, 280] width 313 height 396
click at [267, 234] on div "// BASE IMAGES SHOW/HIDE $ ( '#Artemis-Size' ) . on ( 'change' , function ( ) {…" at bounding box center [363, 280] width 313 height 396
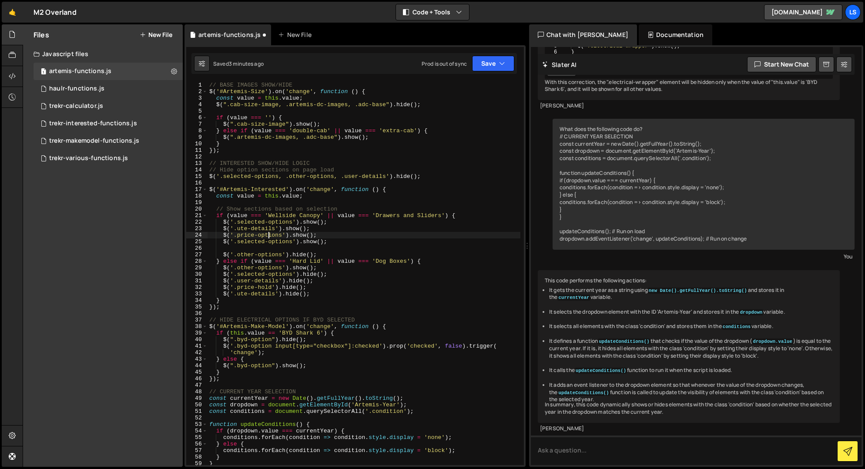
click at [267, 234] on div "// BASE IMAGES SHOW/HIDE $ ( '#Artemis-Size' ) . on ( 'change' , function ( ) {…" at bounding box center [363, 280] width 313 height 396
click at [257, 242] on div "// BASE IMAGES SHOW/HIDE $ ( '#Artemis-Size' ) . on ( 'change' , function ( ) {…" at bounding box center [363, 280] width 313 height 396
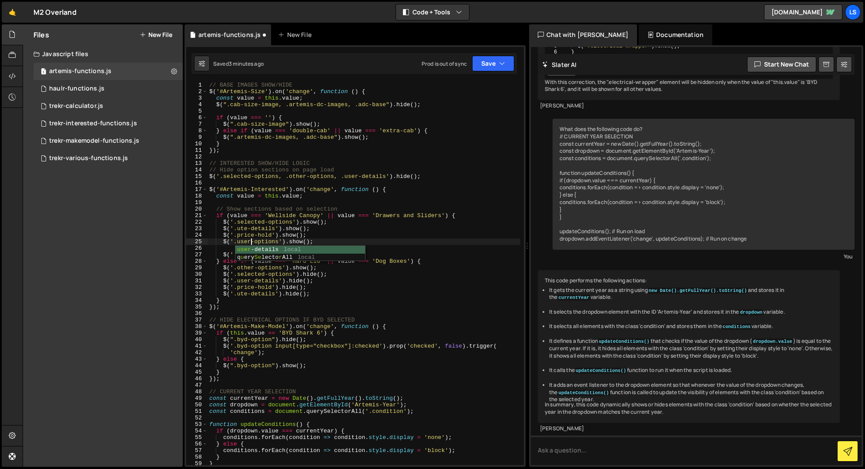
click at [267, 241] on div "// BASE IMAGES SHOW/HIDE $ ( '#Artemis-Size' ) . on ( 'change' , function ( ) {…" at bounding box center [363, 280] width 313 height 396
click at [244, 295] on div "// BASE IMAGES SHOW/HIDE $ ( '#Artemis-Size' ) . on ( 'change' , function ( ) {…" at bounding box center [363, 280] width 313 height 396
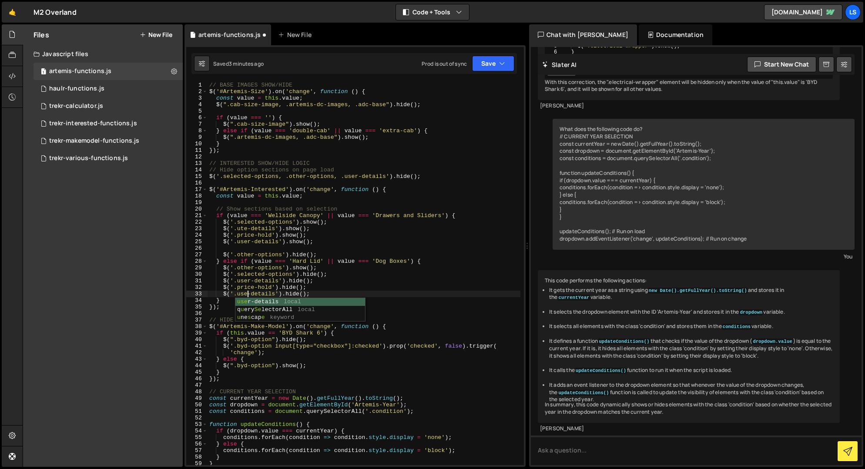
scroll to position [0, 3]
click at [243, 282] on div "// BASE IMAGES SHOW/HIDE $ ( '#Artemis-Size' ) . on ( 'change' , function ( ) {…" at bounding box center [363, 280] width 313 height 396
click at [326, 281] on div "// BASE IMAGES SHOW/HIDE $ ( '#Artemis-Size' ) . on ( 'change' , function ( ) {…" at bounding box center [363, 280] width 313 height 396
click at [264, 287] on div "// BASE IMAGES SHOW/HIDE $ ( '#Artemis-Size' ) . on ( 'change' , function ( ) {…" at bounding box center [363, 280] width 313 height 396
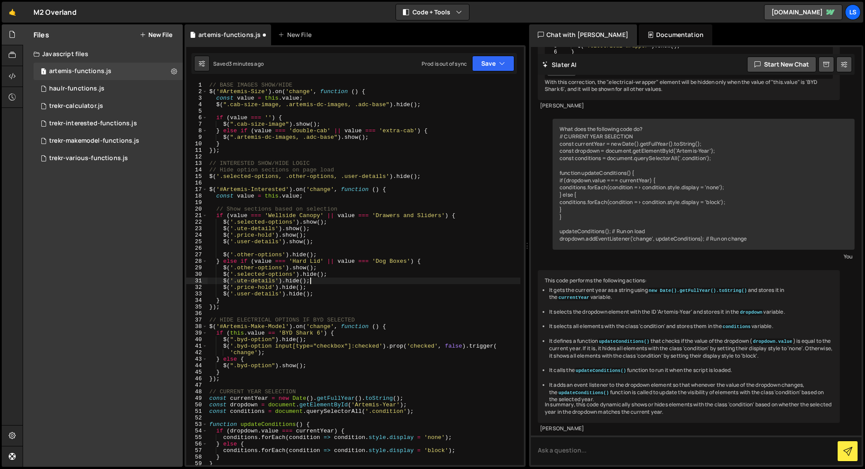
type textarea "$('.price-hold').hide();"
click at [264, 287] on div "// BASE IMAGES SHOW/HIDE $ ( '#Artemis-Size' ) . on ( 'change' , function ( ) {…" at bounding box center [363, 280] width 313 height 396
click at [254, 245] on div "// BASE IMAGES SHOW/HIDE $ ( '#Artemis-Size' ) . on ( 'change' , function ( ) {…" at bounding box center [363, 280] width 313 height 396
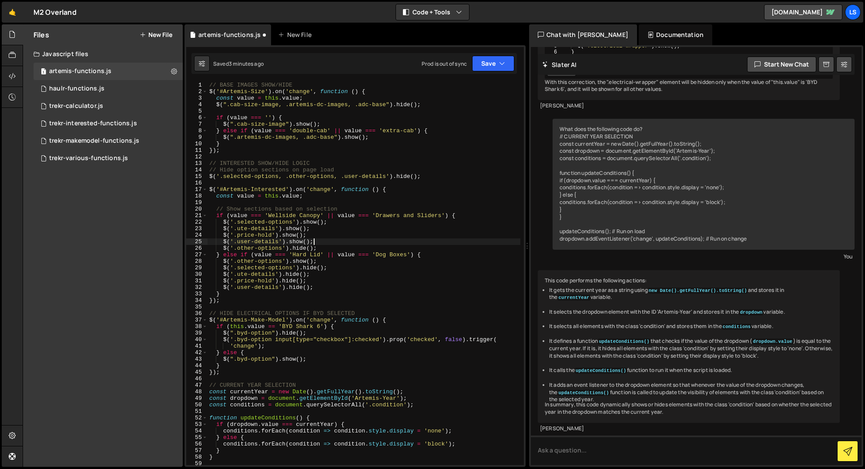
click at [353, 177] on div "// BASE IMAGES SHOW/HIDE $ ( '#Artemis-Size' ) . on ( 'change' , function ( ) {…" at bounding box center [363, 280] width 313 height 396
drag, startPoint x: 384, startPoint y: 175, endPoint x: 406, endPoint y: 185, distance: 24.7
click at [384, 175] on div "// BASE IMAGES SHOW/HIDE $ ( '#Artemis-Size' ) . on ( 'change' , function ( ) {…" at bounding box center [363, 280] width 313 height 396
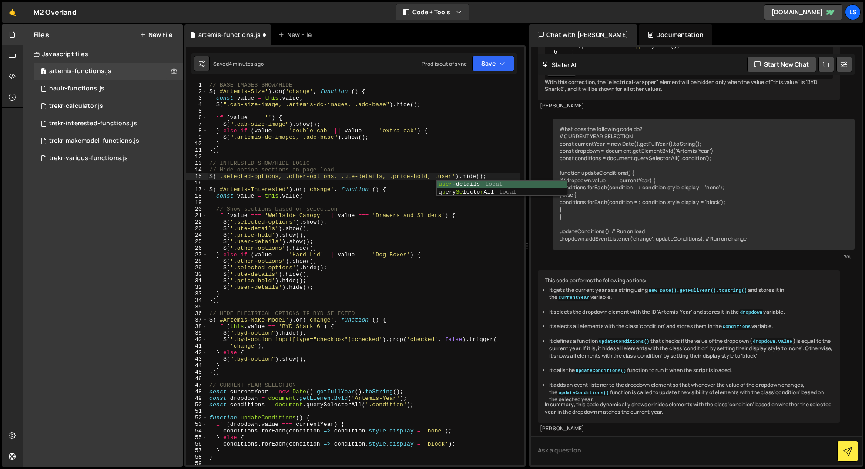
scroll to position [0, 18]
type textarea "$('.selected-options, .other-options, .ute-details, .price-hold, .user-details'…"
click at [481, 63] on button "Save" at bounding box center [493, 64] width 42 height 16
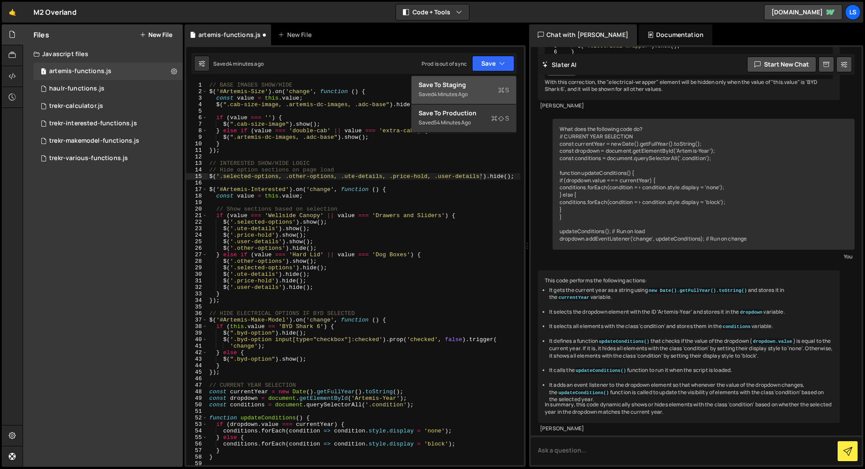
click at [437, 85] on div "Save to Staging S" at bounding box center [463, 84] width 90 height 9
